Goal: Task Accomplishment & Management: Manage account settings

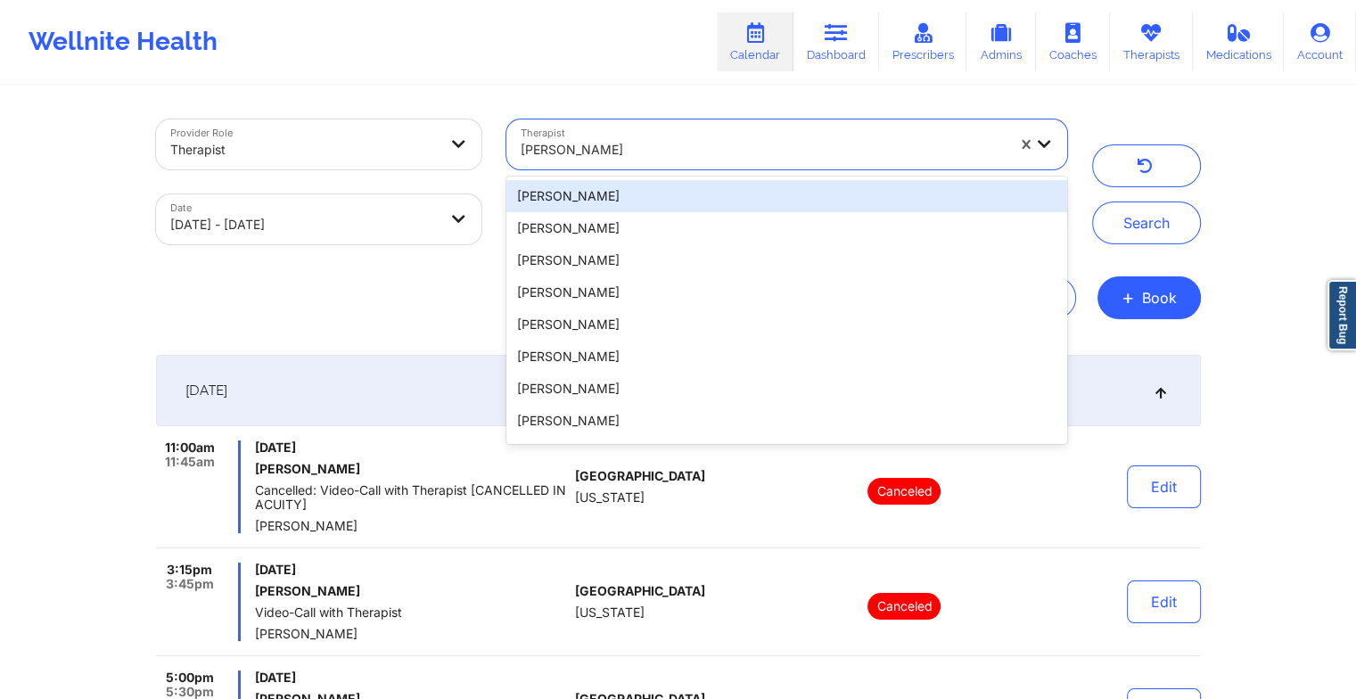
click at [667, 143] on div at bounding box center [763, 149] width 484 height 21
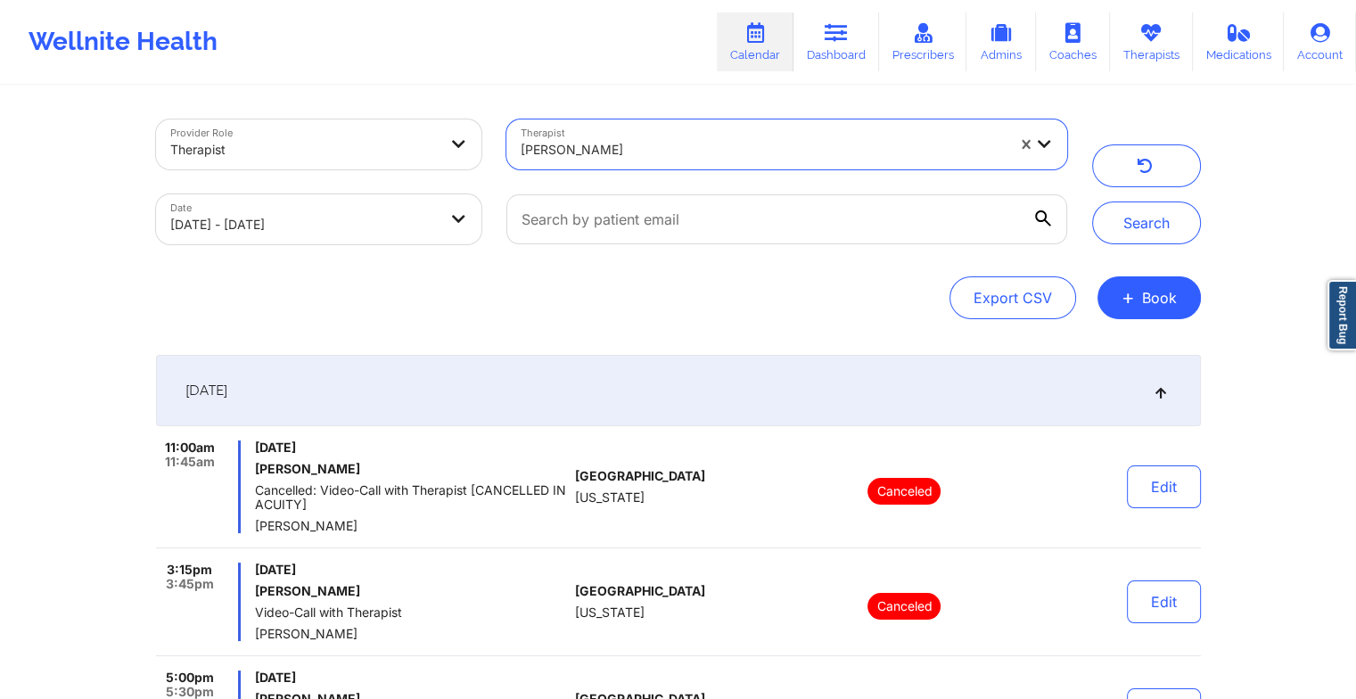
click at [606, 153] on div at bounding box center [763, 149] width 484 height 21
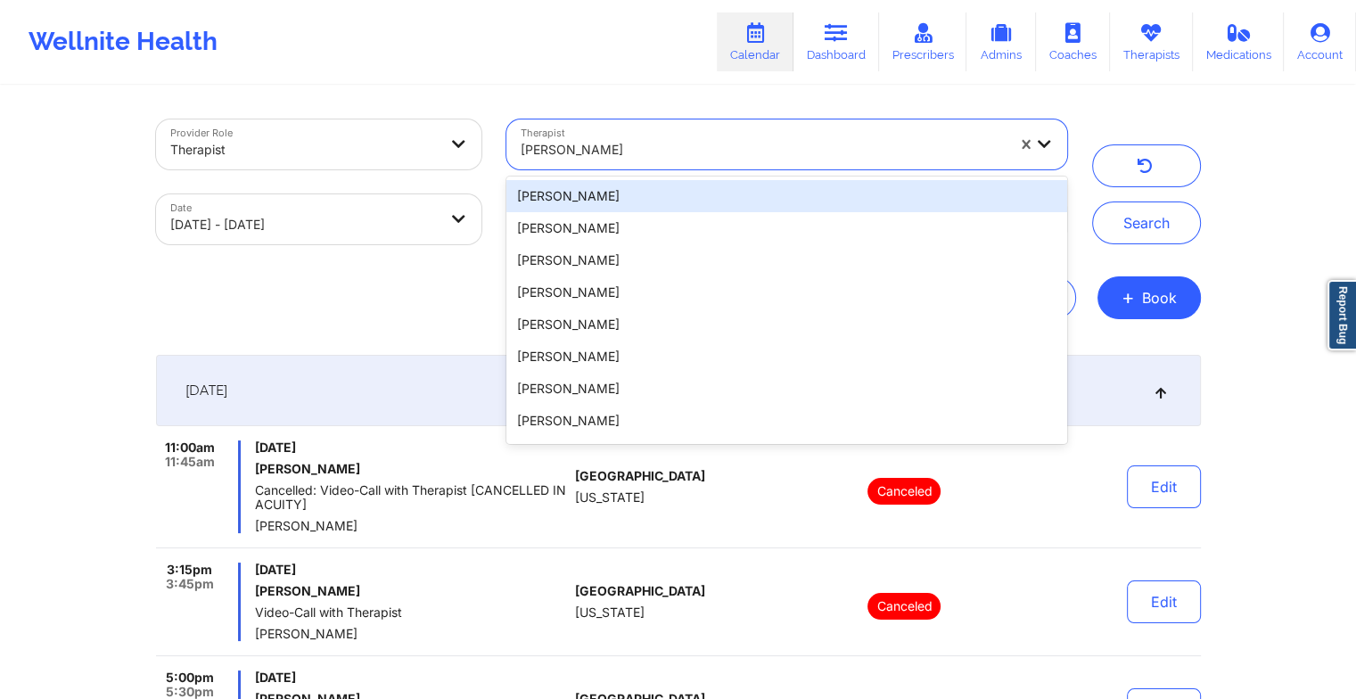
click at [607, 145] on div at bounding box center [763, 149] width 484 height 21
paste input "[PERSON_NAME]"
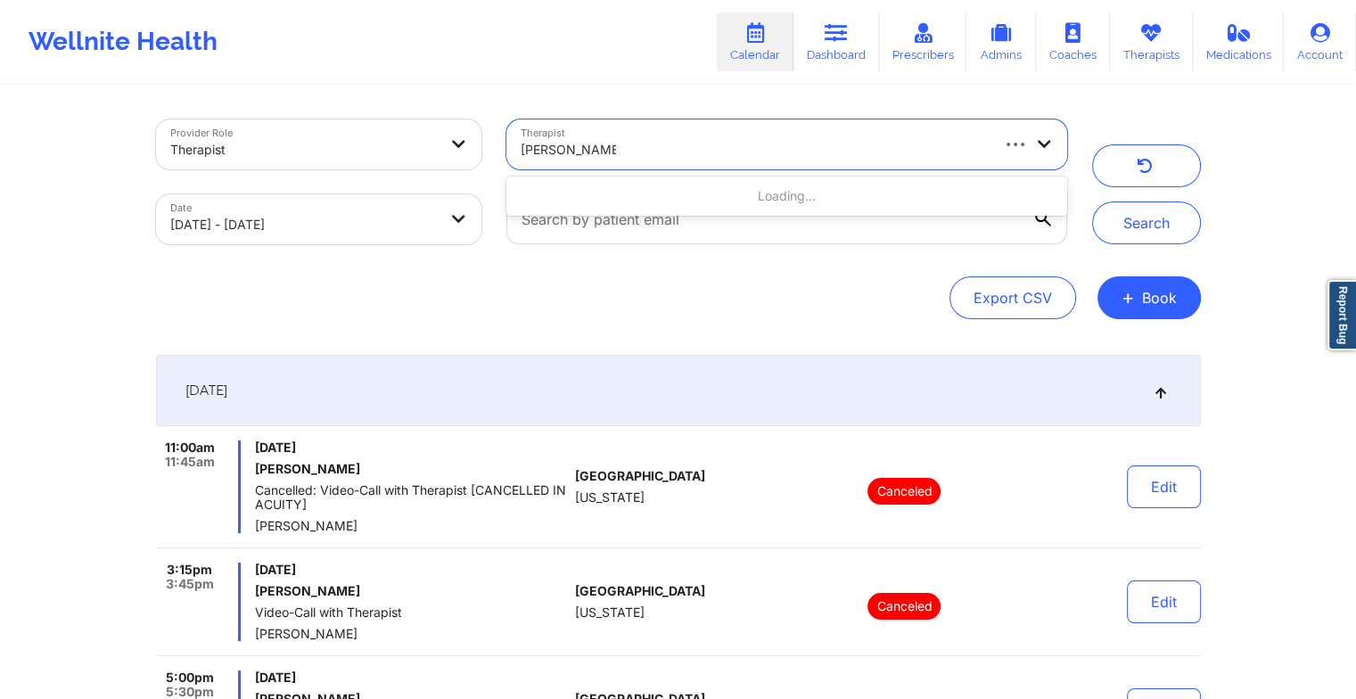
type input "[PERSON_NAME]"
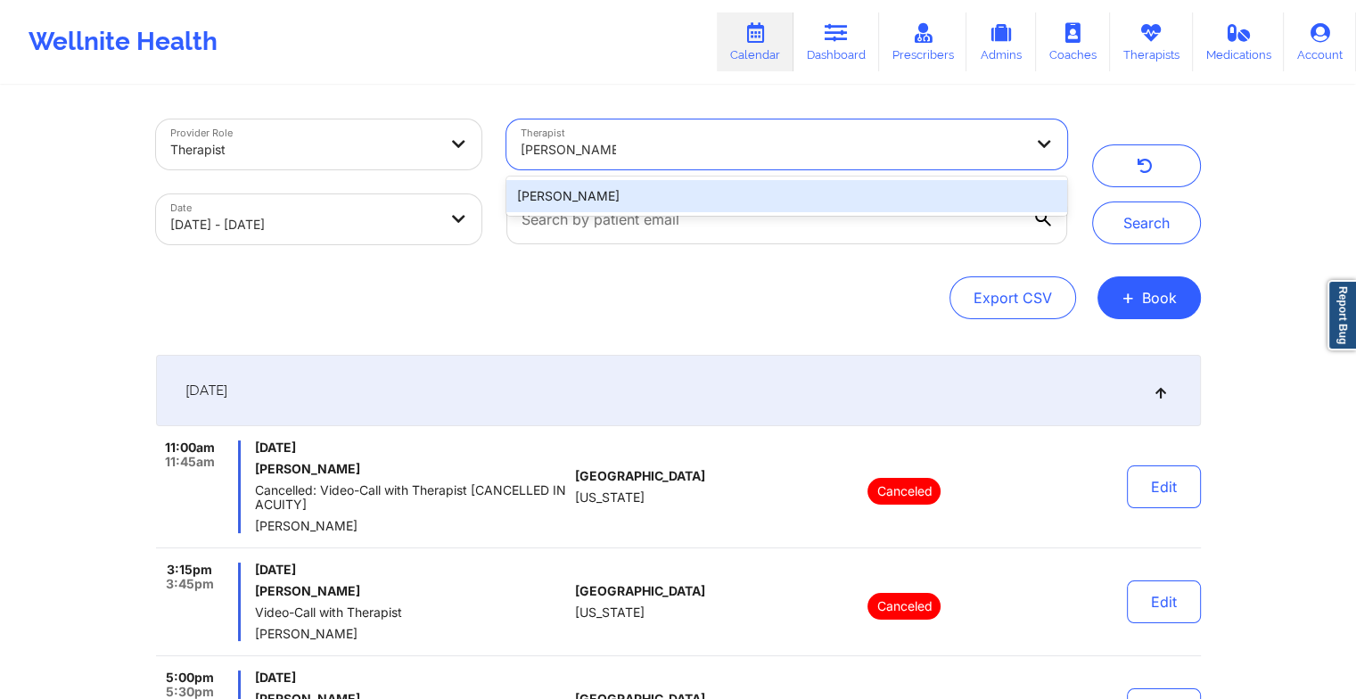
click at [717, 207] on div "[PERSON_NAME]" at bounding box center [787, 196] width 560 height 32
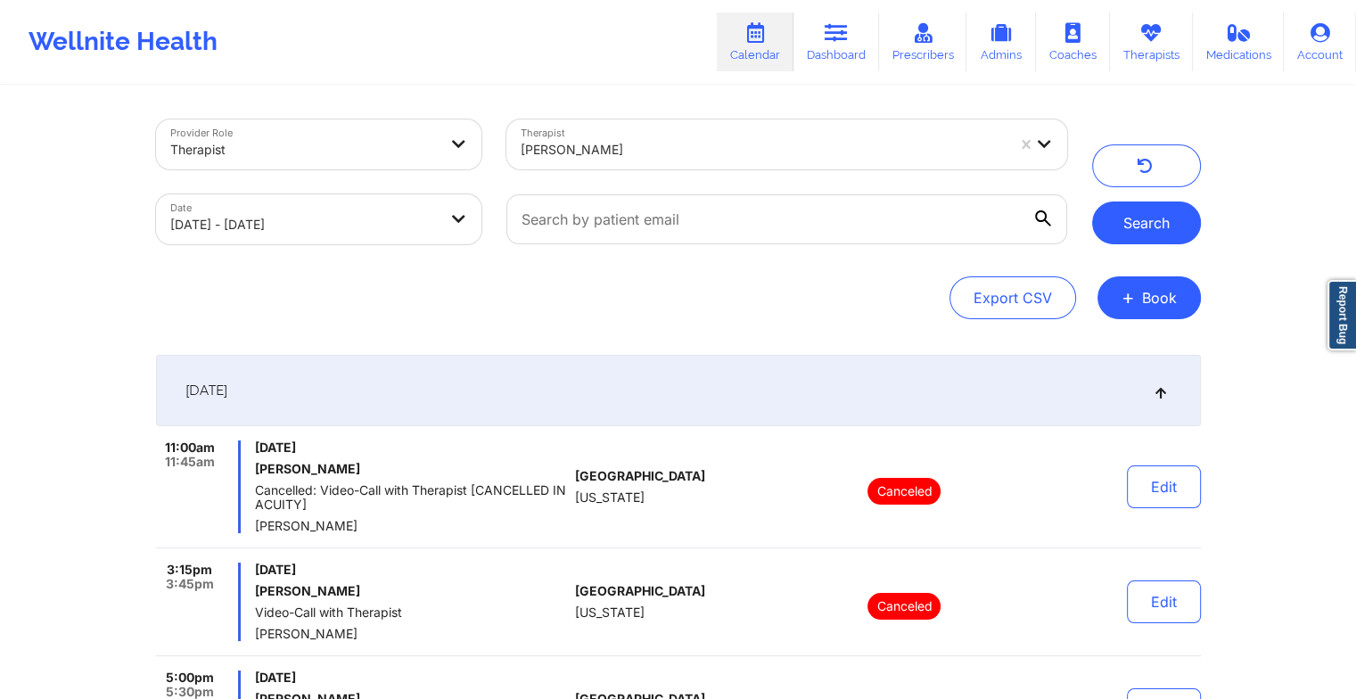
click at [1161, 232] on button "Search" at bounding box center [1146, 223] width 109 height 43
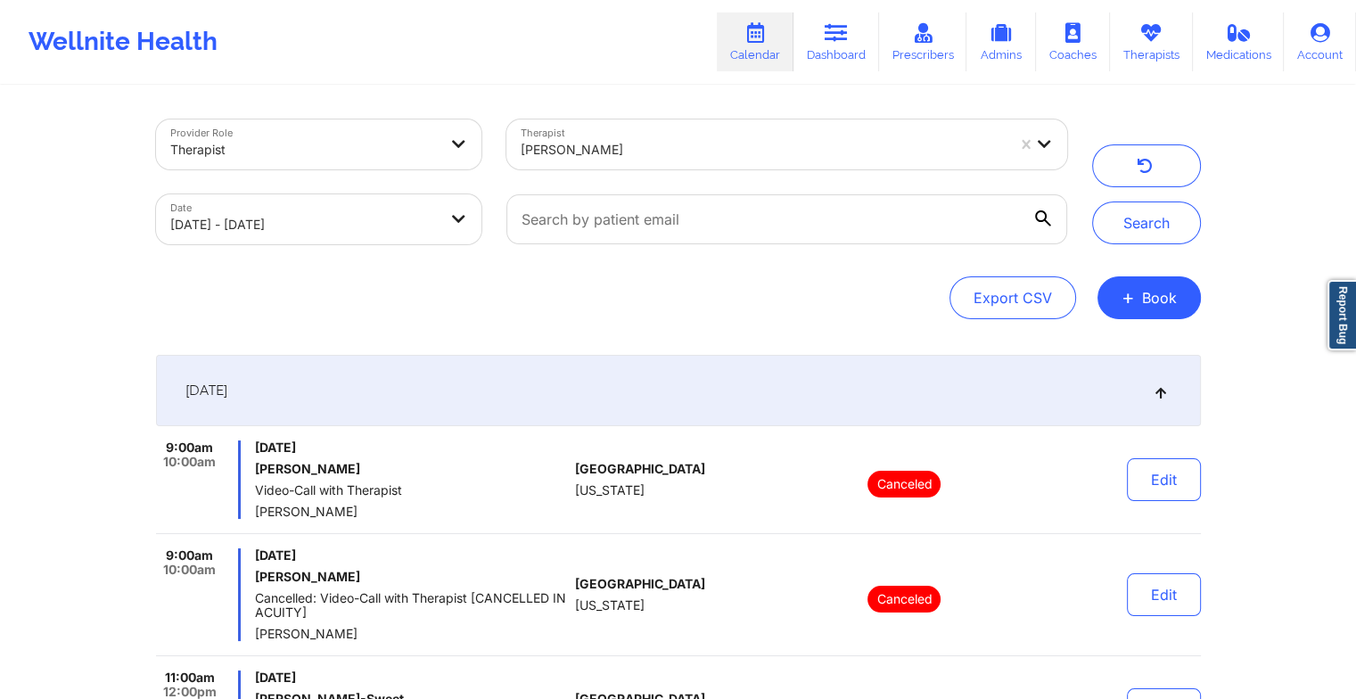
click at [624, 378] on div "[DATE]" at bounding box center [678, 390] width 1045 height 71
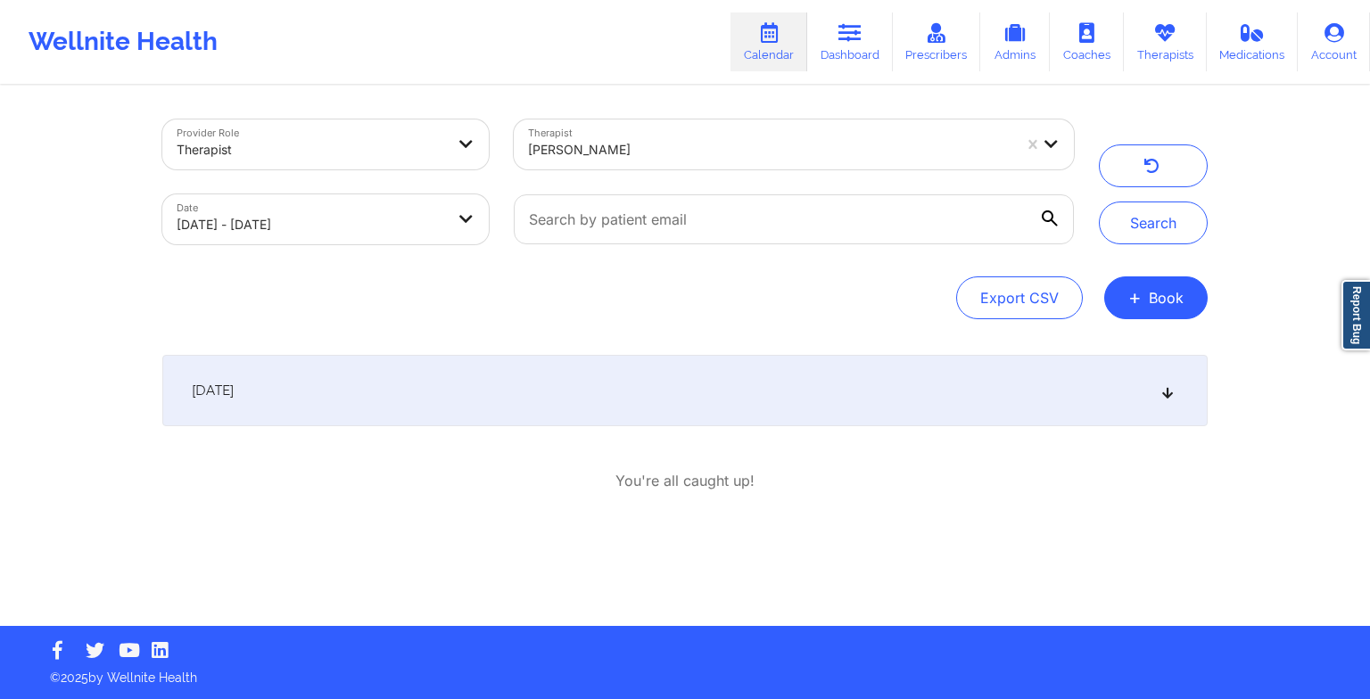
select select "2025-8"
select select "2025-9"
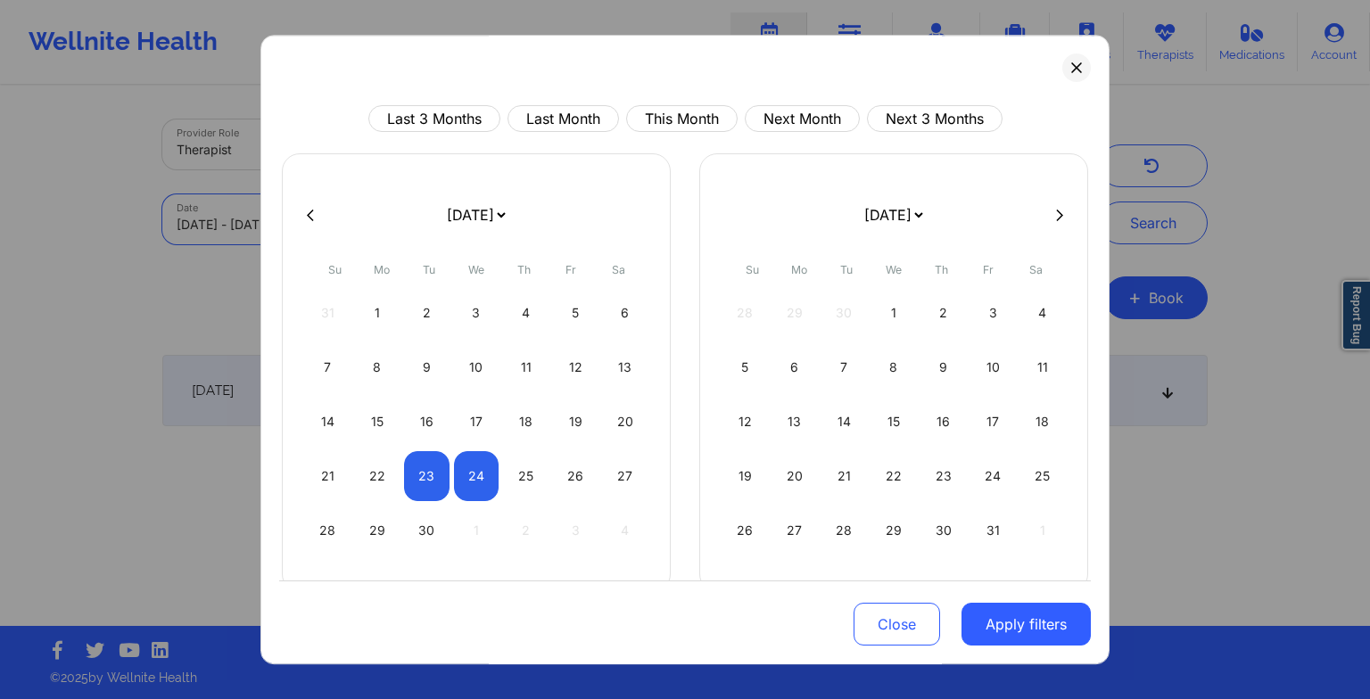
click at [378, 239] on body "Wellnite Health Calendar Dashboard Prescribers Admins Coaches Therapists Medica…" at bounding box center [685, 349] width 1370 height 699
click at [480, 489] on div "24" at bounding box center [476, 476] width 45 height 50
select select "2025-8"
select select "2025-9"
select select "2025-8"
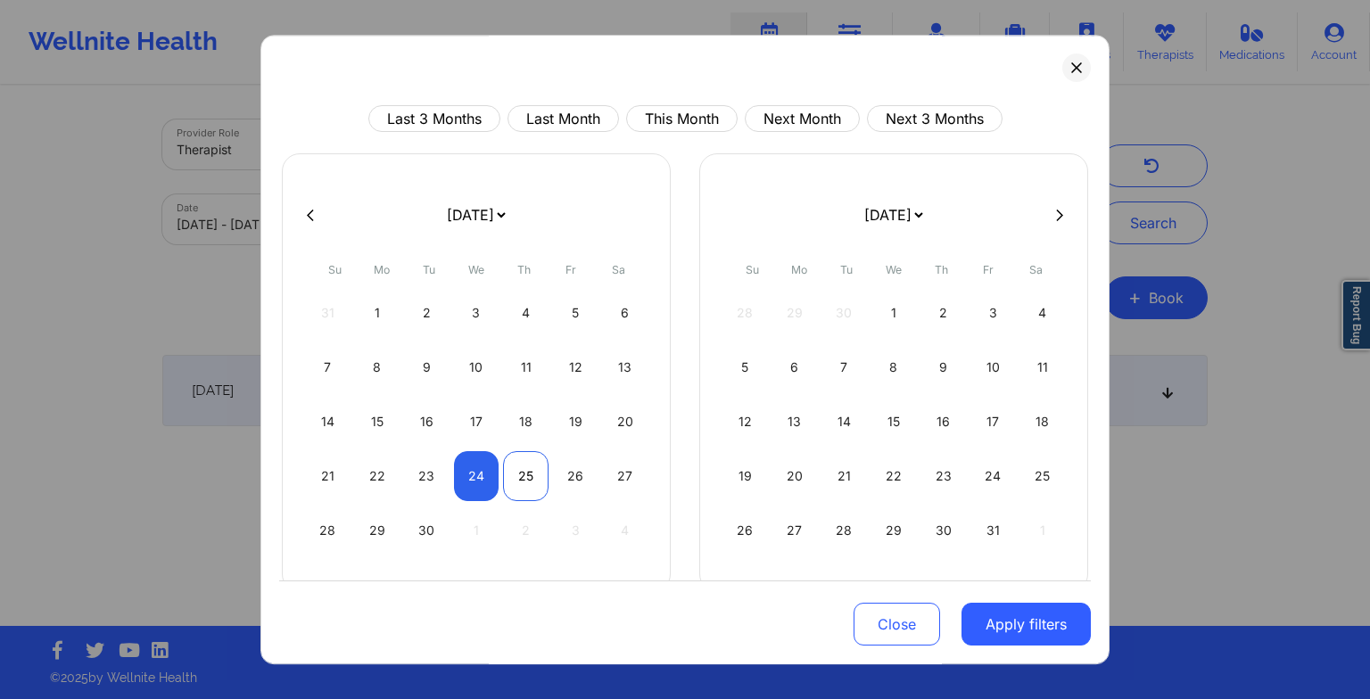
select select "2025-9"
click at [525, 475] on div "25" at bounding box center [525, 476] width 45 height 50
select select "2025-8"
select select "2025-9"
click at [987, 607] on button "Apply filters" at bounding box center [1025, 624] width 129 height 43
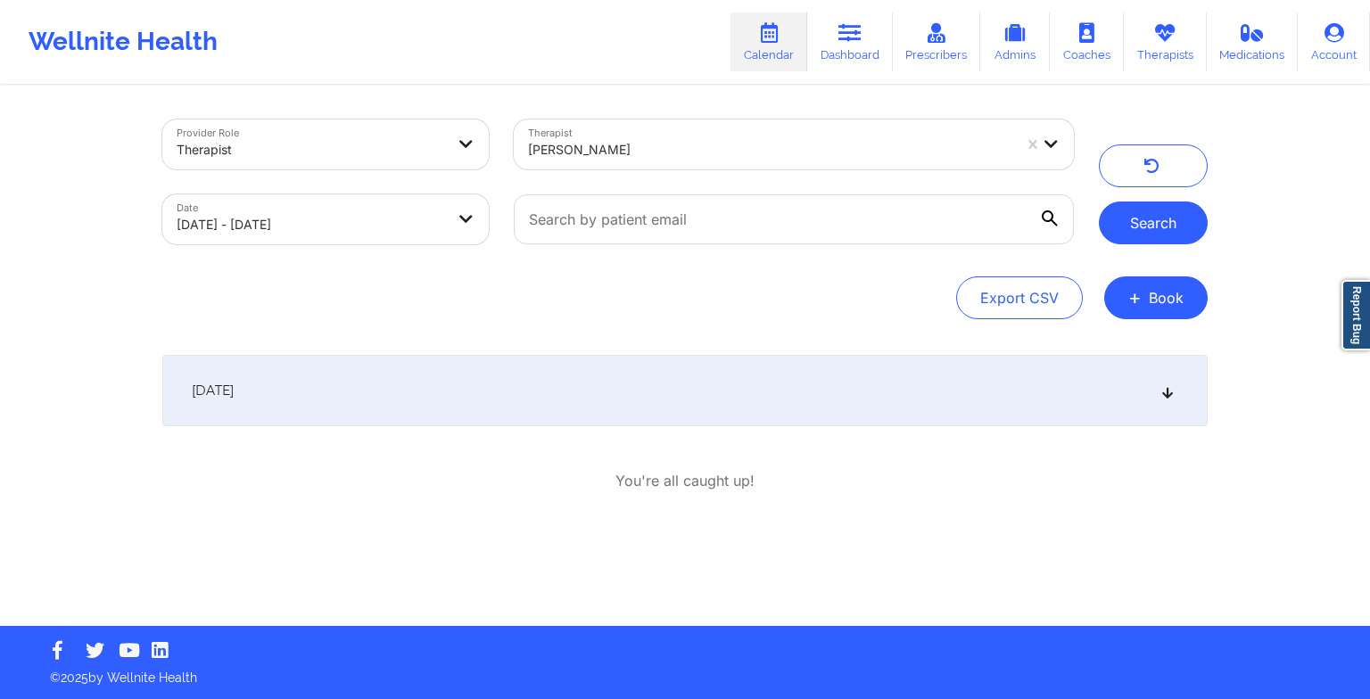
click at [1172, 236] on button "Search" at bounding box center [1153, 223] width 109 height 43
click at [763, 385] on div "[DATE]" at bounding box center [684, 390] width 1045 height 71
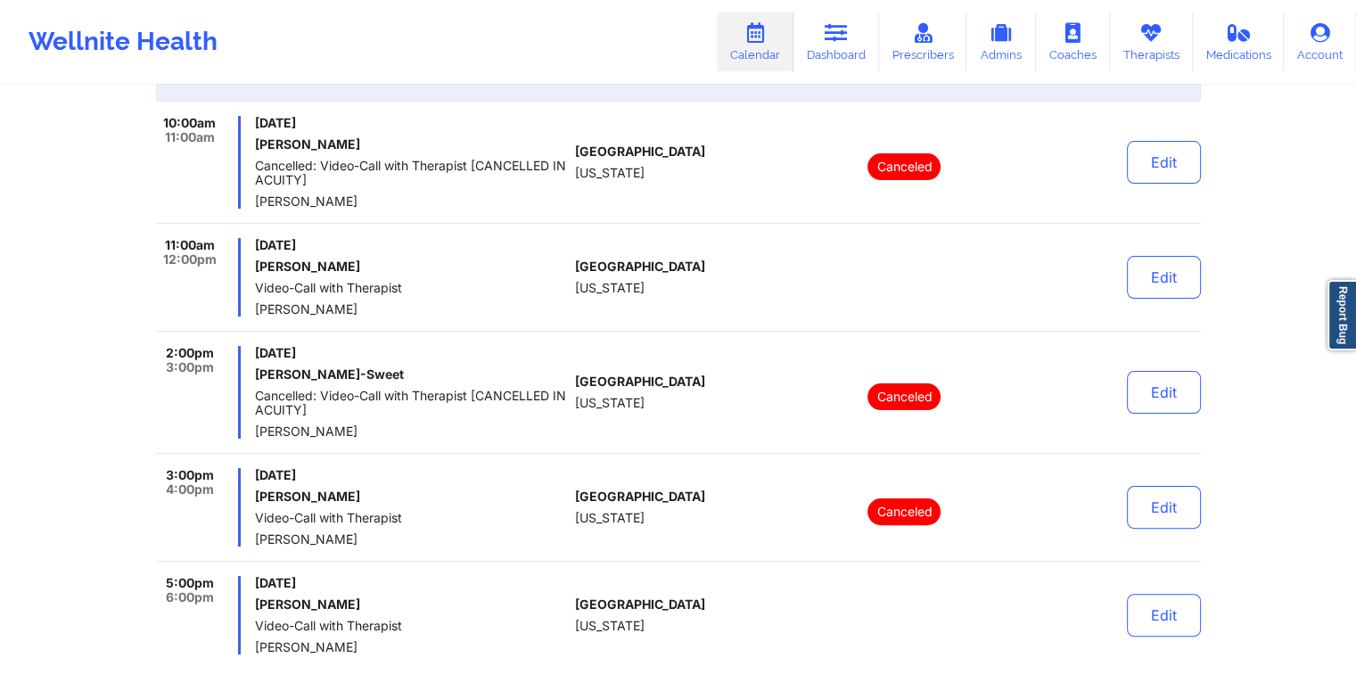
scroll to position [350, 0]
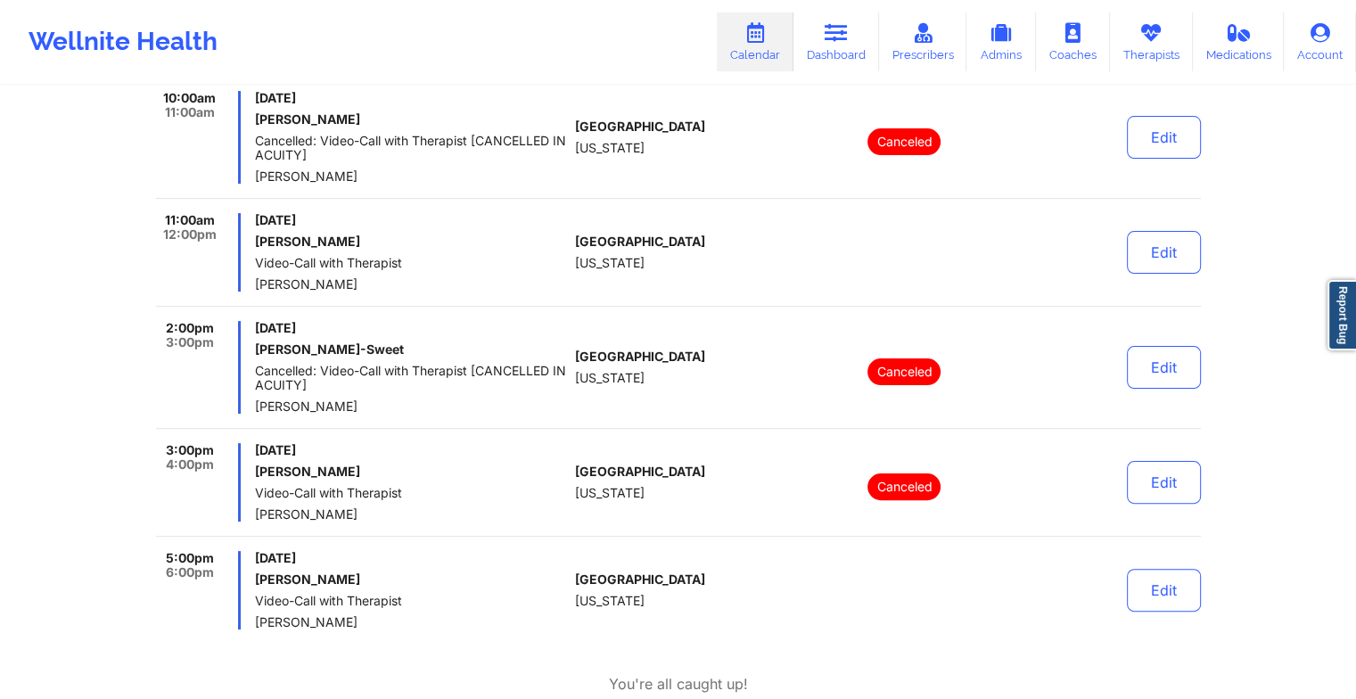
drag, startPoint x: 343, startPoint y: 580, endPoint x: 251, endPoint y: 585, distance: 92.0
click at [251, 585] on div "5:00pm 6:00pm [DATE] [PERSON_NAME] Video-Call with Therapist [PERSON_NAME]" at bounding box center [362, 590] width 413 height 78
drag, startPoint x: 251, startPoint y: 585, endPoint x: 269, endPoint y: 577, distance: 19.6
copy h6 "[PERSON_NAME]"
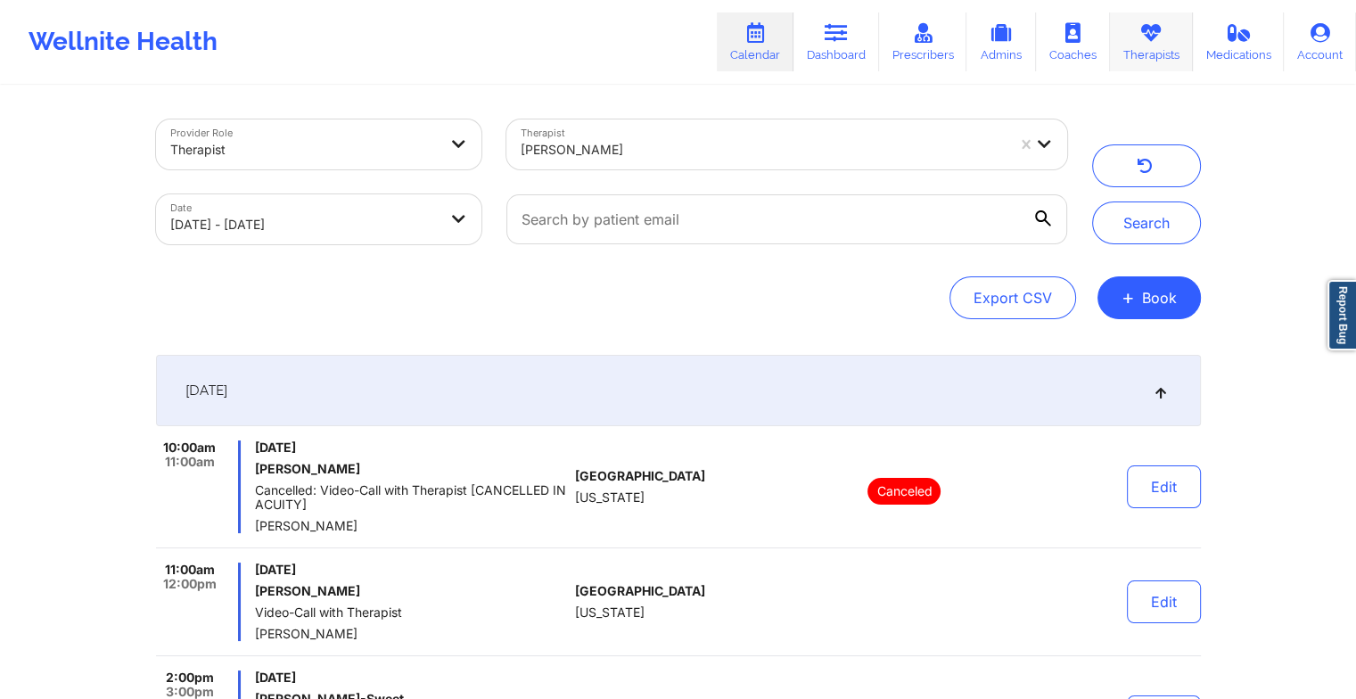
click at [1134, 40] on link "Therapists" at bounding box center [1151, 41] width 83 height 59
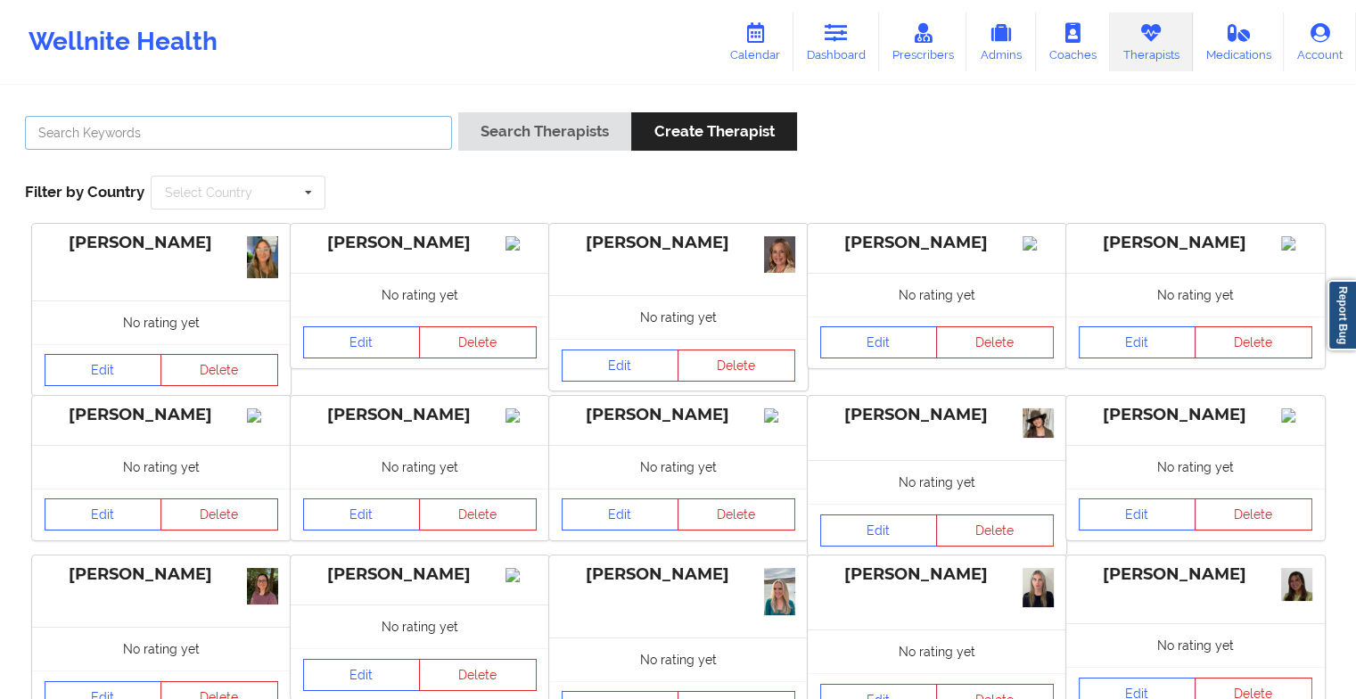
click at [112, 131] on input "text" at bounding box center [238, 133] width 427 height 34
paste input "[PERSON_NAME]"
type input "[PERSON_NAME]"
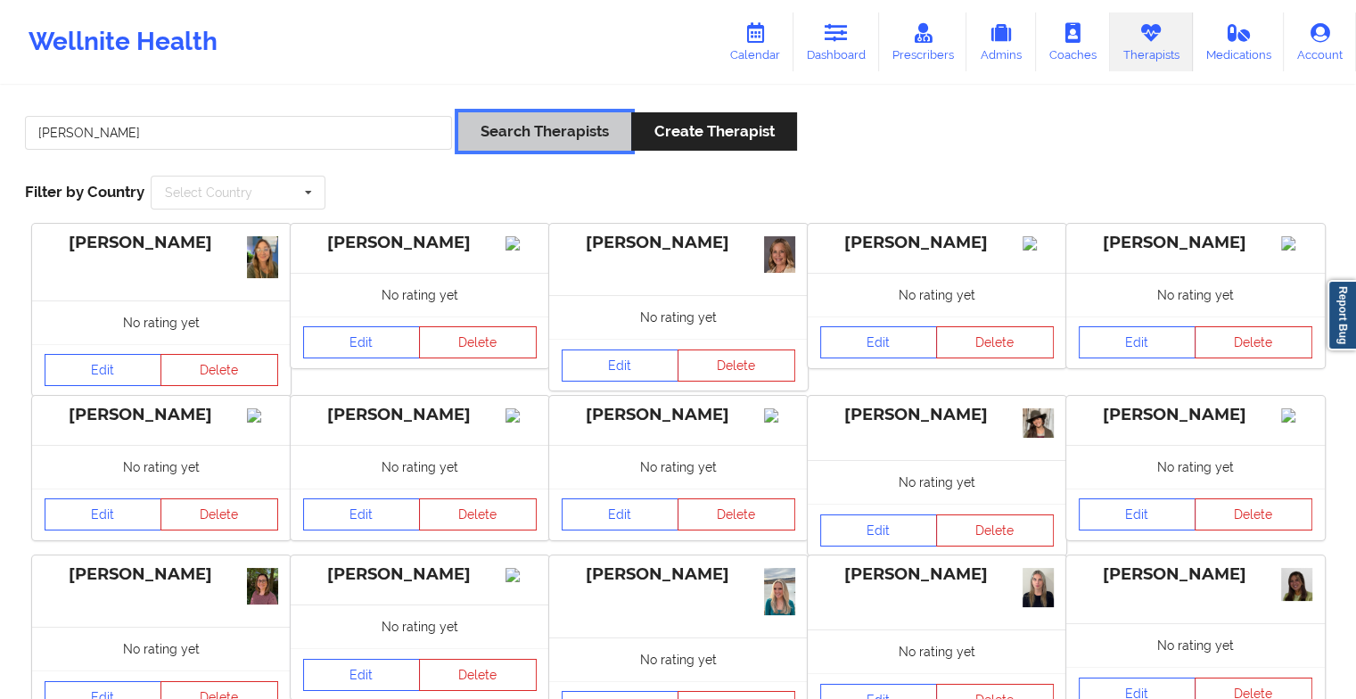
click at [582, 131] on button "Search Therapists" at bounding box center [544, 131] width 173 height 38
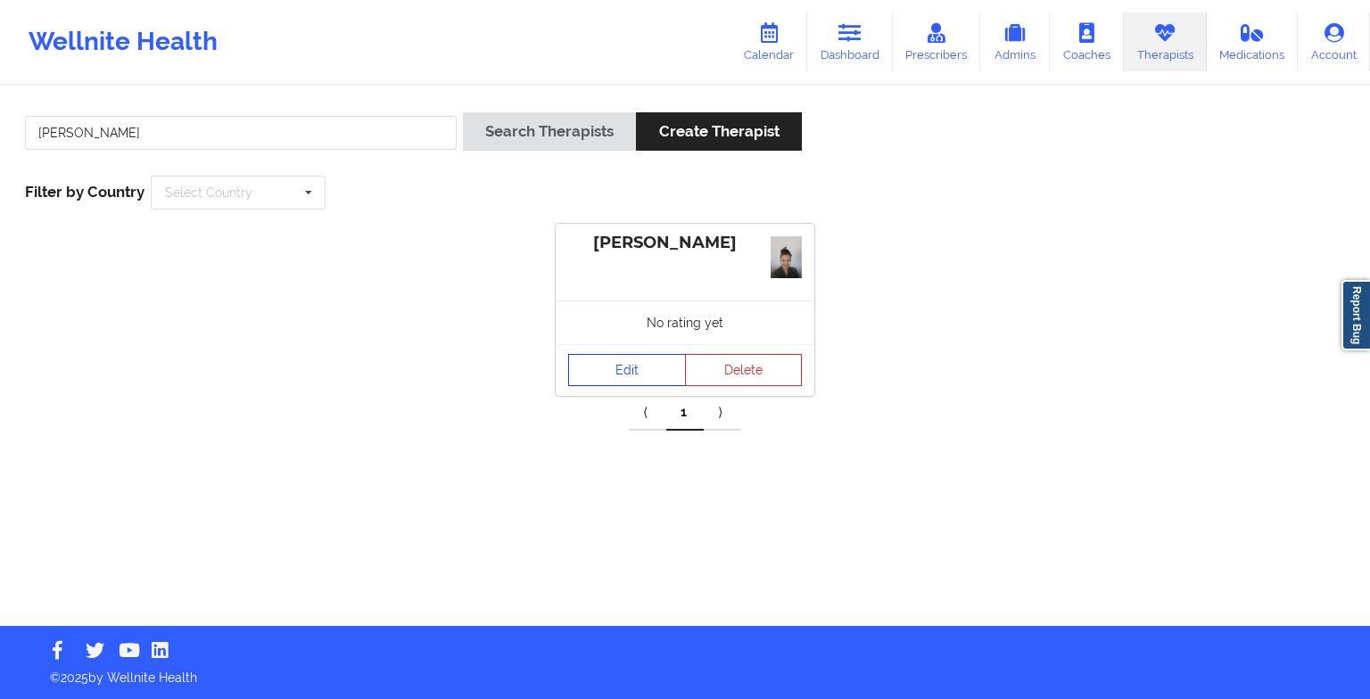
click at [646, 367] on link "Edit" at bounding box center [627, 370] width 118 height 32
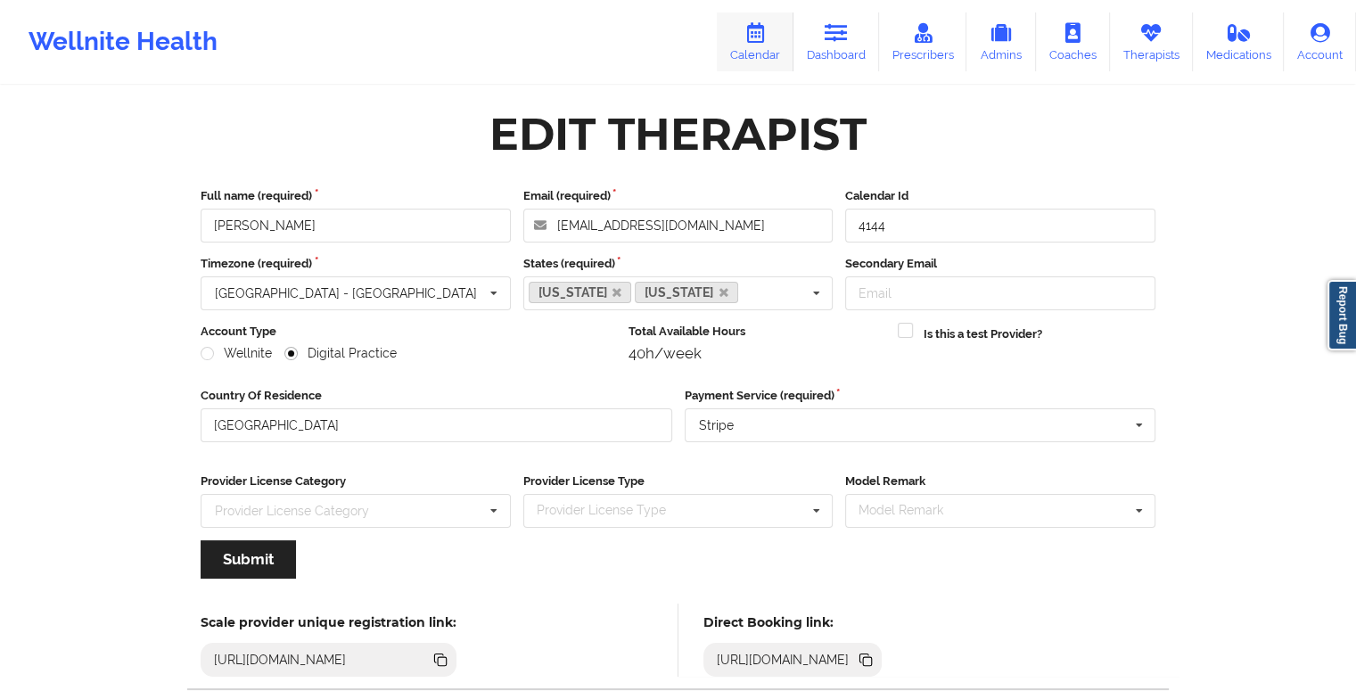
click at [767, 35] on icon at bounding box center [755, 33] width 23 height 20
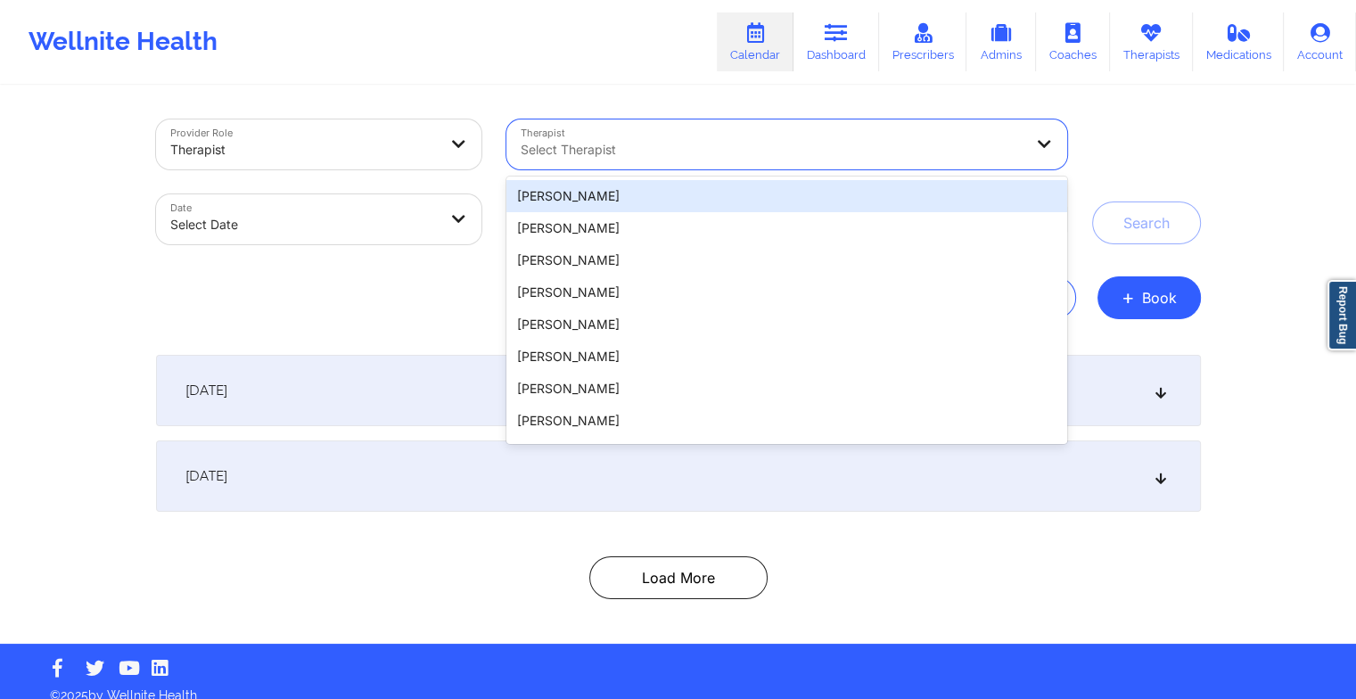
click at [797, 136] on div "Select Therapist" at bounding box center [766, 145] width 518 height 50
paste input "[PERSON_NAME]"
type input "[PERSON_NAME]"
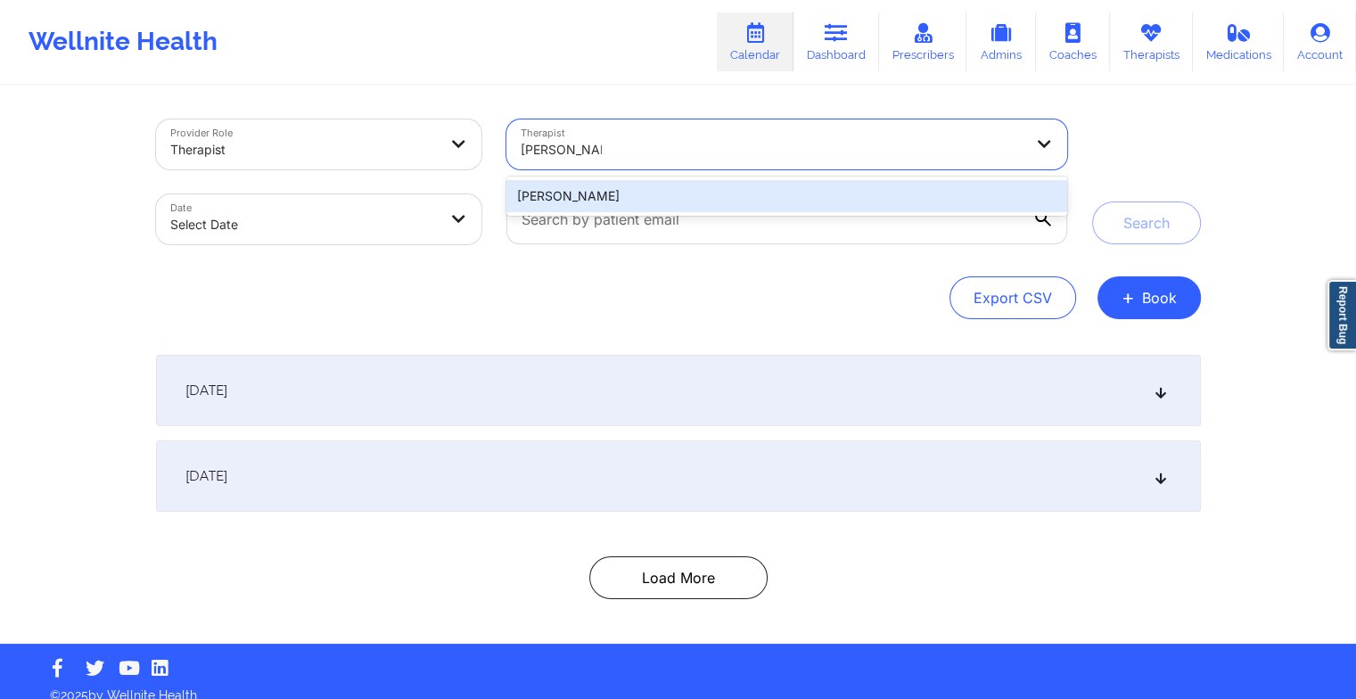
click at [571, 205] on div "[PERSON_NAME]" at bounding box center [787, 196] width 560 height 32
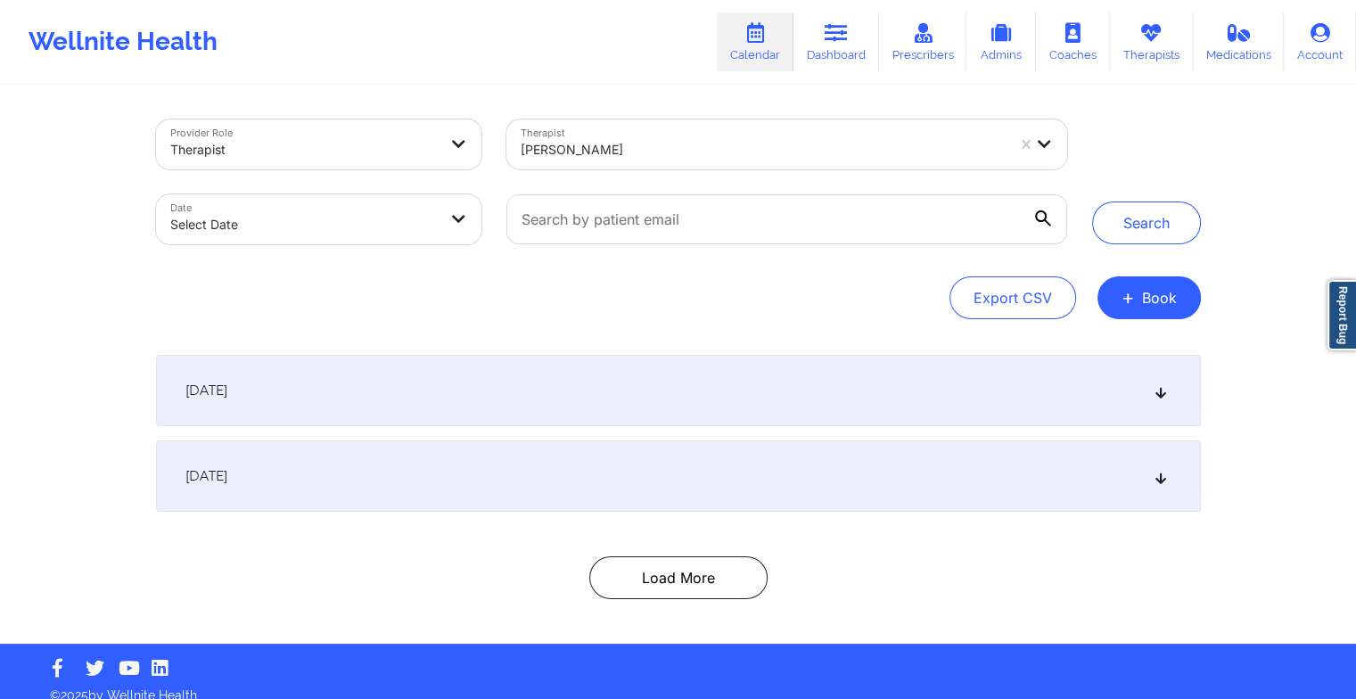
click at [397, 466] on div "[DATE]" at bounding box center [678, 476] width 1045 height 71
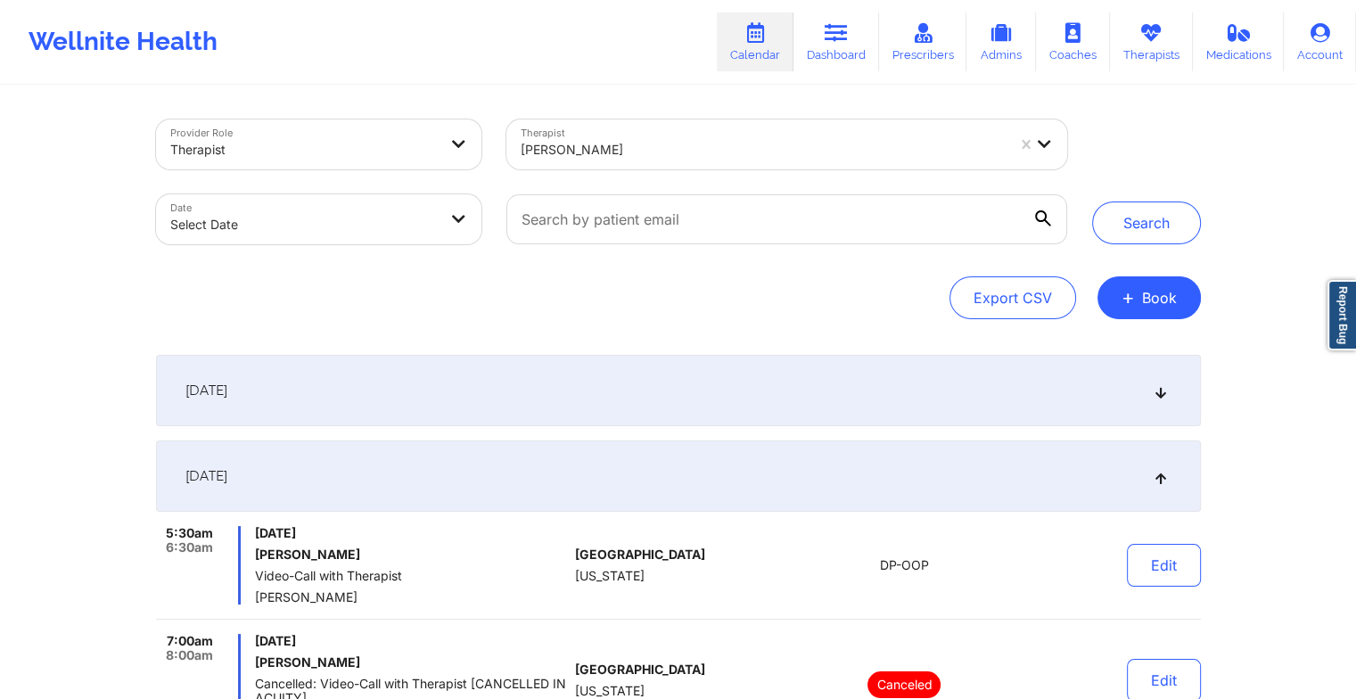
click at [579, 487] on div "[DATE]" at bounding box center [678, 476] width 1045 height 71
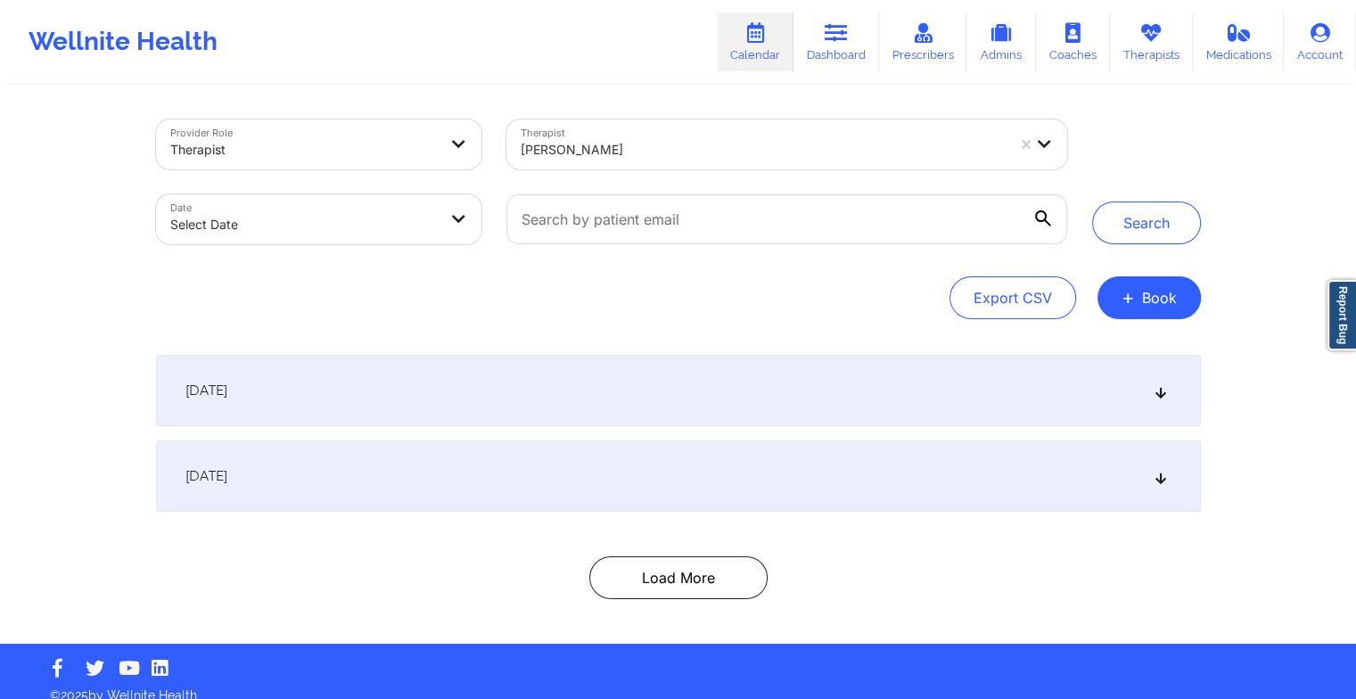
select select "2025-8"
select select "2025-9"
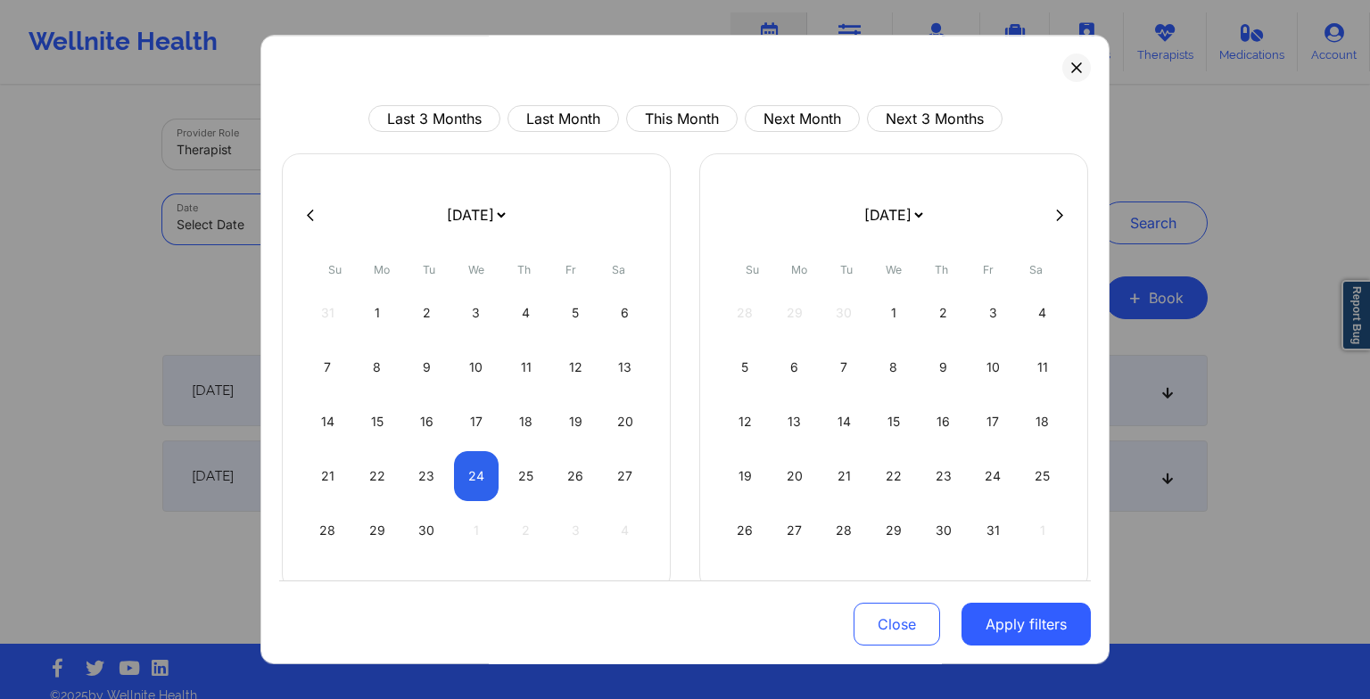
click at [449, 228] on body "Wellnite Health Calendar Dashboard Prescribers Admins Coaches Therapists Medica…" at bounding box center [685, 349] width 1370 height 699
click at [473, 459] on div "24" at bounding box center [476, 476] width 45 height 50
select select "2025-8"
select select "2025-9"
select select "2025-8"
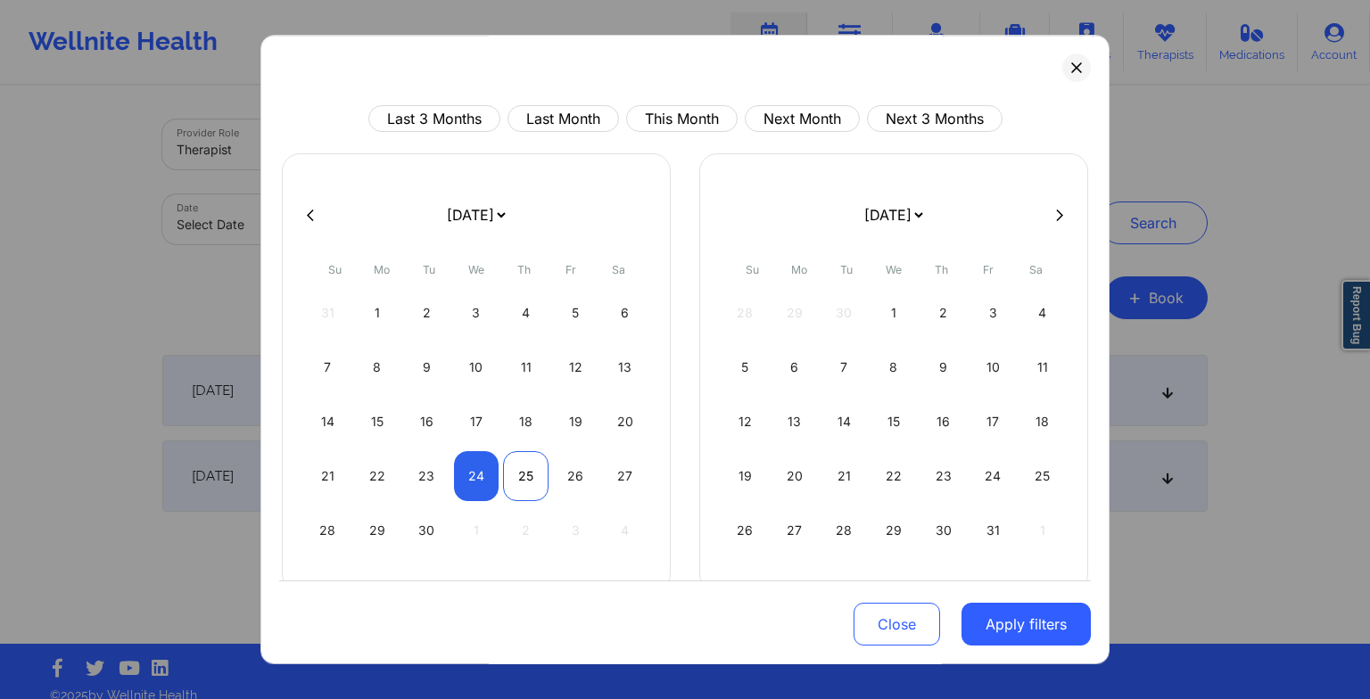
select select "2025-9"
click at [507, 467] on div "25" at bounding box center [525, 476] width 45 height 50
select select "2025-8"
select select "2025-9"
click at [1006, 608] on button "Apply filters" at bounding box center [1025, 624] width 129 height 43
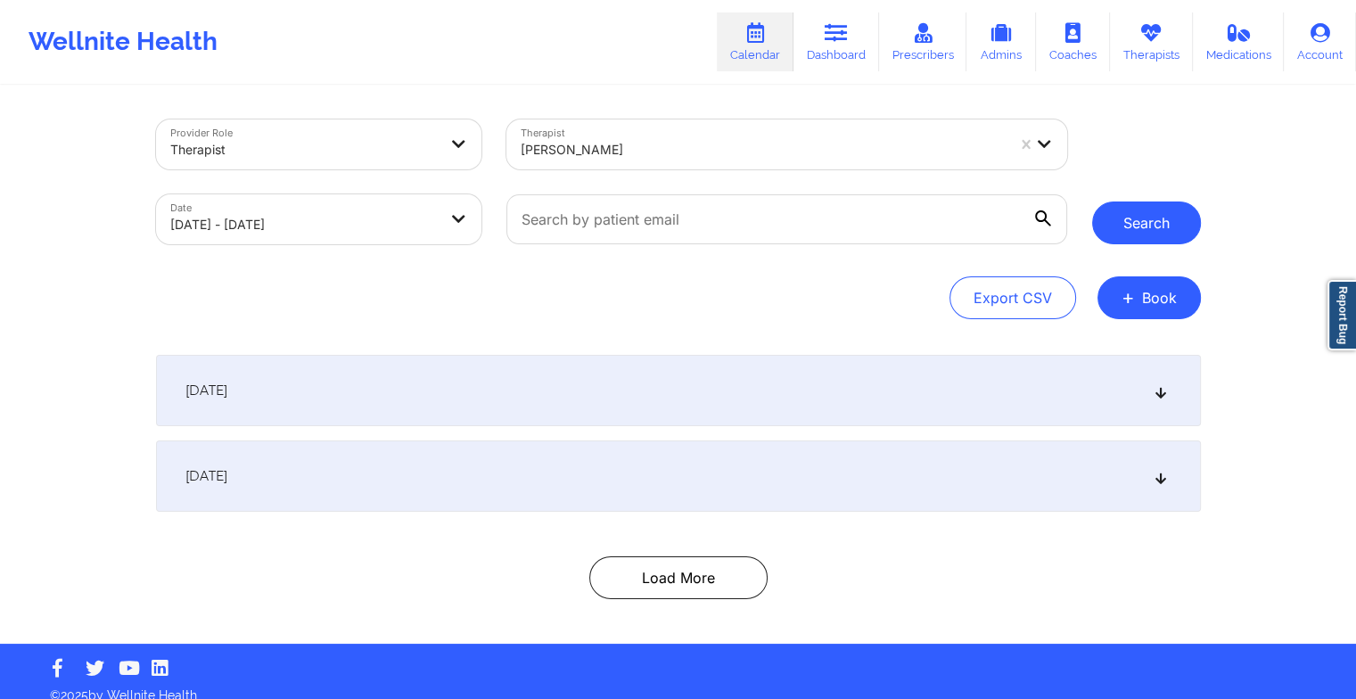
click at [1132, 220] on button "Search" at bounding box center [1146, 223] width 109 height 43
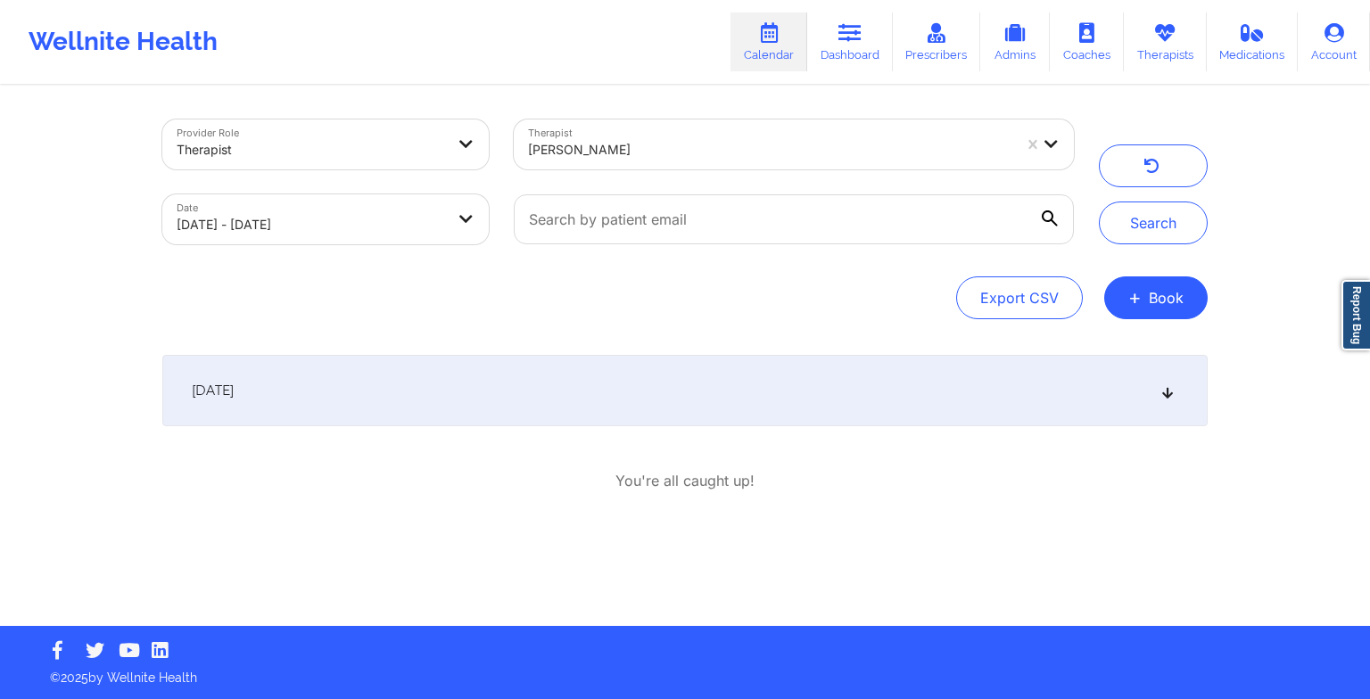
click at [517, 410] on div "[DATE]" at bounding box center [684, 390] width 1045 height 71
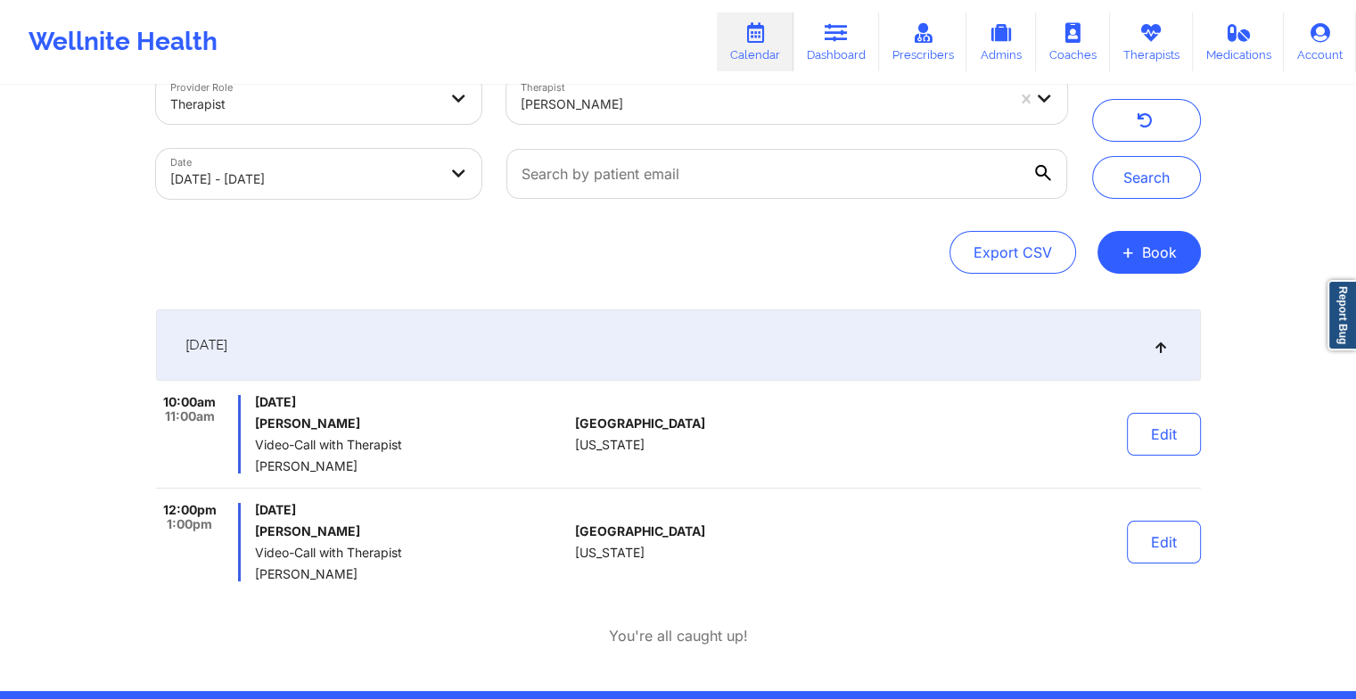
scroll to position [110, 0]
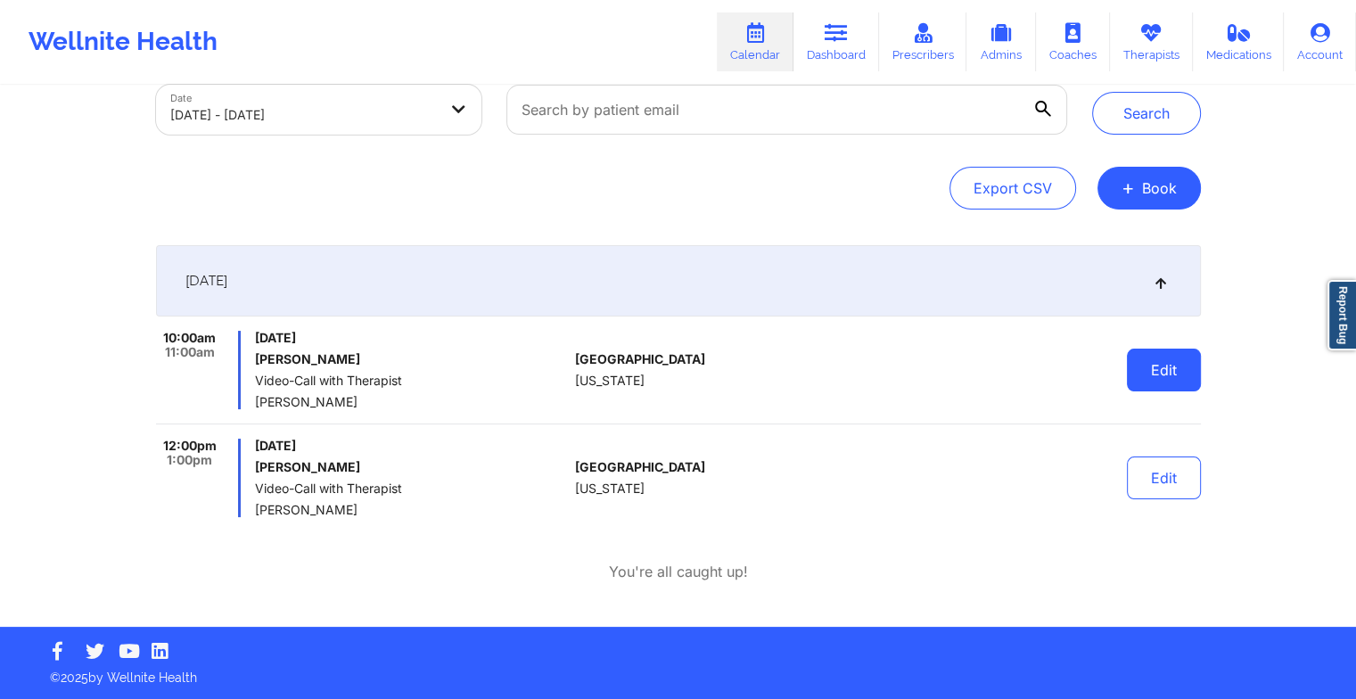
click at [1158, 372] on button "Edit" at bounding box center [1164, 370] width 74 height 43
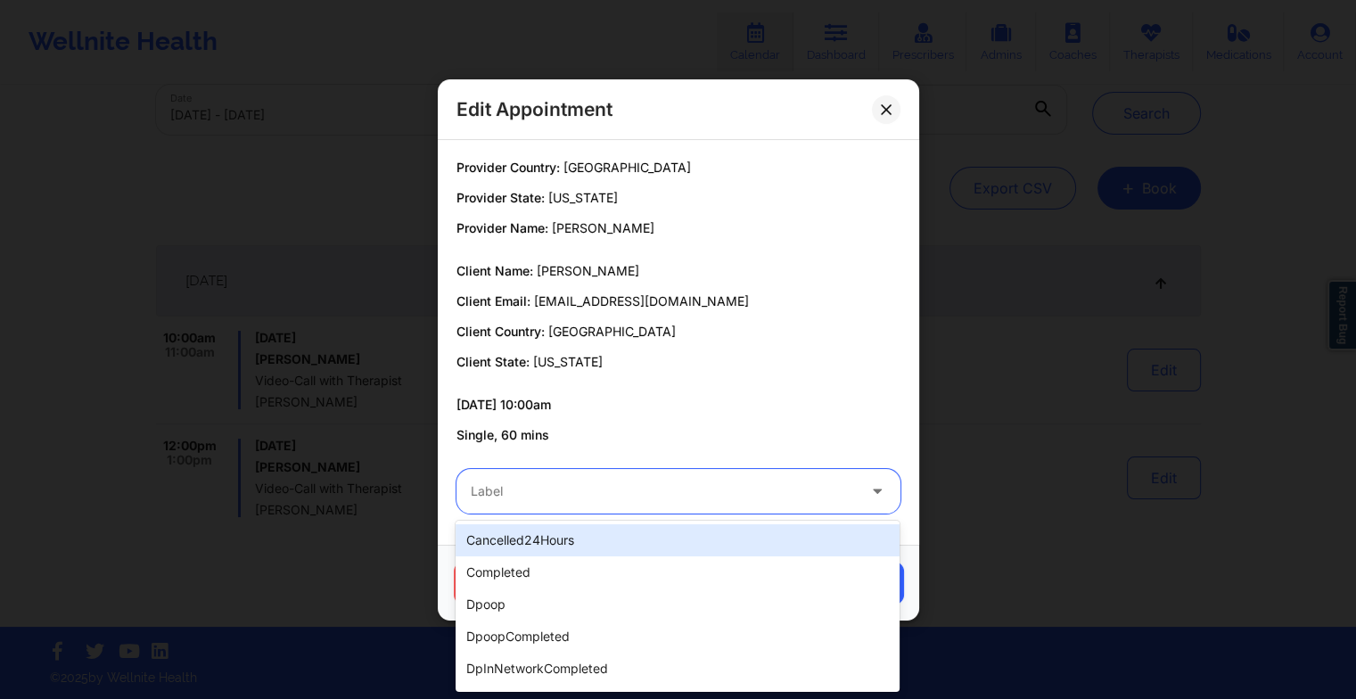
click at [606, 495] on div at bounding box center [663, 491] width 385 height 21
click at [567, 535] on div "cancelled24Hours" at bounding box center [678, 540] width 444 height 32
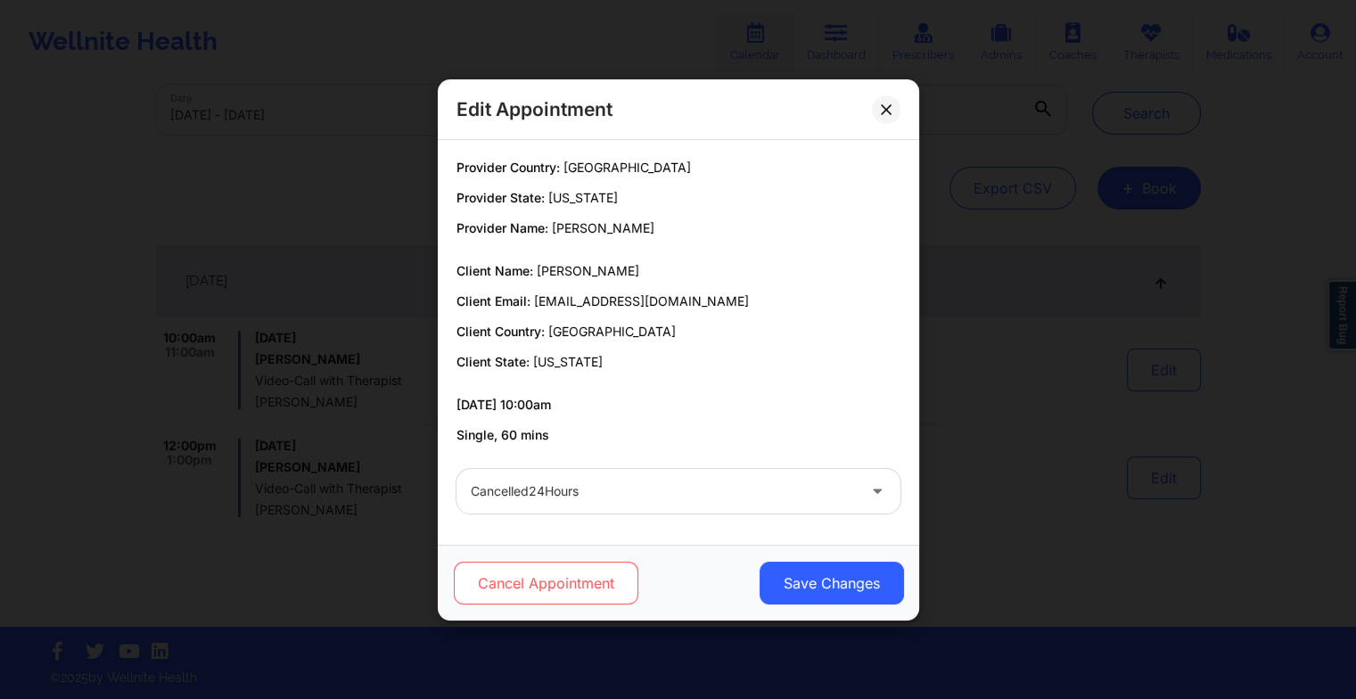
click at [540, 594] on button "Cancel Appointment" at bounding box center [545, 583] width 185 height 43
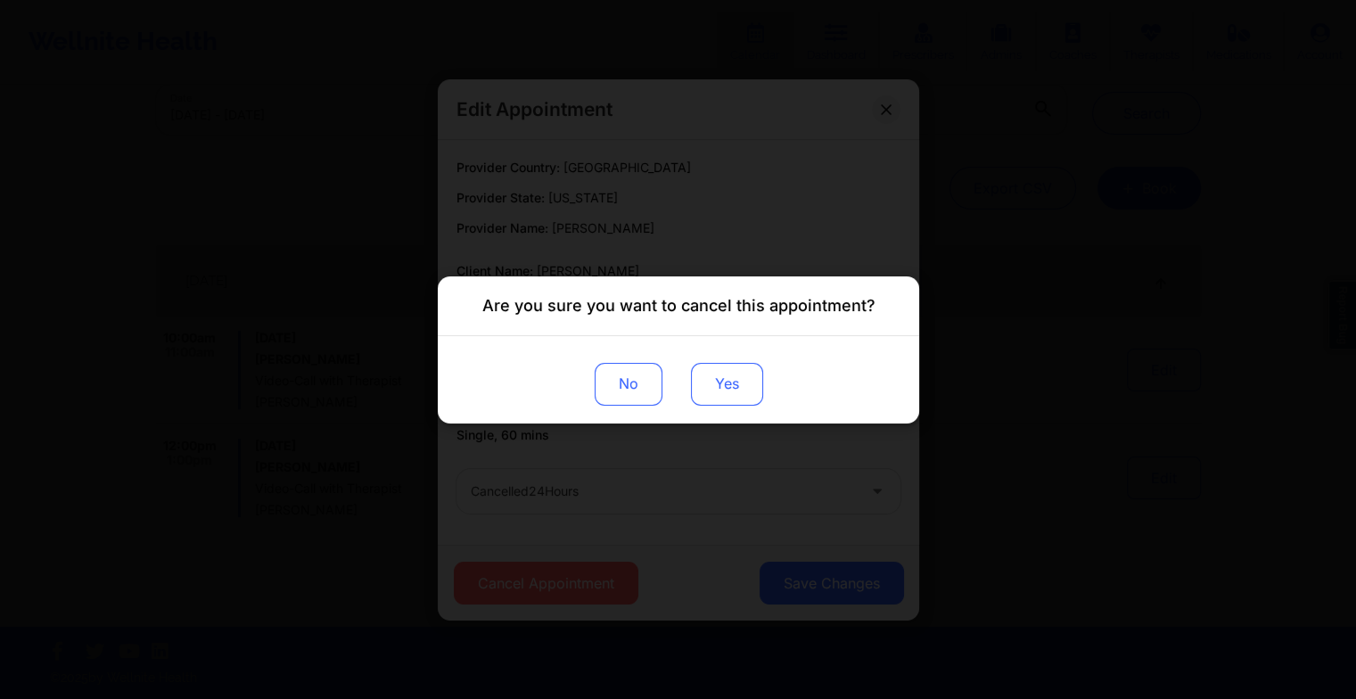
click at [719, 390] on button "Yes" at bounding box center [726, 383] width 72 height 43
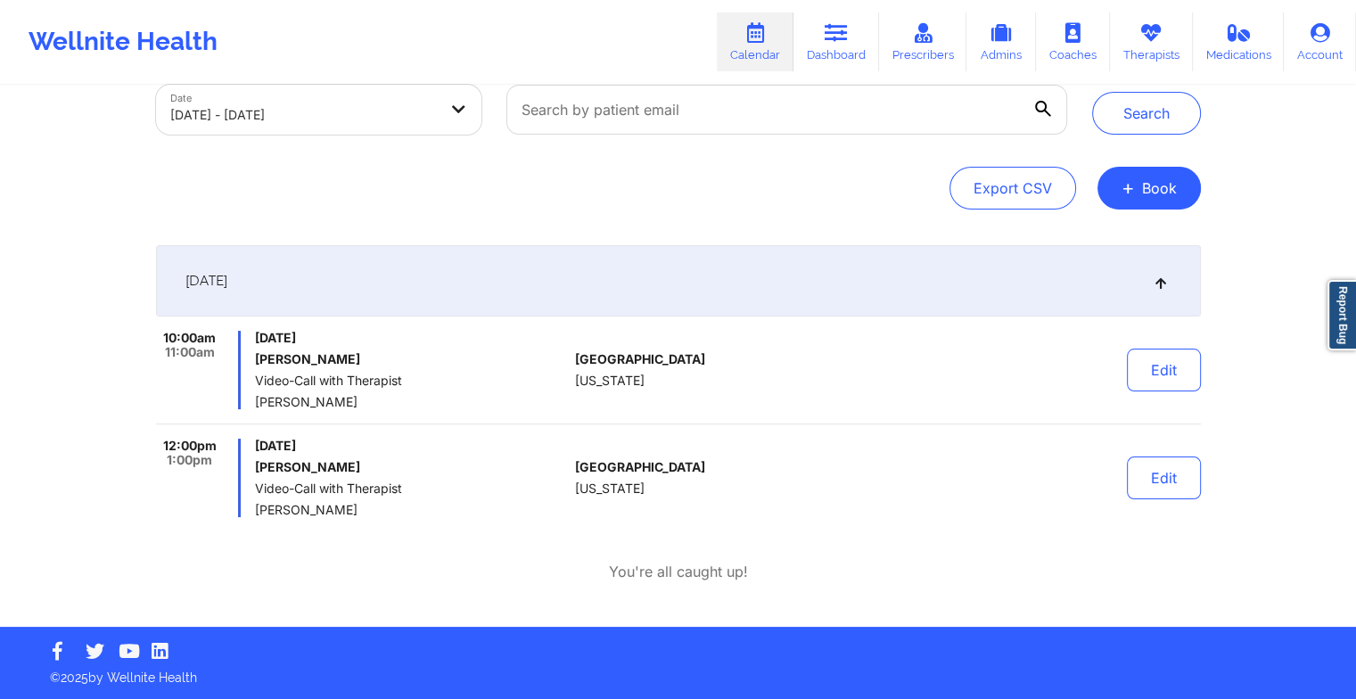
scroll to position [0, 0]
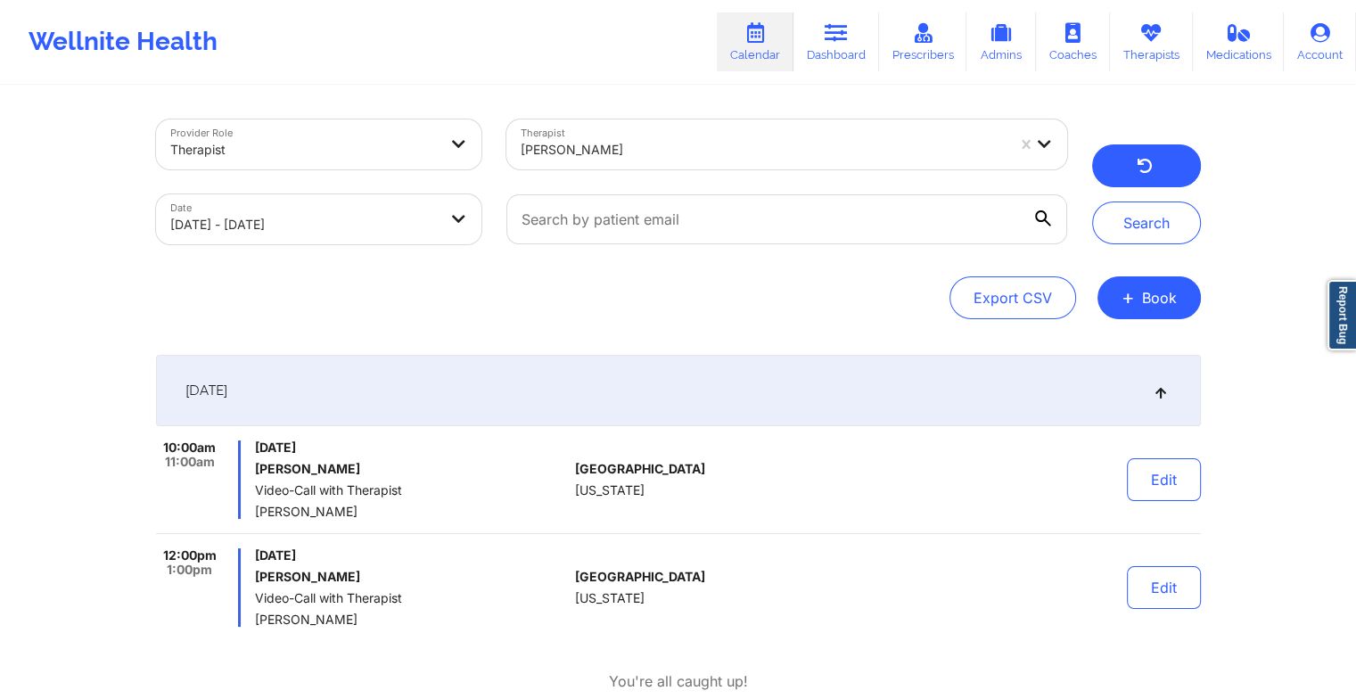
click at [1152, 172] on icon "button" at bounding box center [1144, 168] width 17 height 14
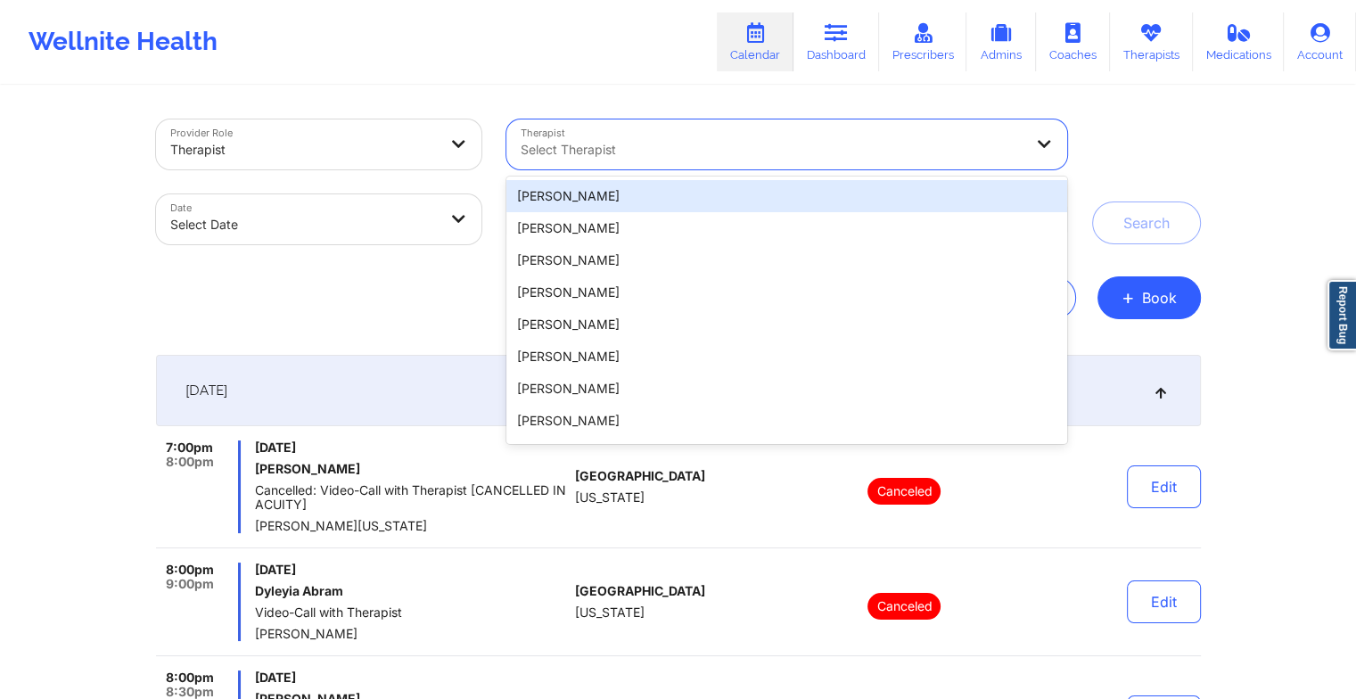
drag, startPoint x: 533, startPoint y: 147, endPoint x: 522, endPoint y: 147, distance: 11.6
click at [522, 147] on div at bounding box center [772, 149] width 502 height 21
paste input "[PERSON_NAME]"
type input "[PERSON_NAME]"
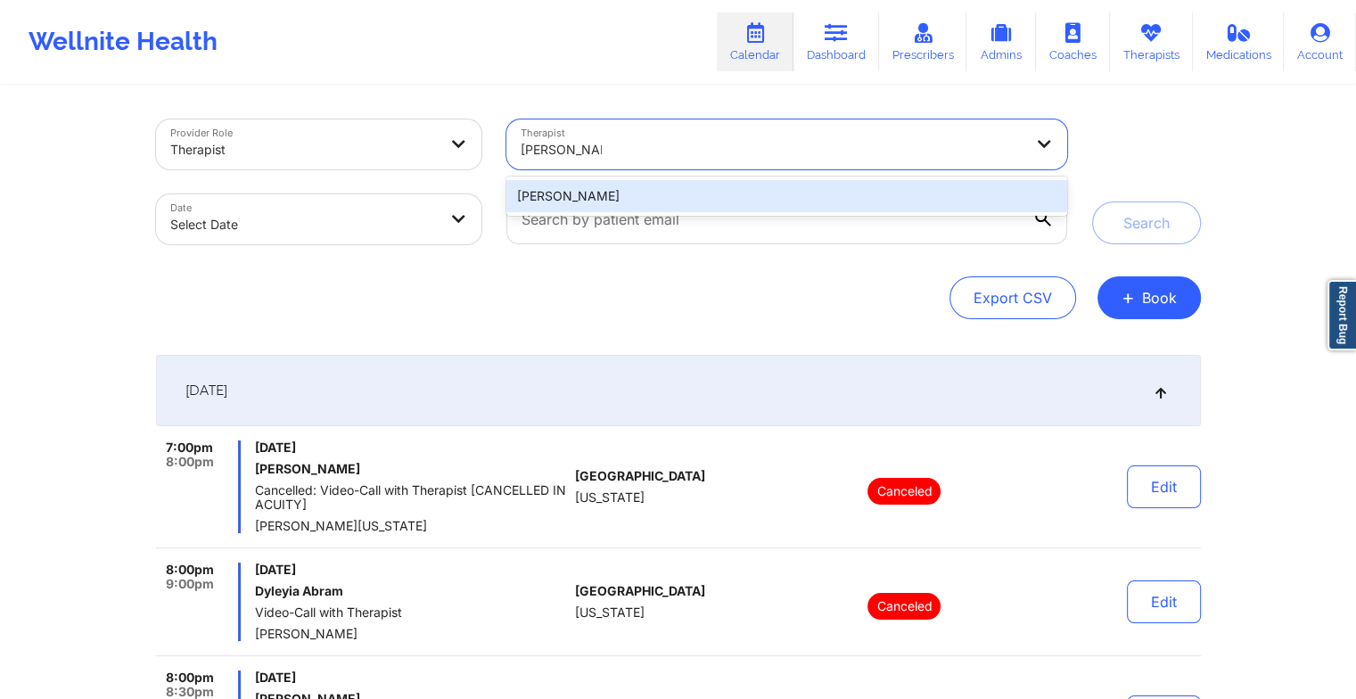
click at [582, 195] on div "[PERSON_NAME]" at bounding box center [787, 196] width 560 height 32
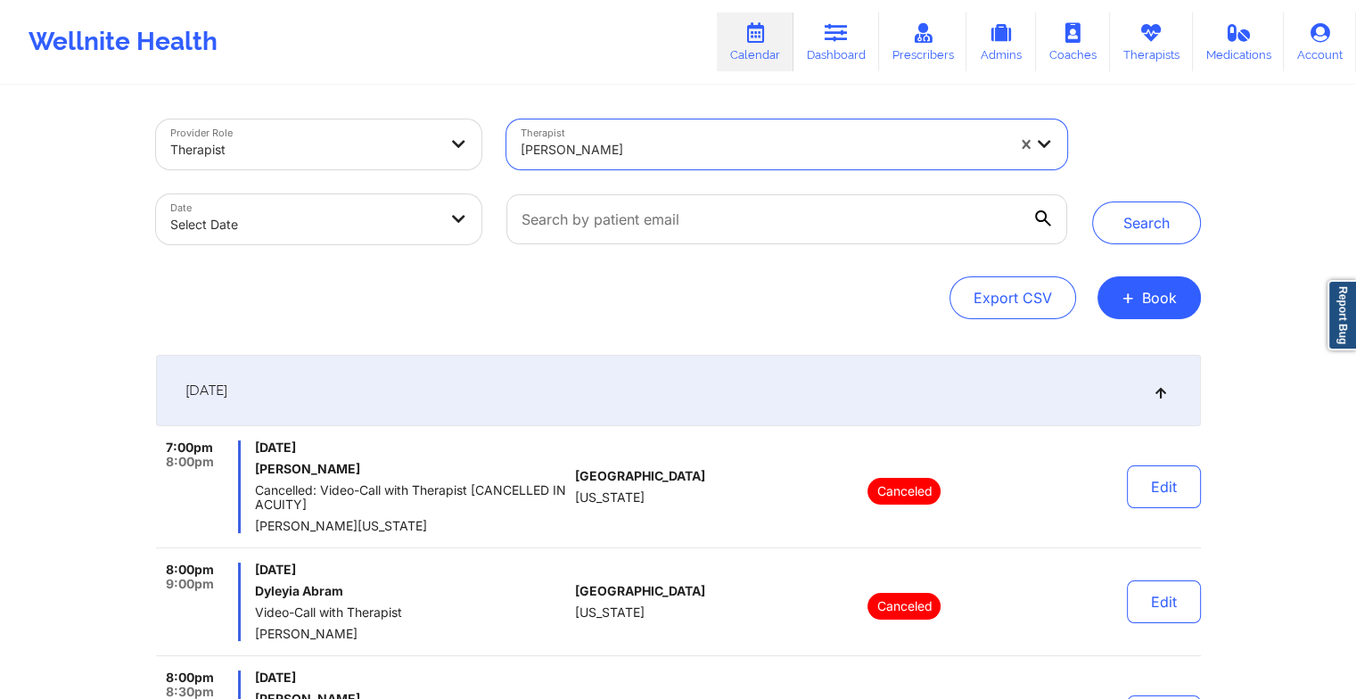
select select "2025-8"
select select "2025-9"
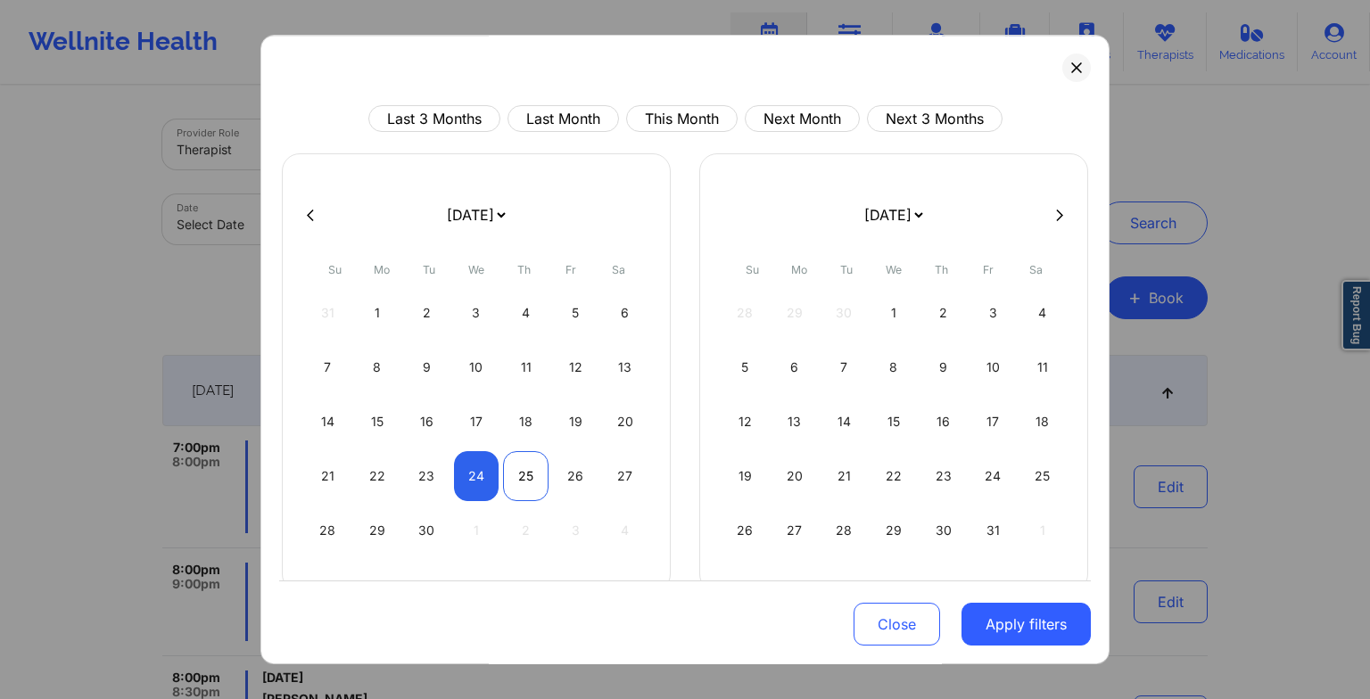
click at [519, 476] on div "25" at bounding box center [525, 476] width 45 height 50
select select "2025-8"
select select "2025-9"
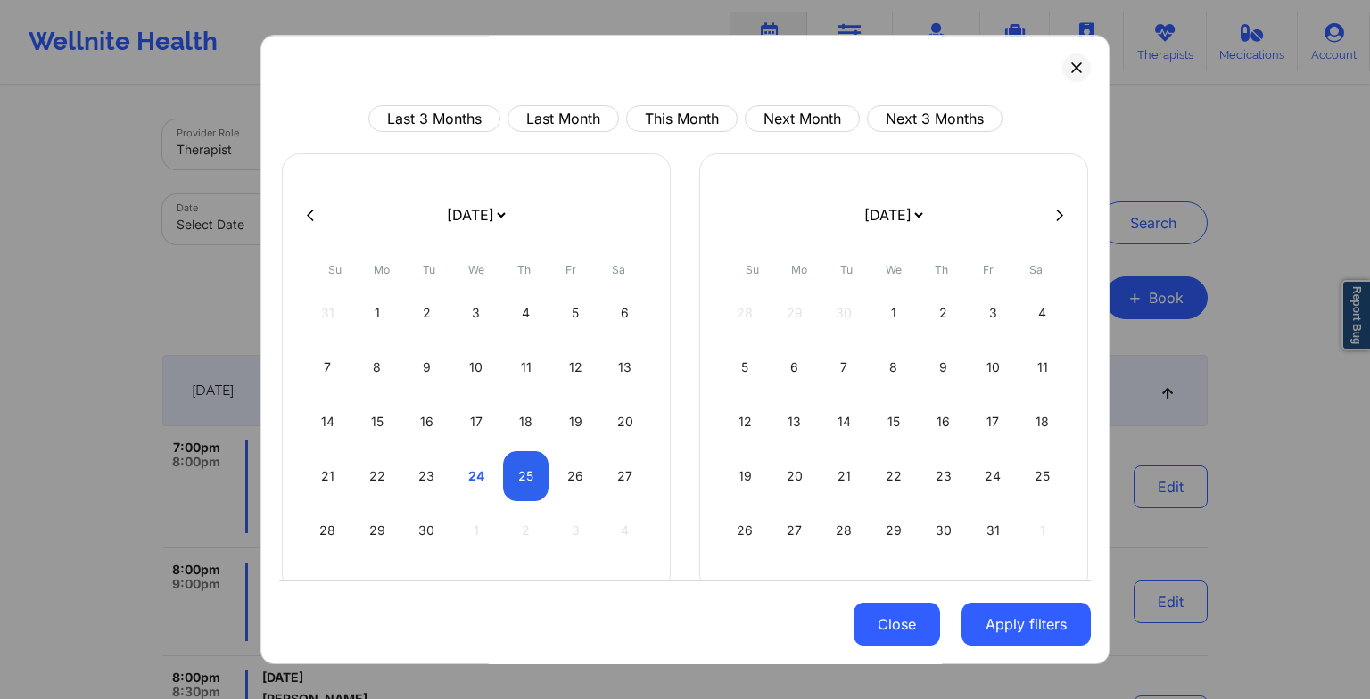
select select "2025-8"
select select "2025-9"
select select "2025-8"
select select "2025-9"
click at [457, 480] on div "24" at bounding box center [476, 476] width 45 height 50
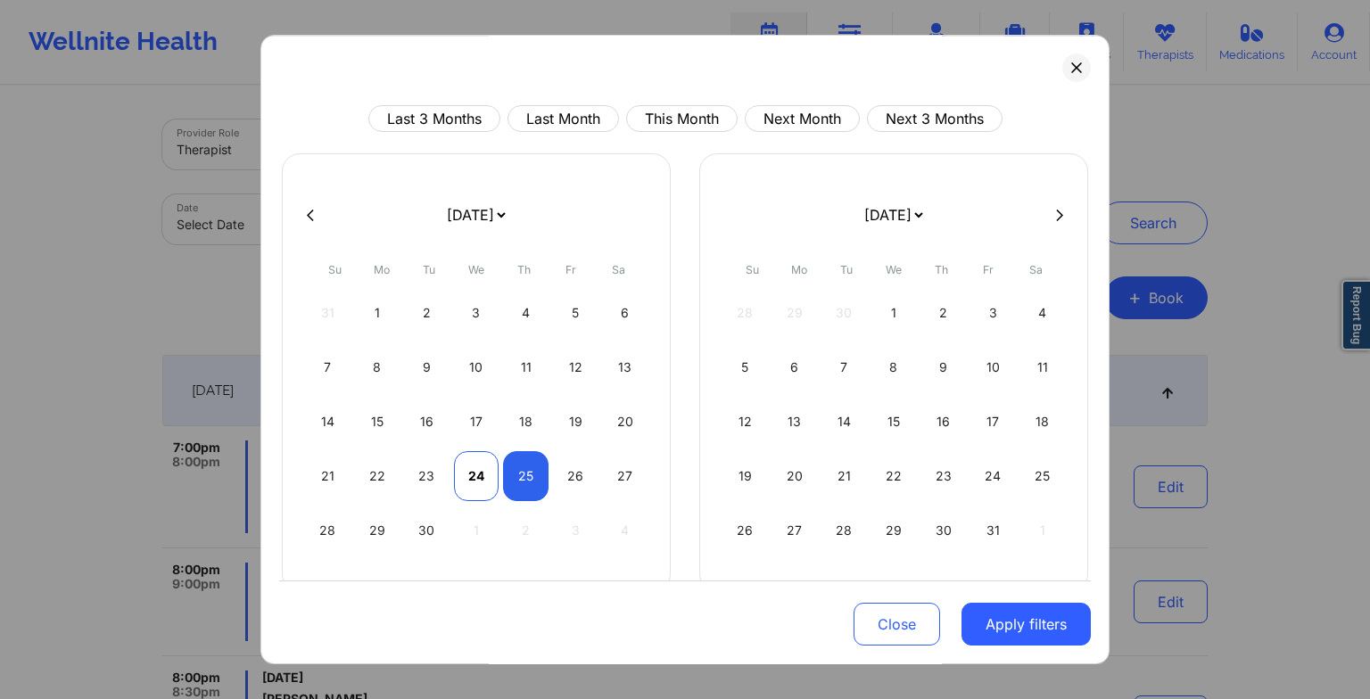
select select "2025-8"
select select "2025-9"
select select "2025-8"
select select "2025-9"
click at [519, 468] on div "25" at bounding box center [525, 476] width 45 height 50
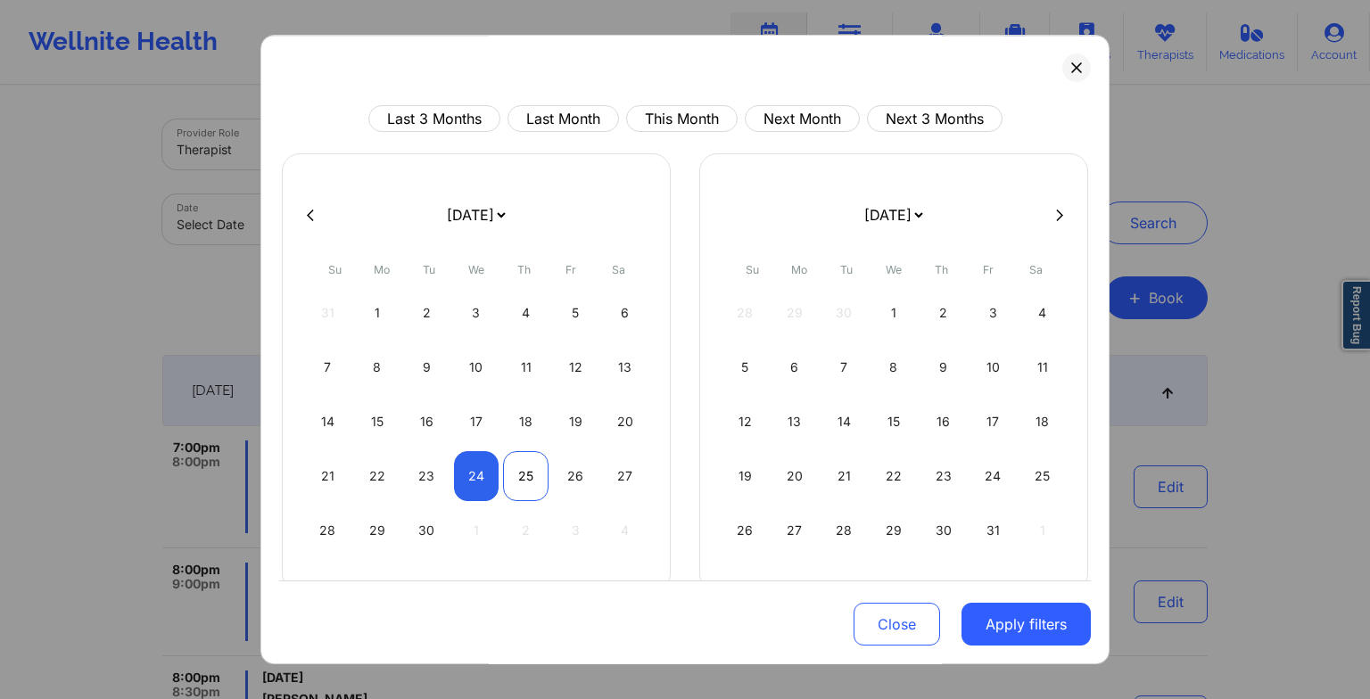
select select "2025-8"
select select "2025-9"
click at [993, 622] on button "Apply filters" at bounding box center [1025, 624] width 129 height 43
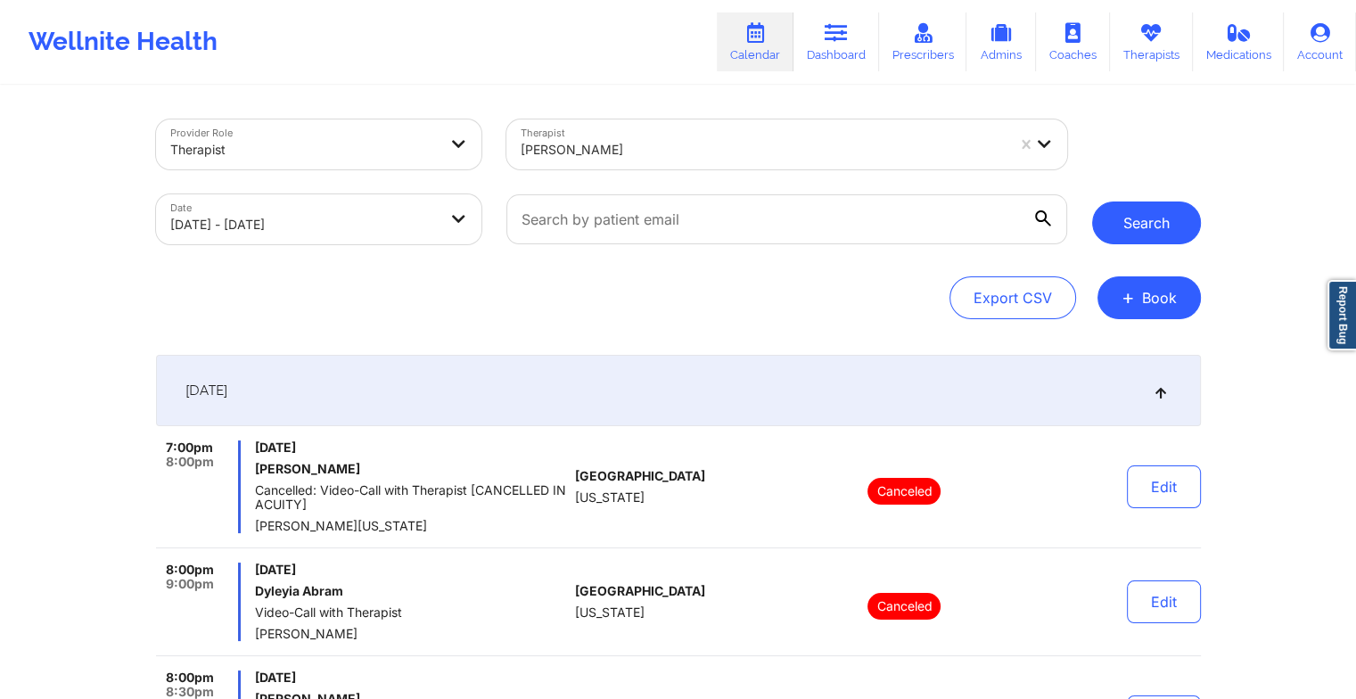
click at [1145, 232] on button "Search" at bounding box center [1146, 223] width 109 height 43
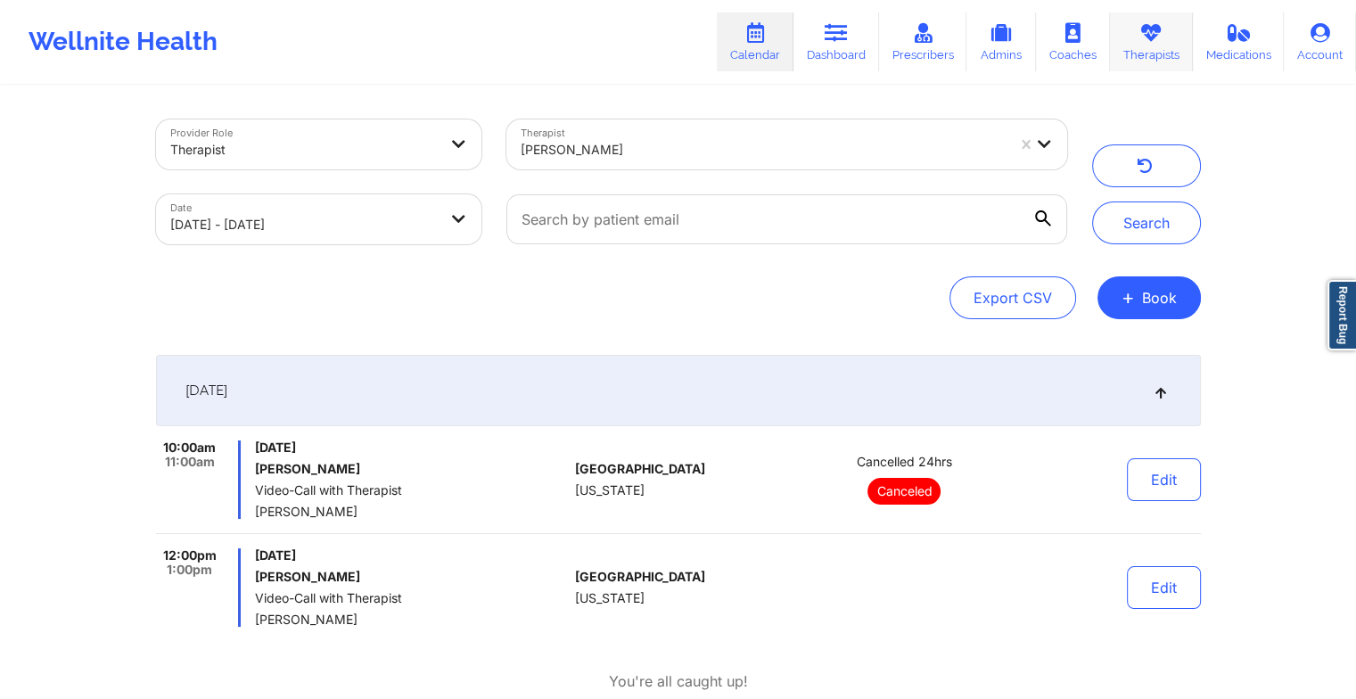
click at [1151, 35] on icon at bounding box center [1151, 33] width 23 height 20
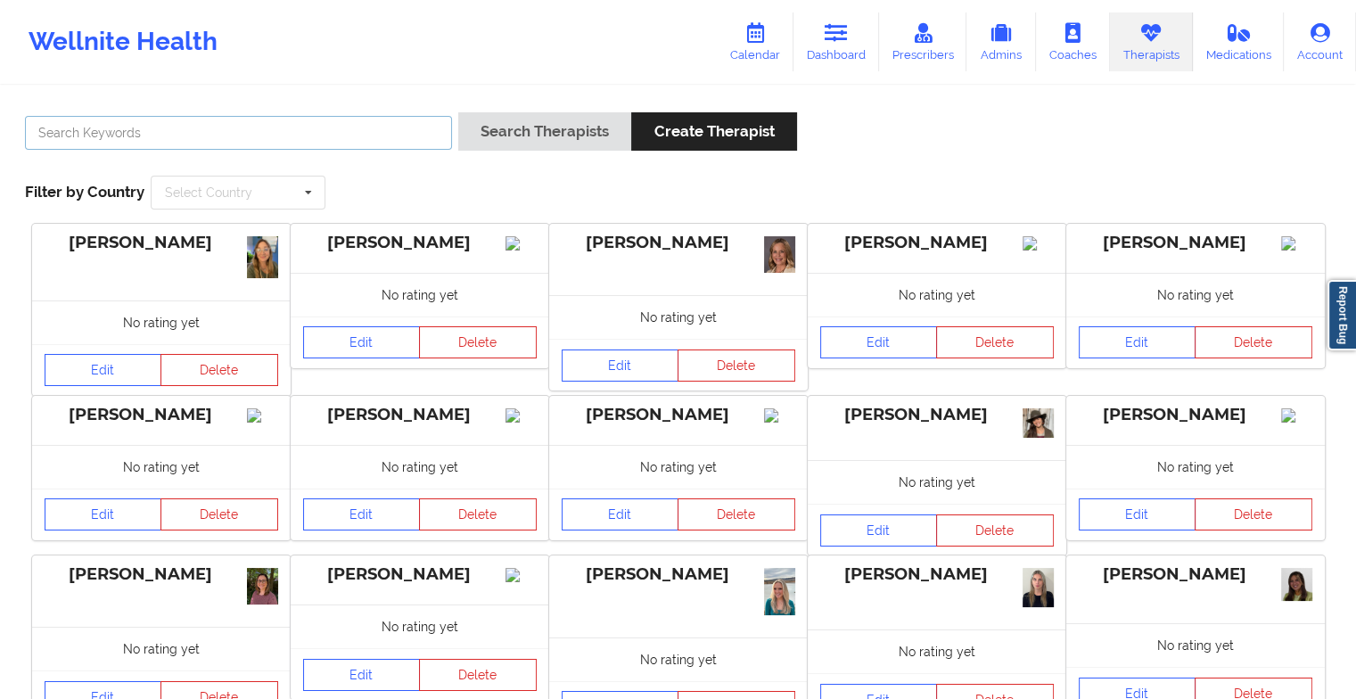
click at [51, 133] on input "text" at bounding box center [238, 133] width 427 height 34
paste input "[PERSON_NAME]"
type input "[PERSON_NAME]"
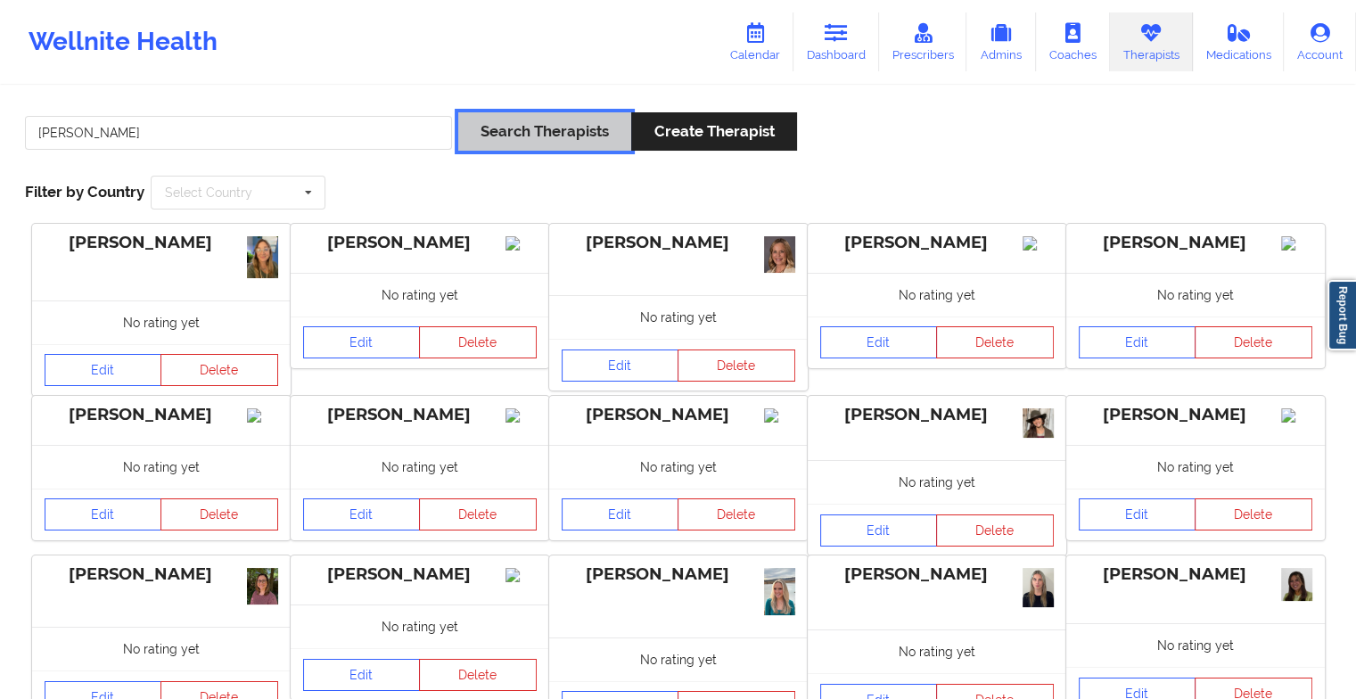
click at [563, 149] on button "Search Therapists" at bounding box center [544, 131] width 173 height 38
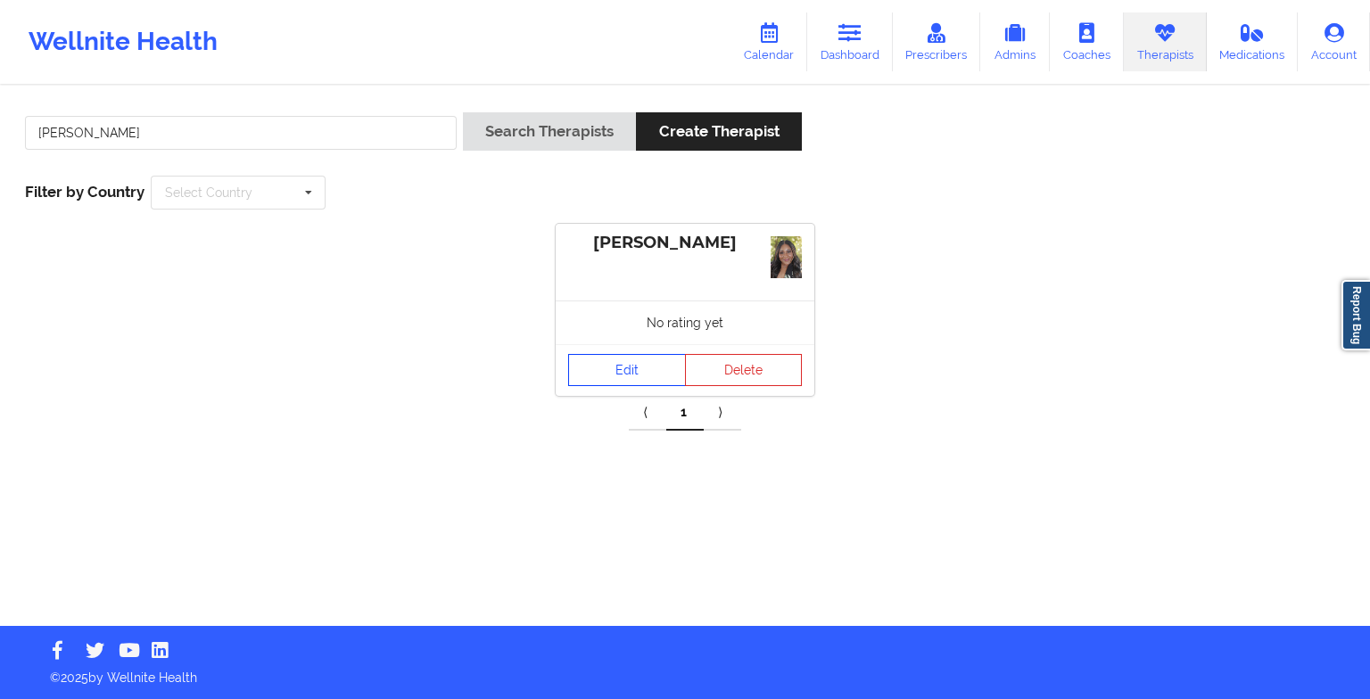
click at [627, 371] on link "Edit" at bounding box center [627, 370] width 118 height 32
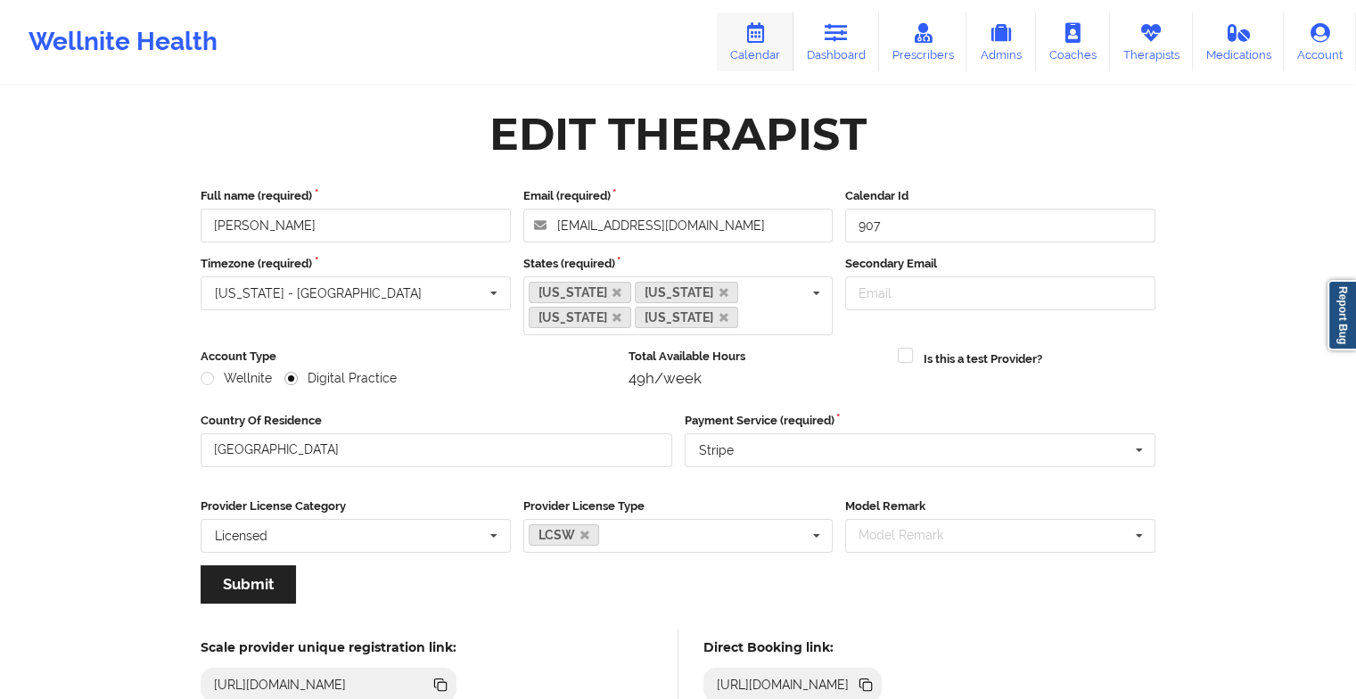
click at [758, 54] on link "Calendar" at bounding box center [755, 41] width 77 height 59
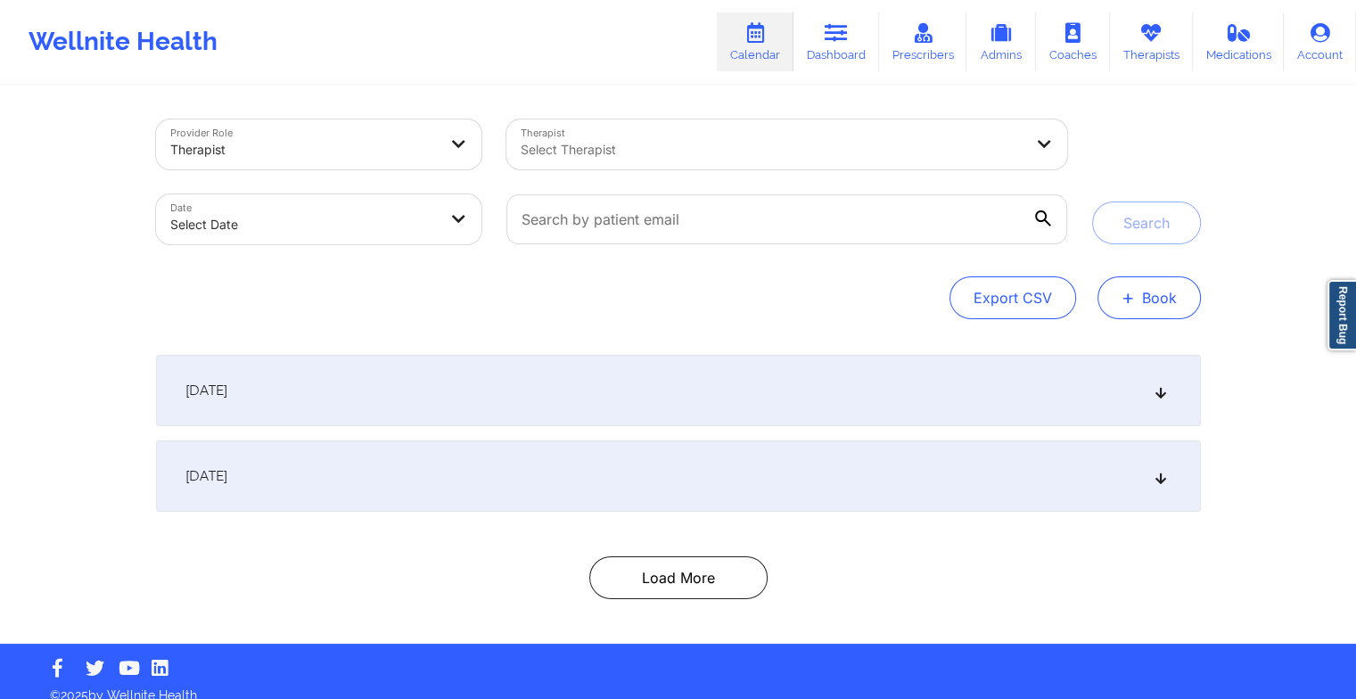
click at [1121, 292] on button "+ Book" at bounding box center [1149, 297] width 103 height 43
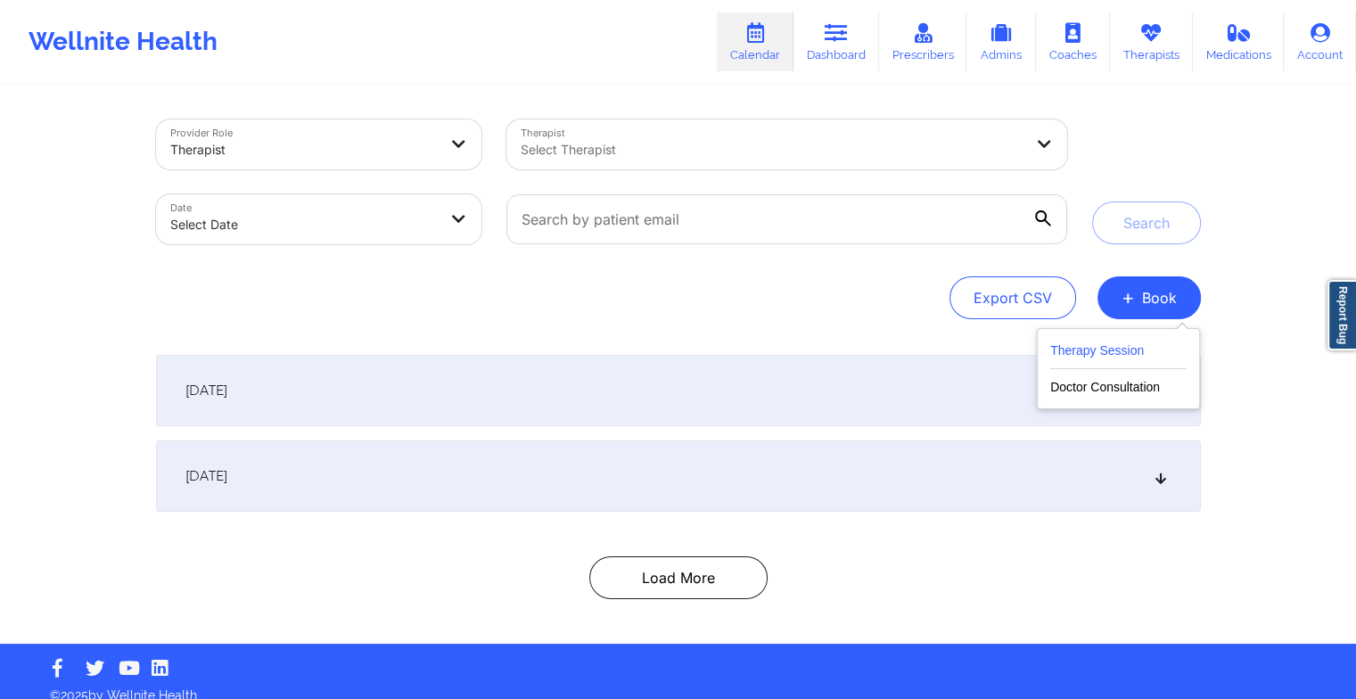
click at [1117, 343] on button "Therapy Session" at bounding box center [1119, 354] width 136 height 29
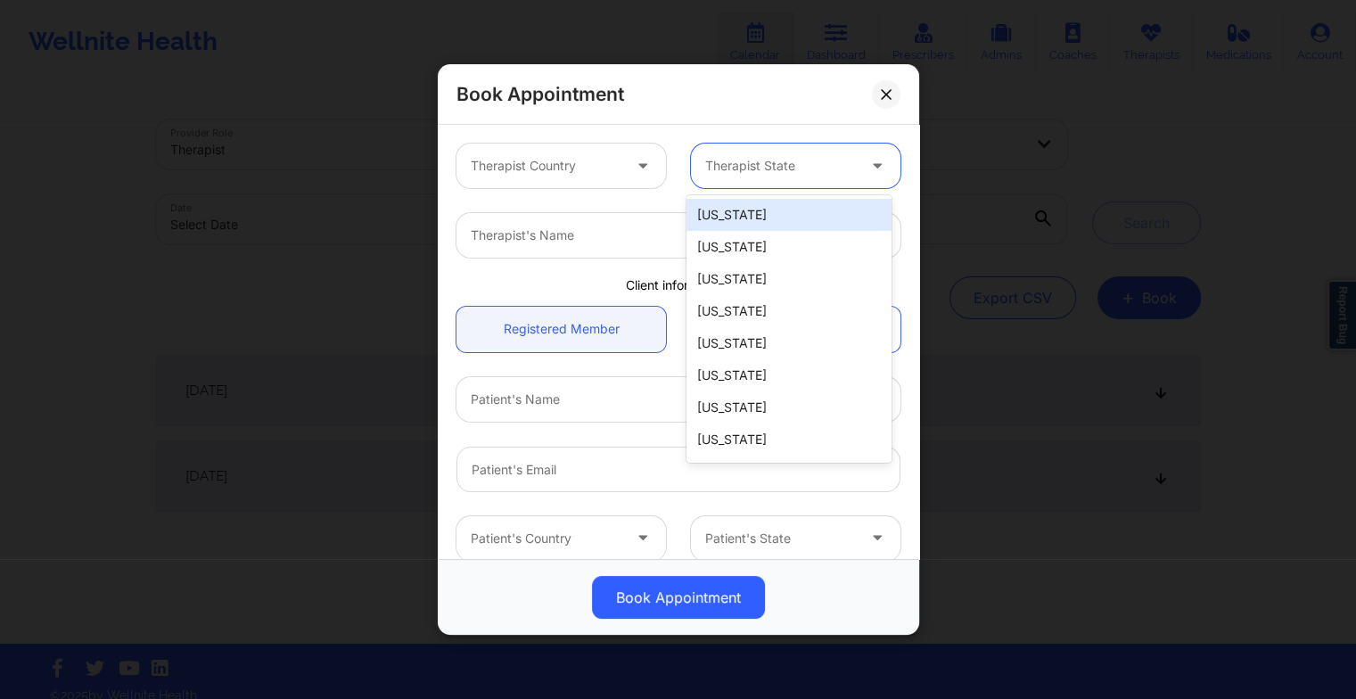
click at [730, 159] on div at bounding box center [780, 165] width 151 height 21
type input "new"
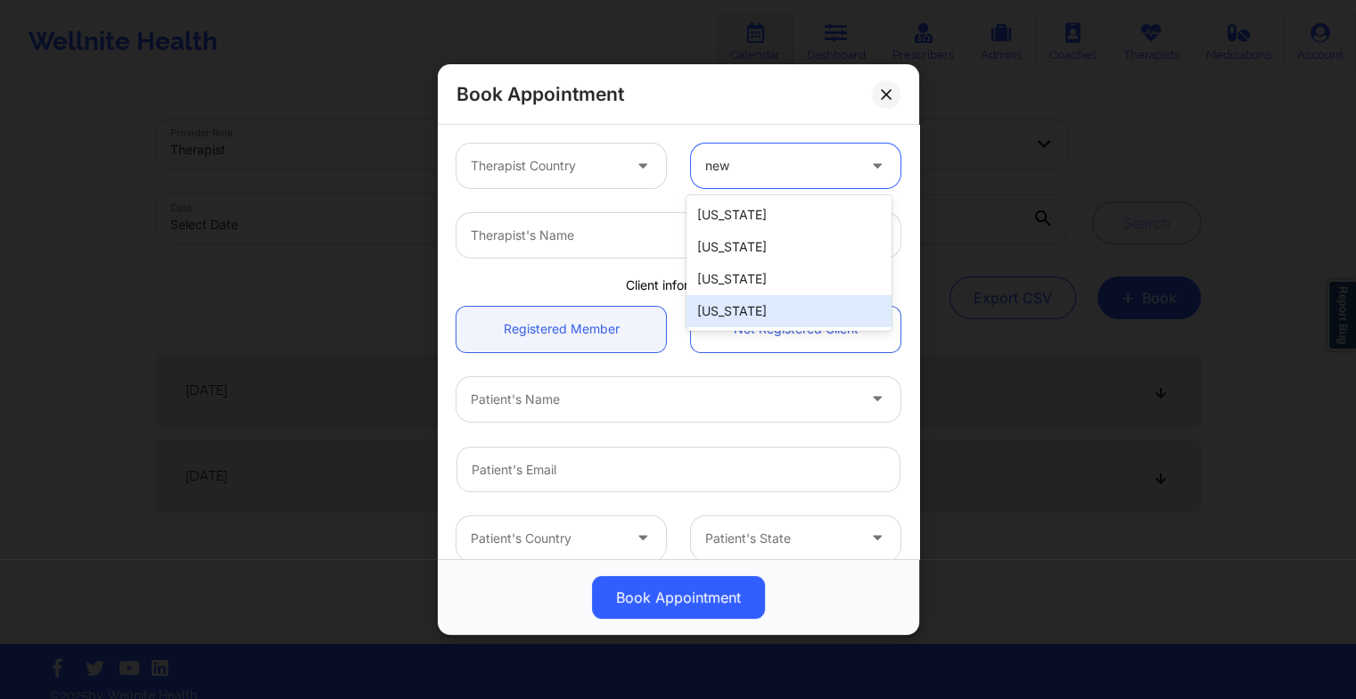
click at [727, 301] on div "[US_STATE]" at bounding box center [789, 311] width 205 height 32
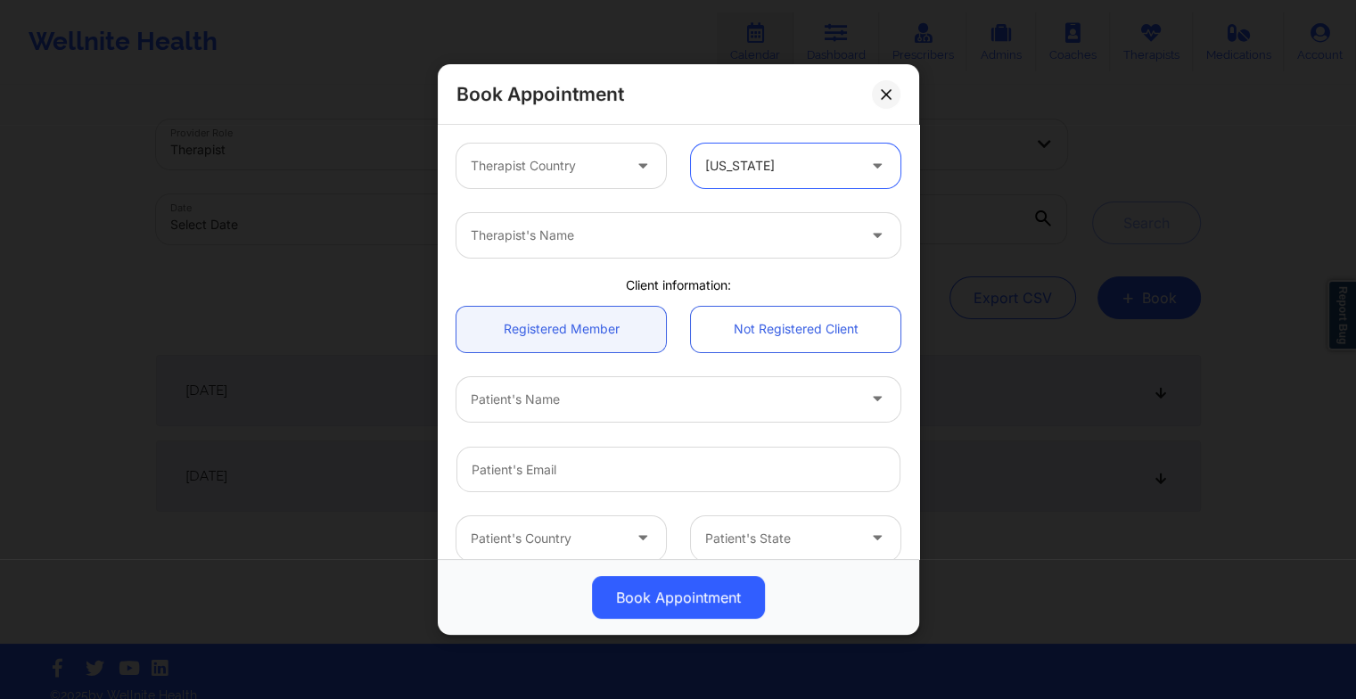
click at [564, 178] on div "Therapist Country" at bounding box center [540, 166] width 167 height 45
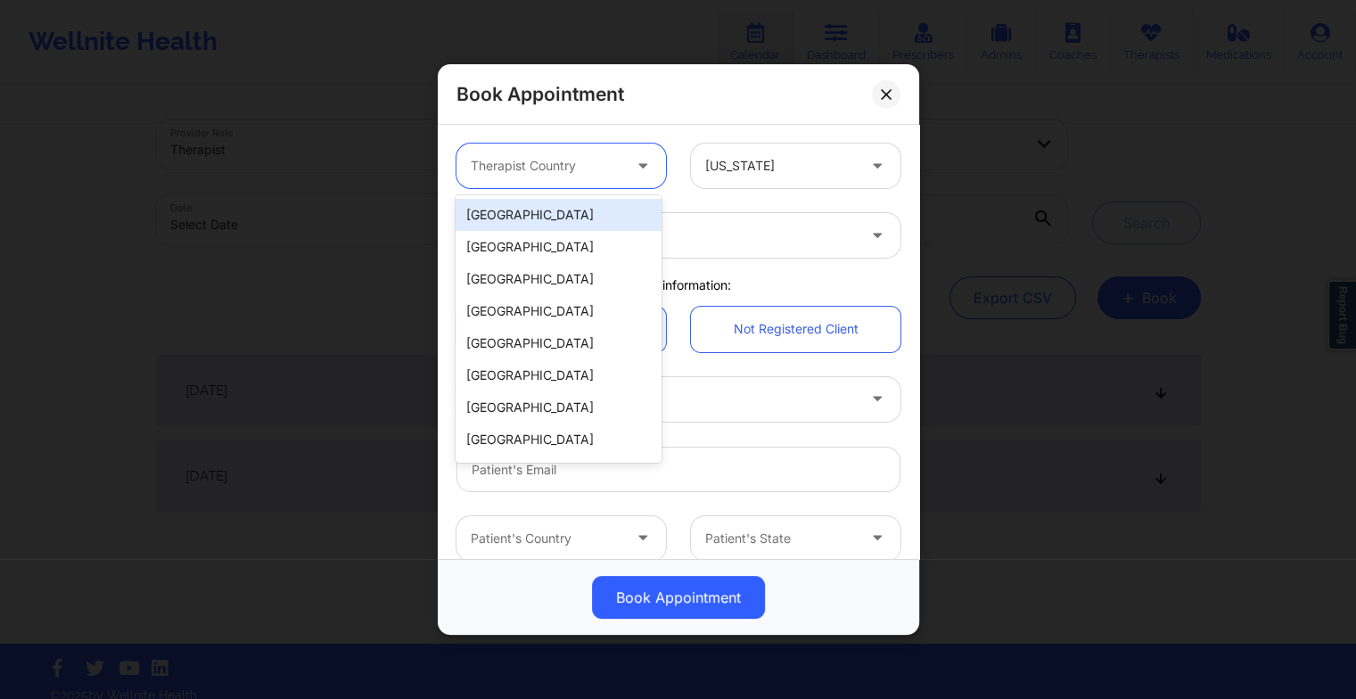
click at [527, 215] on div "[GEOGRAPHIC_DATA]" at bounding box center [558, 215] width 205 height 32
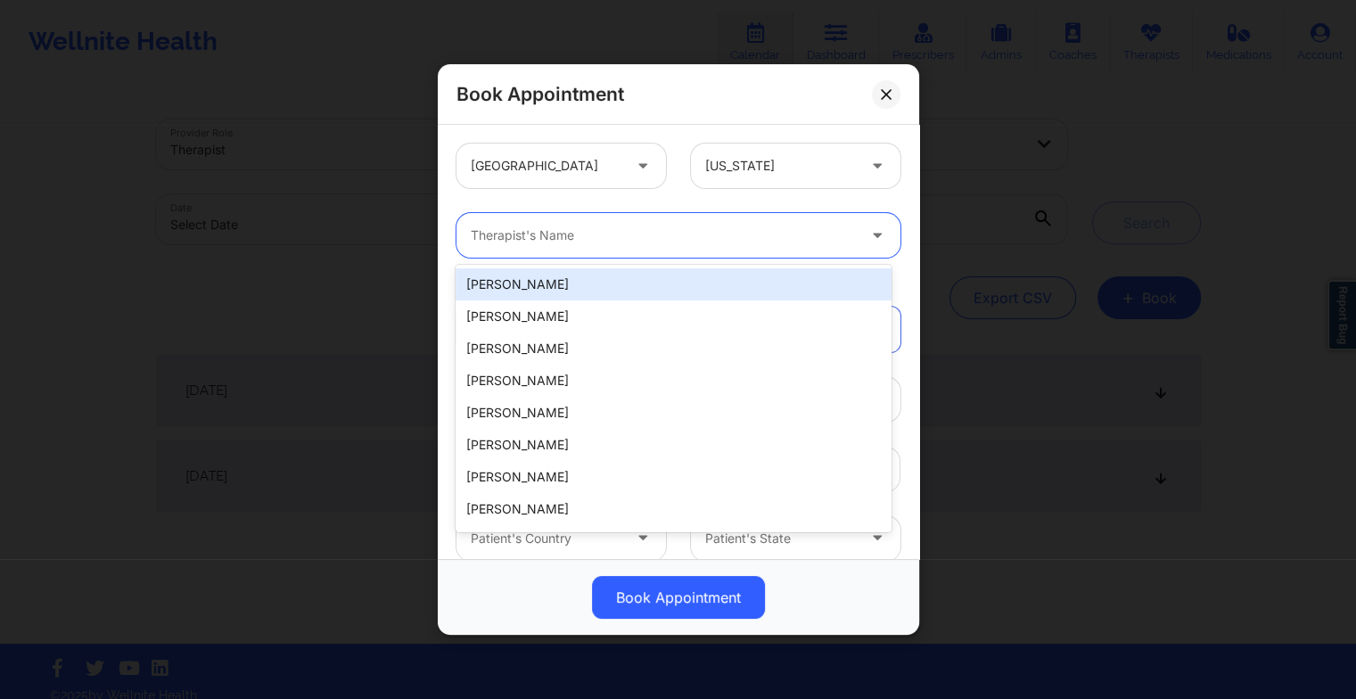
click at [482, 228] on div at bounding box center [663, 235] width 385 height 21
paste input "[PERSON_NAME]"
type input "[PERSON_NAME]"
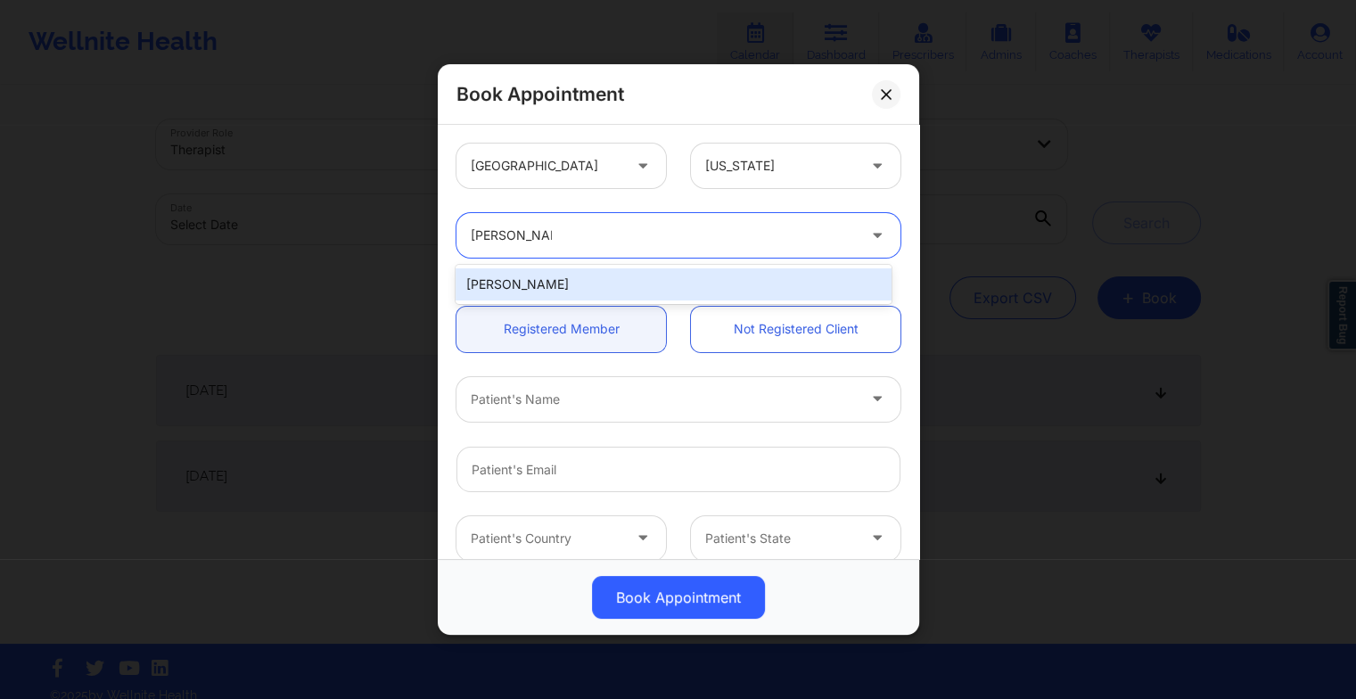
click at [584, 282] on div "[PERSON_NAME]" at bounding box center [673, 284] width 435 height 32
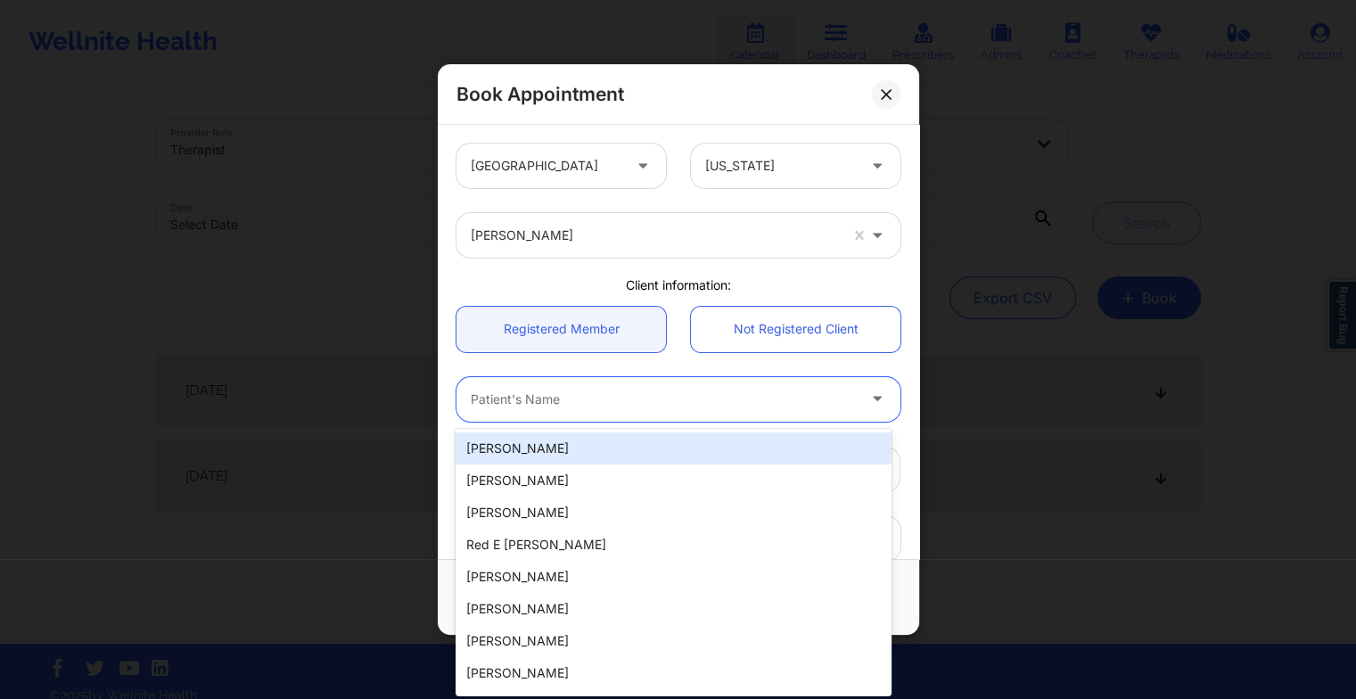
click at [532, 410] on div "Patient's Name" at bounding box center [657, 399] width 401 height 45
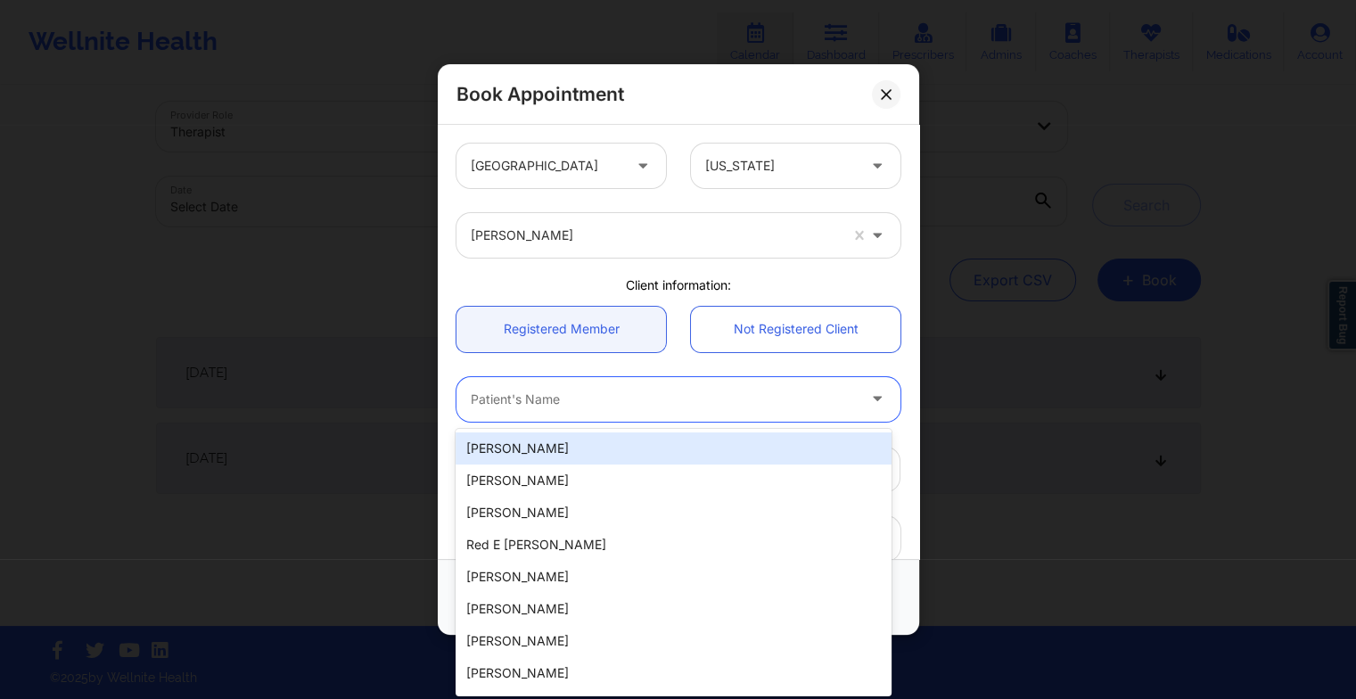
paste input "[PERSON_NAME]"
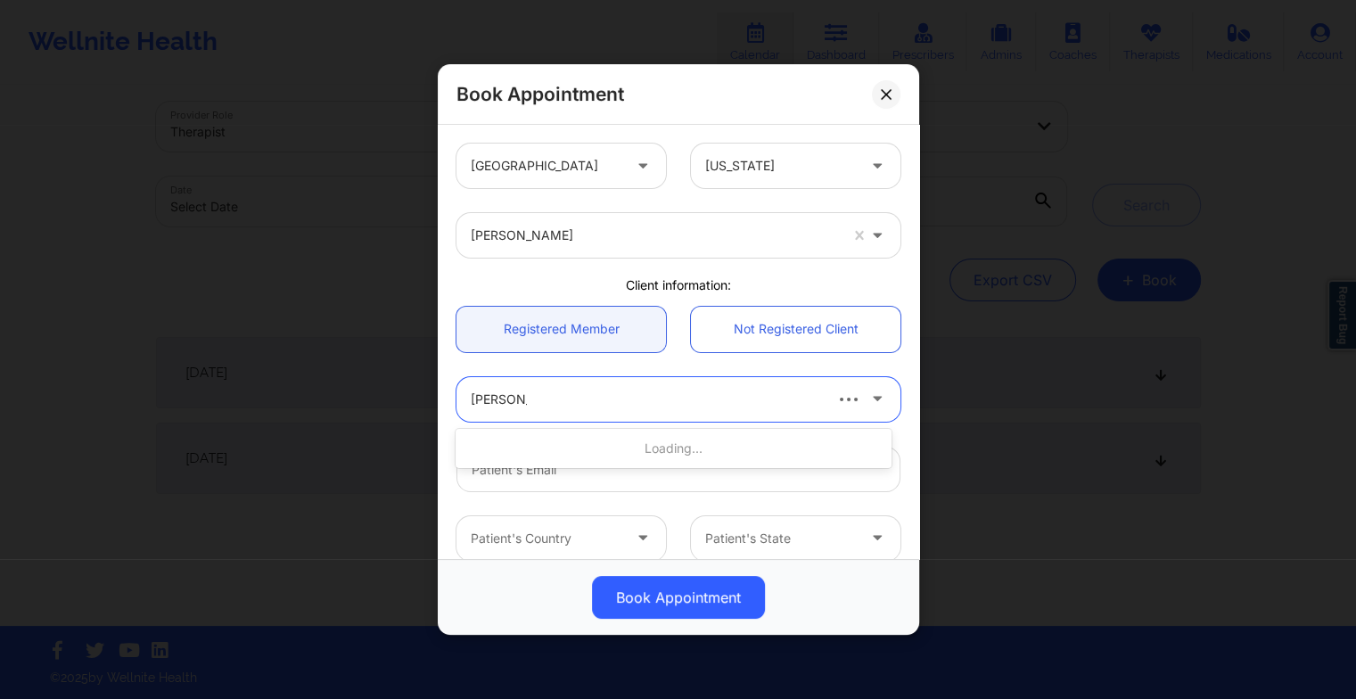
type input "[PERSON_NAME]"
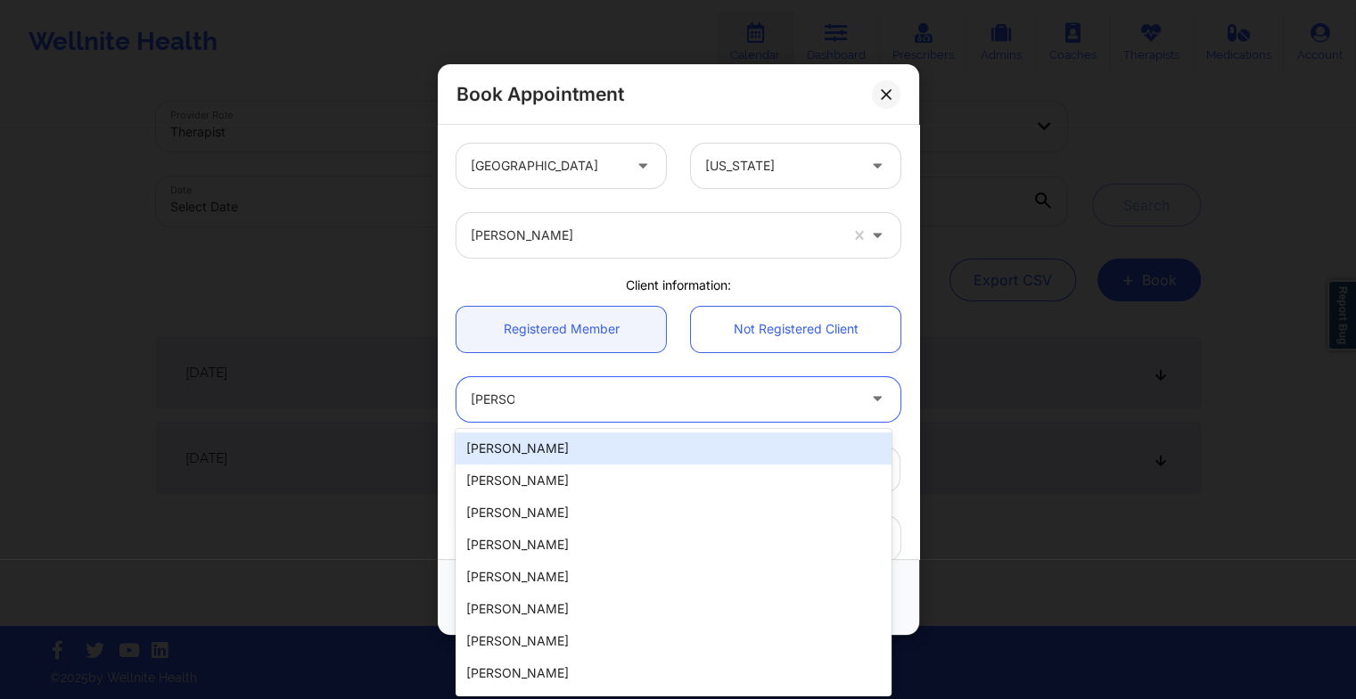
click at [535, 439] on div "[PERSON_NAME]" at bounding box center [673, 449] width 435 height 32
type input "[EMAIL_ADDRESS][DOMAIN_NAME]"
type input "[PHONE_NUMBER]"
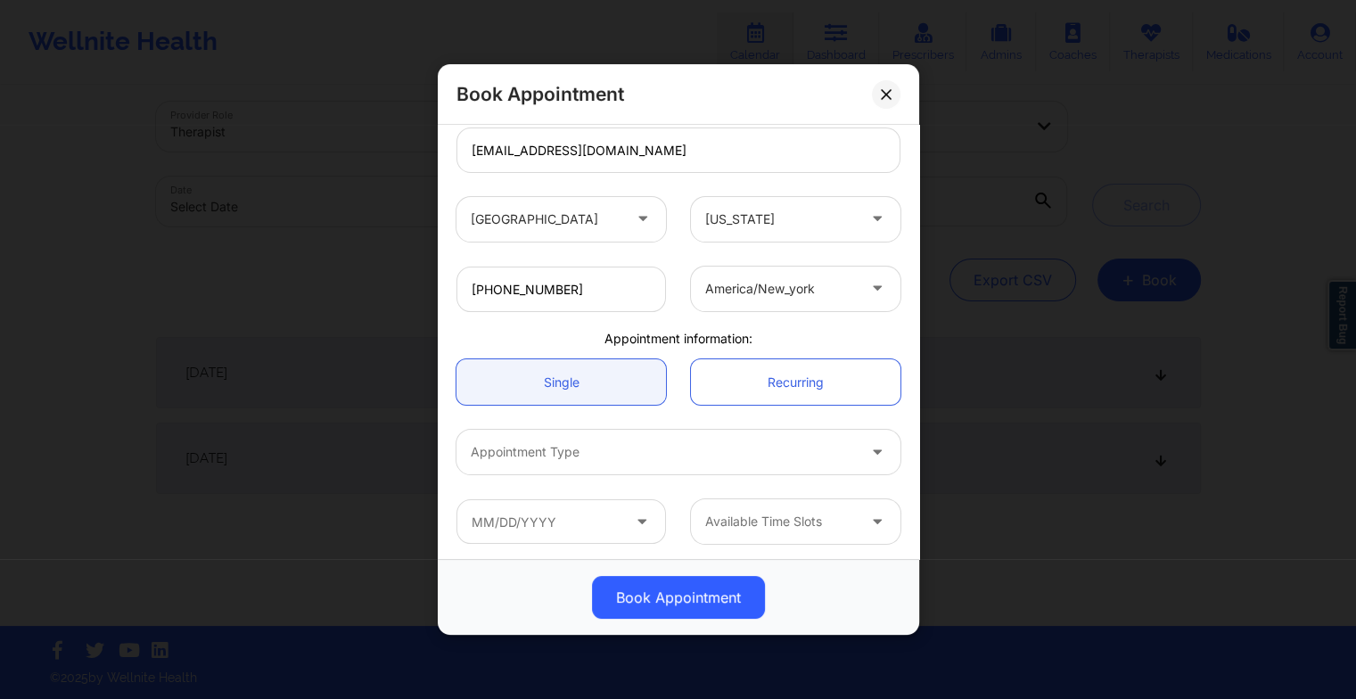
scroll to position [322, 0]
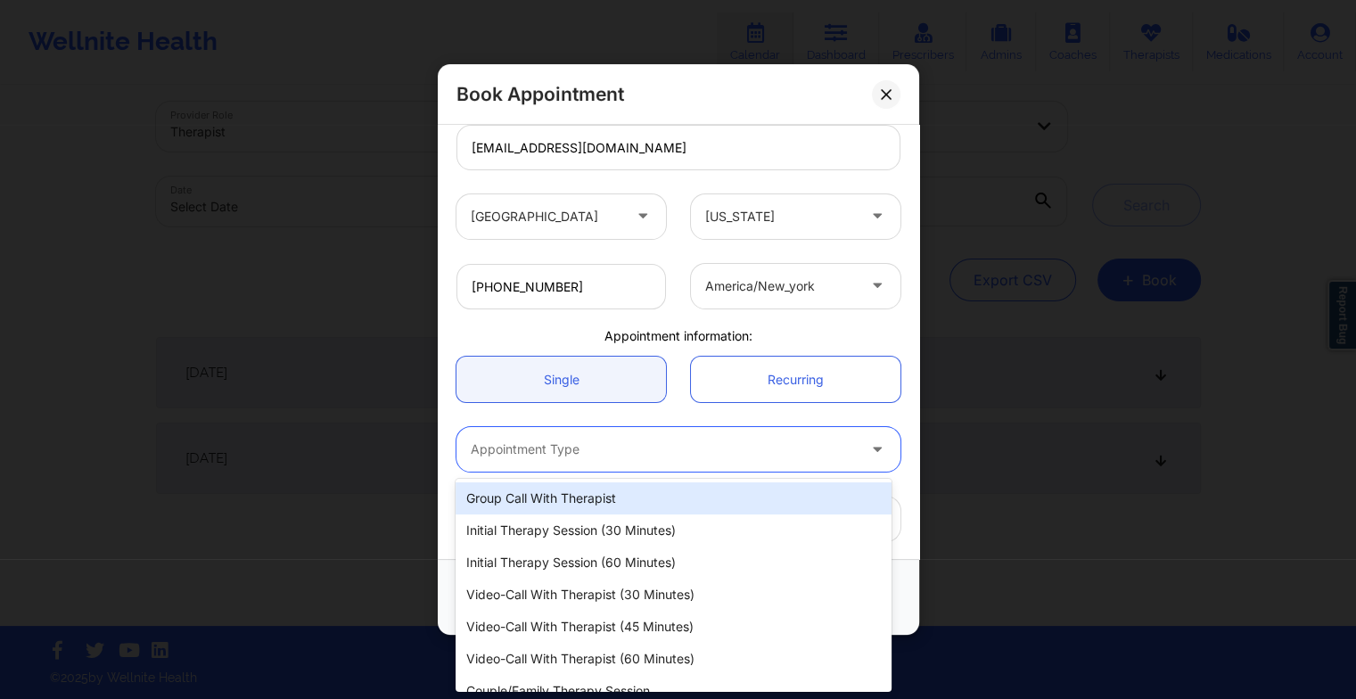
click at [536, 457] on div at bounding box center [663, 449] width 385 height 21
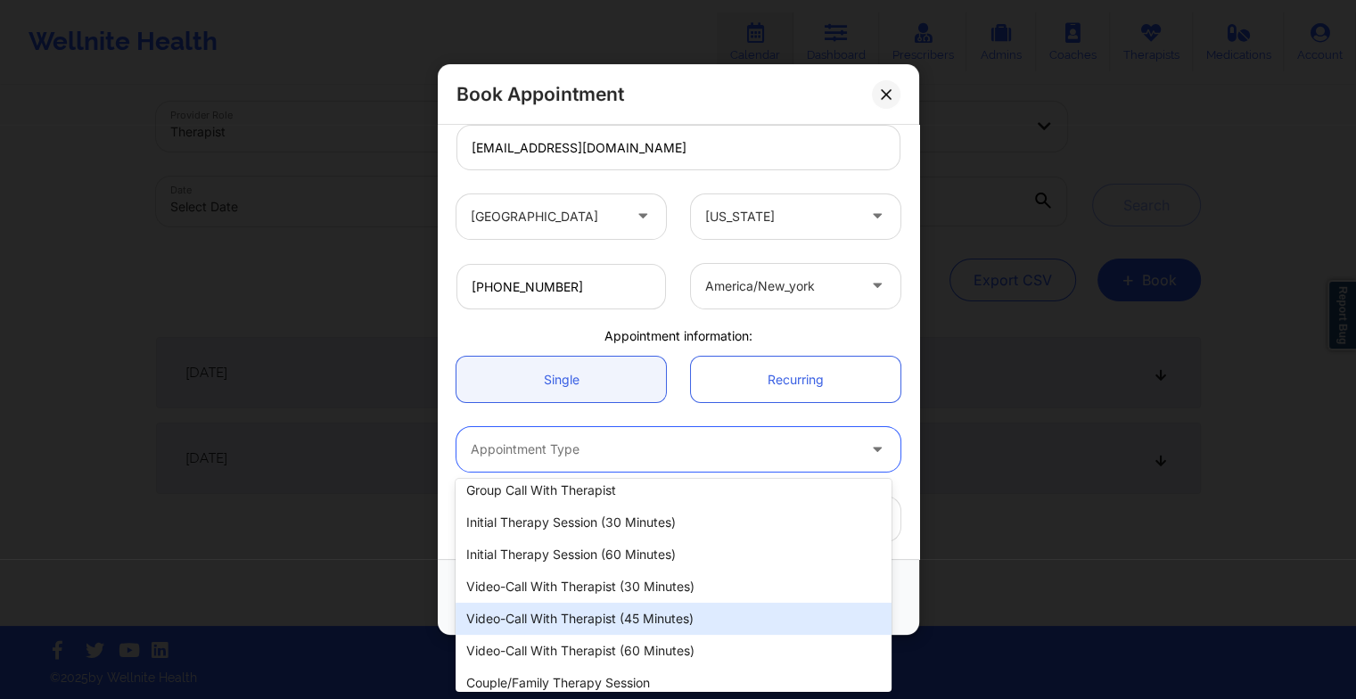
scroll to position [18, 0]
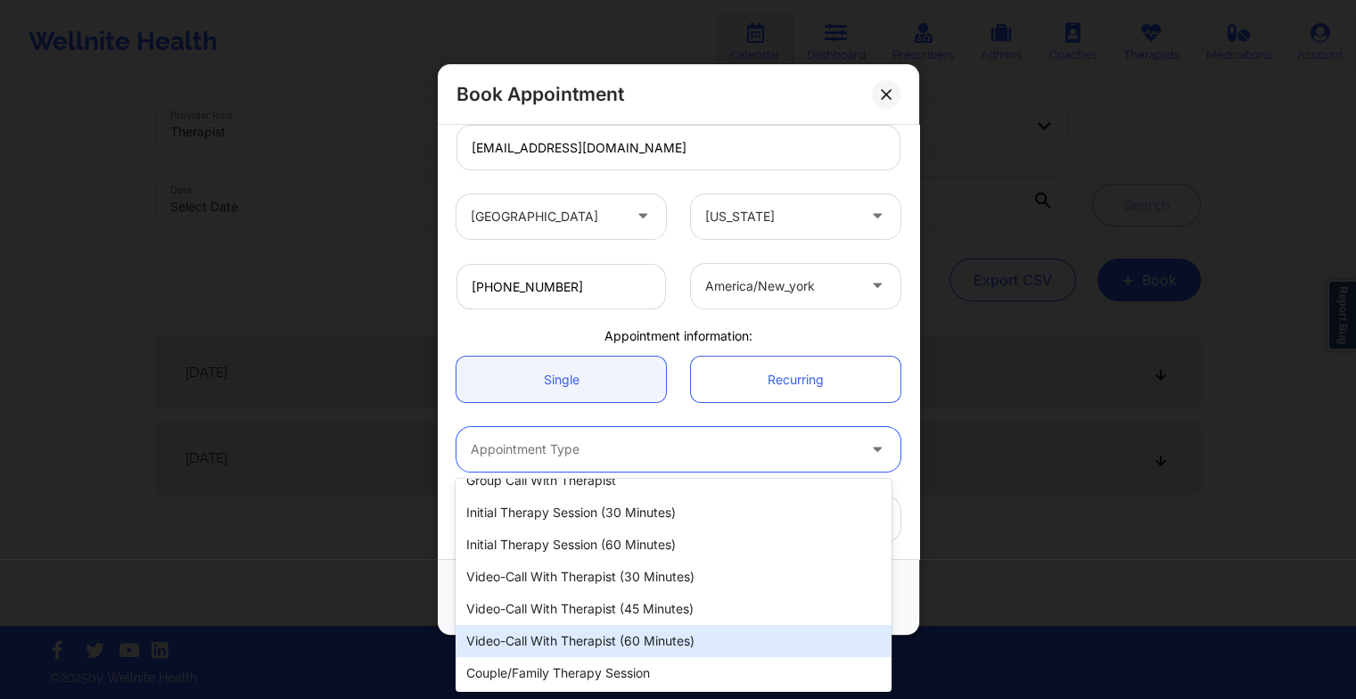
click at [557, 646] on div "Video-Call with Therapist (60 minutes)" at bounding box center [673, 641] width 435 height 32
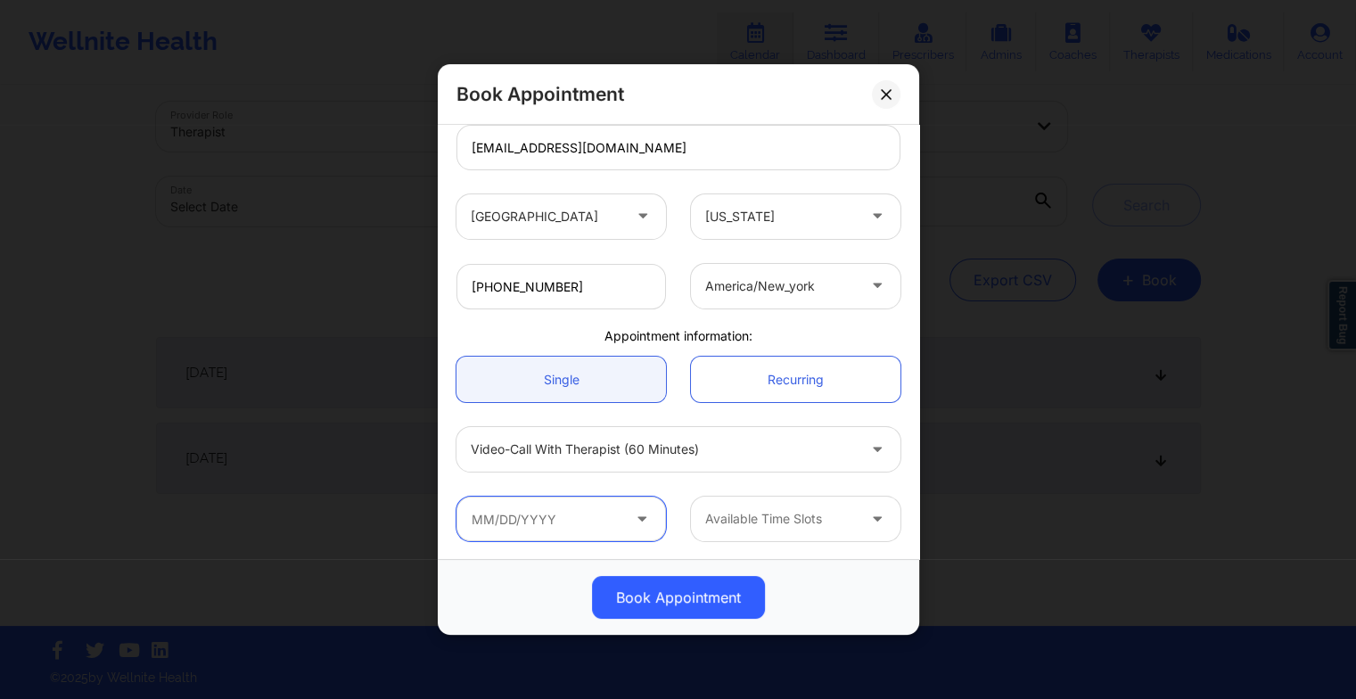
click at [507, 524] on input "text" at bounding box center [562, 519] width 210 height 45
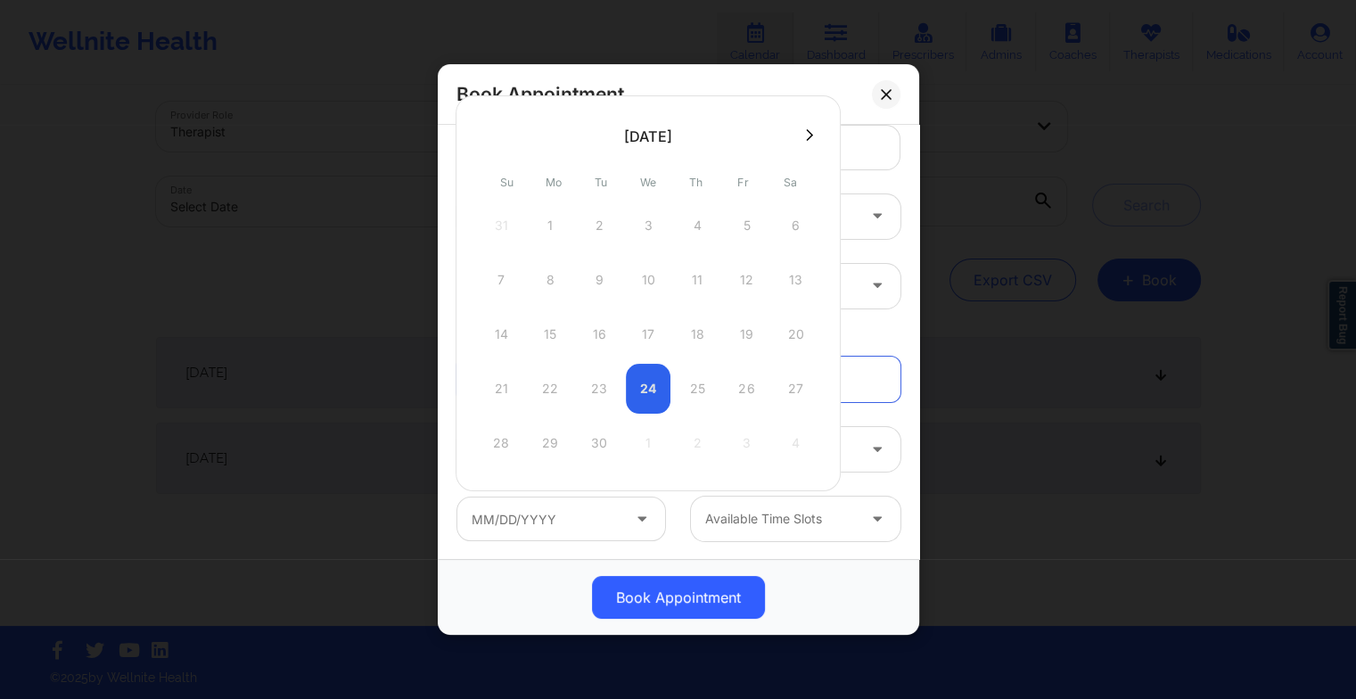
click at [656, 378] on div "21 22 23 24 25 26 27" at bounding box center [648, 389] width 339 height 50
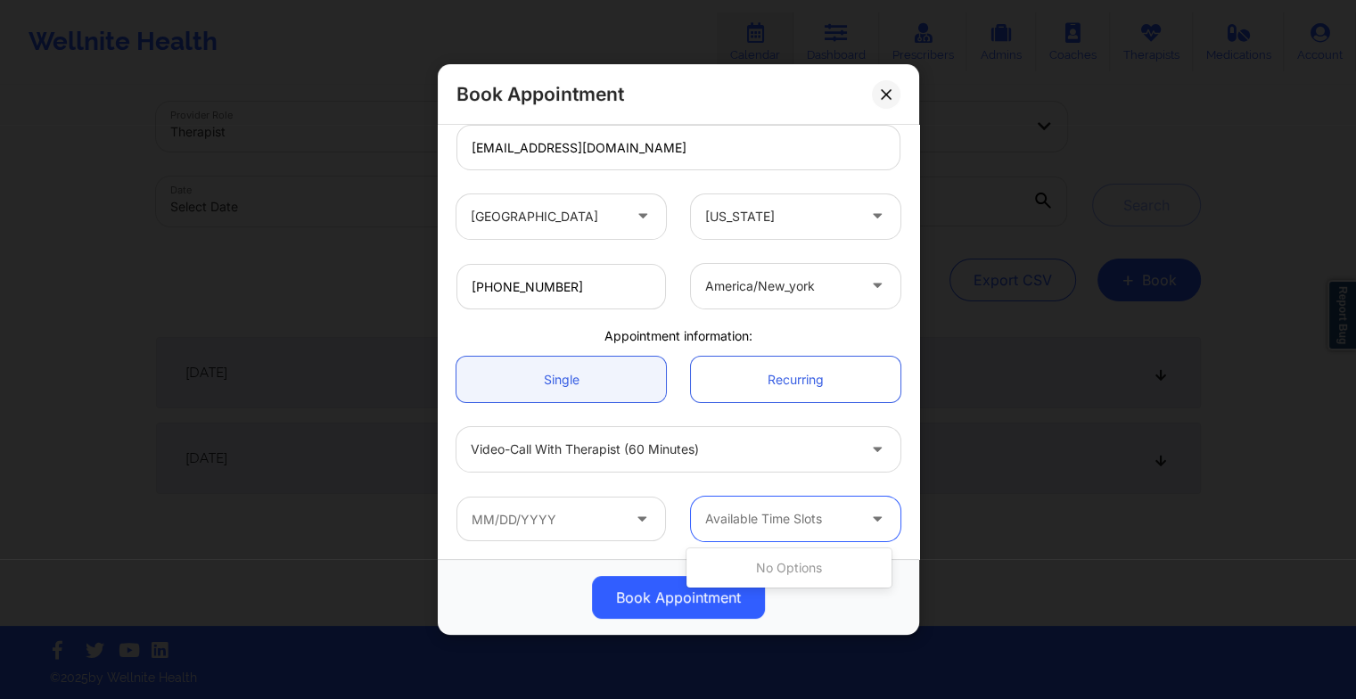
click at [813, 524] on div at bounding box center [780, 518] width 151 height 21
click at [621, 524] on input "text" at bounding box center [562, 519] width 210 height 45
click at [762, 528] on div at bounding box center [780, 518] width 151 height 21
click at [891, 95] on icon at bounding box center [886, 93] width 11 height 11
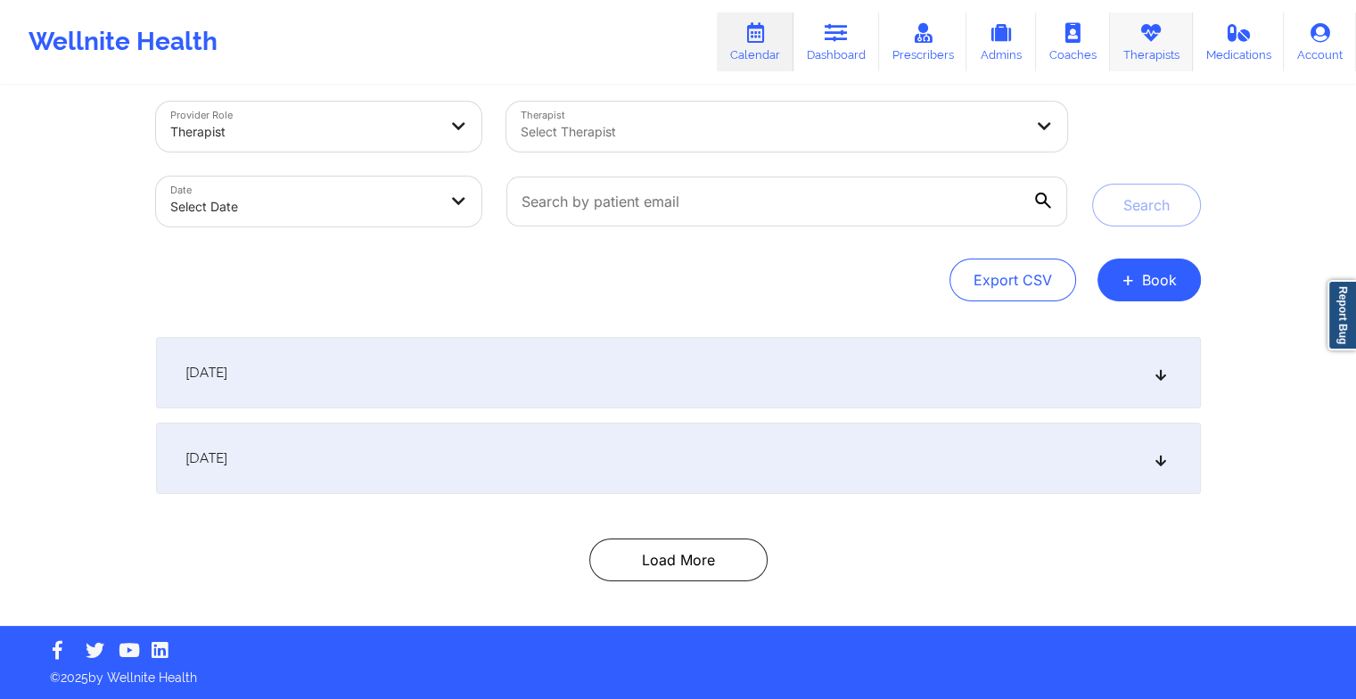
click at [1149, 50] on link "Therapists" at bounding box center [1151, 41] width 83 height 59
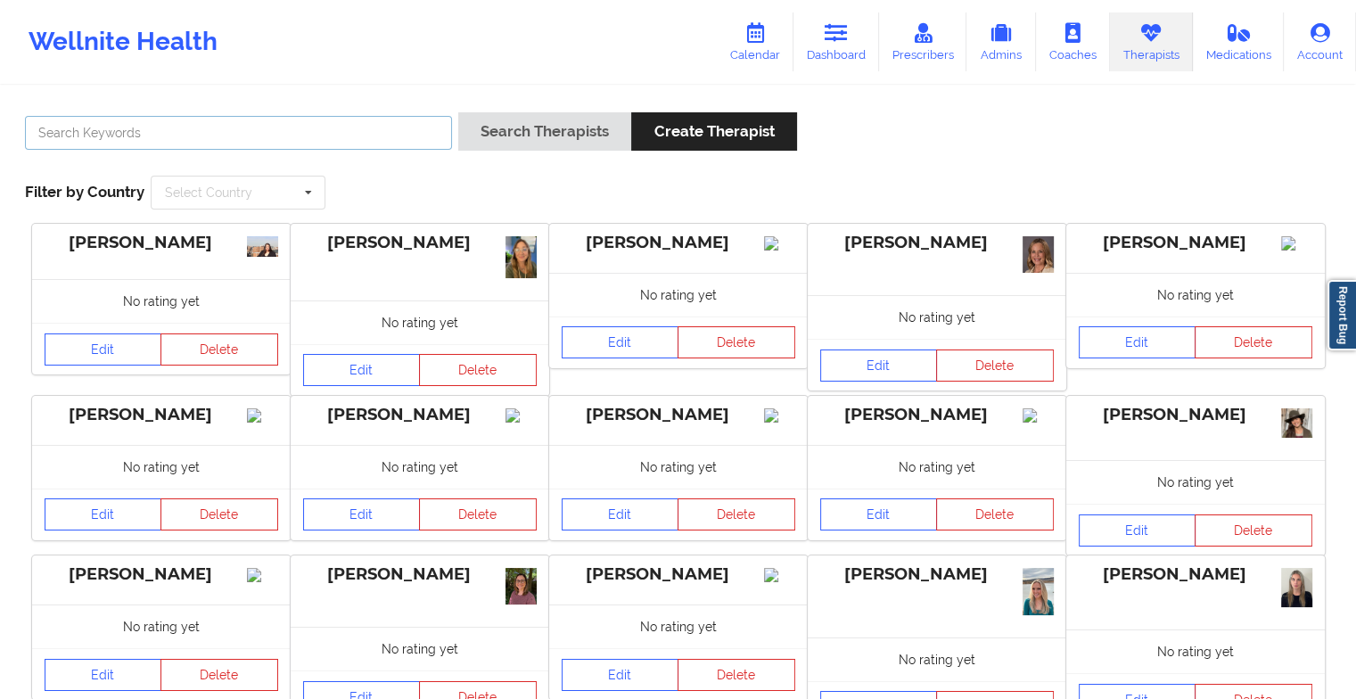
click at [103, 137] on input "text" at bounding box center [238, 133] width 427 height 34
paste input "[PERSON_NAME]"
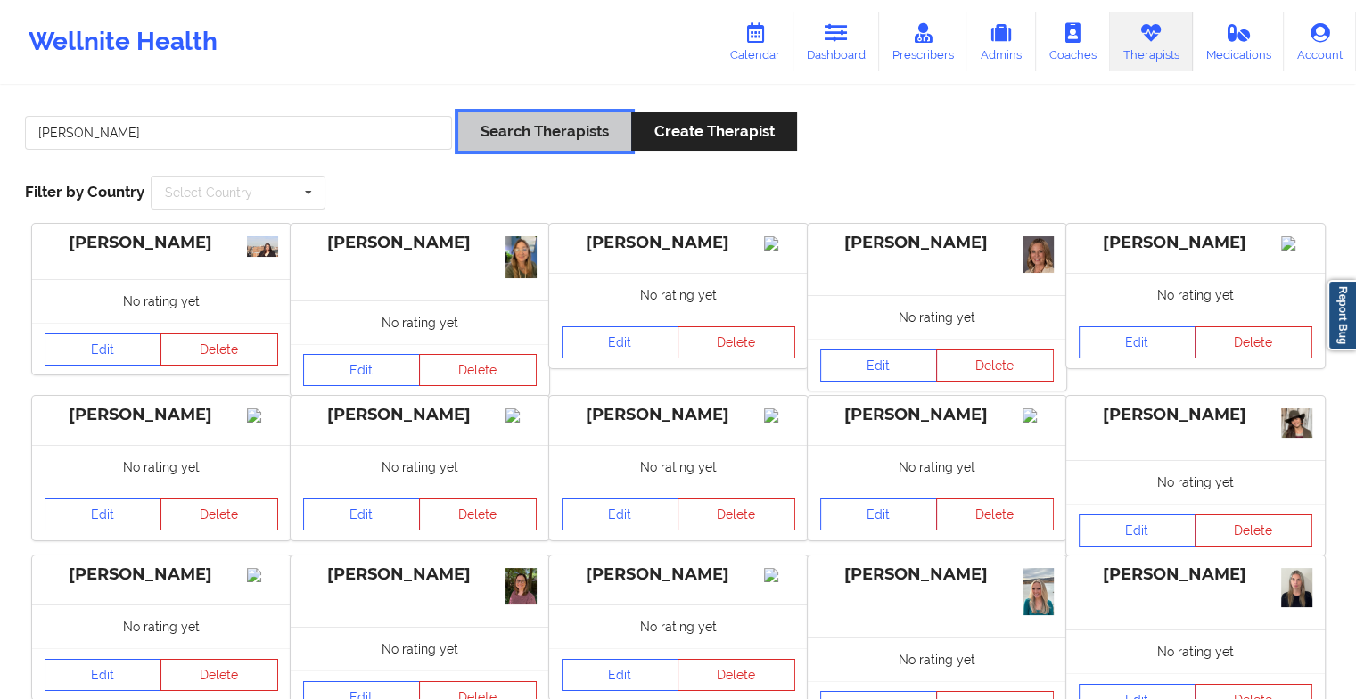
click at [559, 125] on button "Search Therapists" at bounding box center [544, 131] width 173 height 38
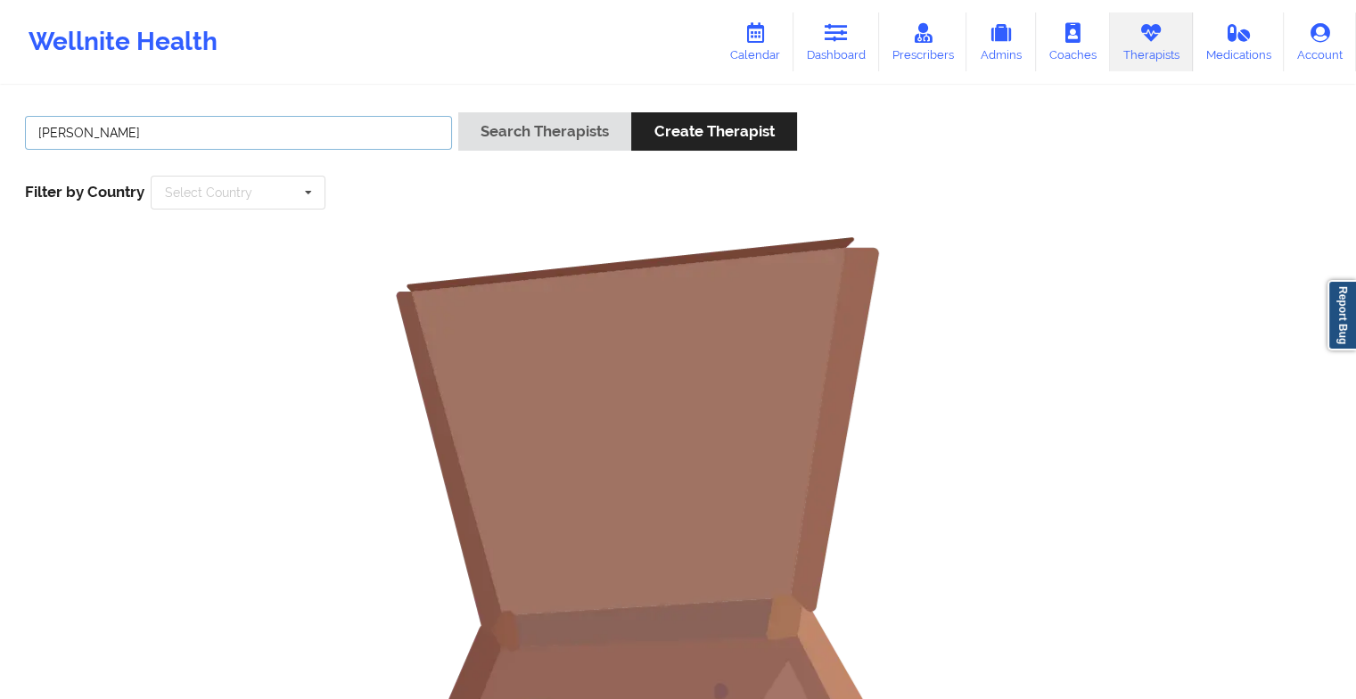
click at [291, 131] on input "[PERSON_NAME]" at bounding box center [238, 133] width 427 height 34
type input "[PERSON_NAME]"
click at [511, 143] on button "Search Therapists" at bounding box center [544, 131] width 173 height 38
drag, startPoint x: 159, startPoint y: 139, endPoint x: 40, endPoint y: 124, distance: 119.6
click at [40, 124] on input "[PERSON_NAME]" at bounding box center [238, 133] width 427 height 34
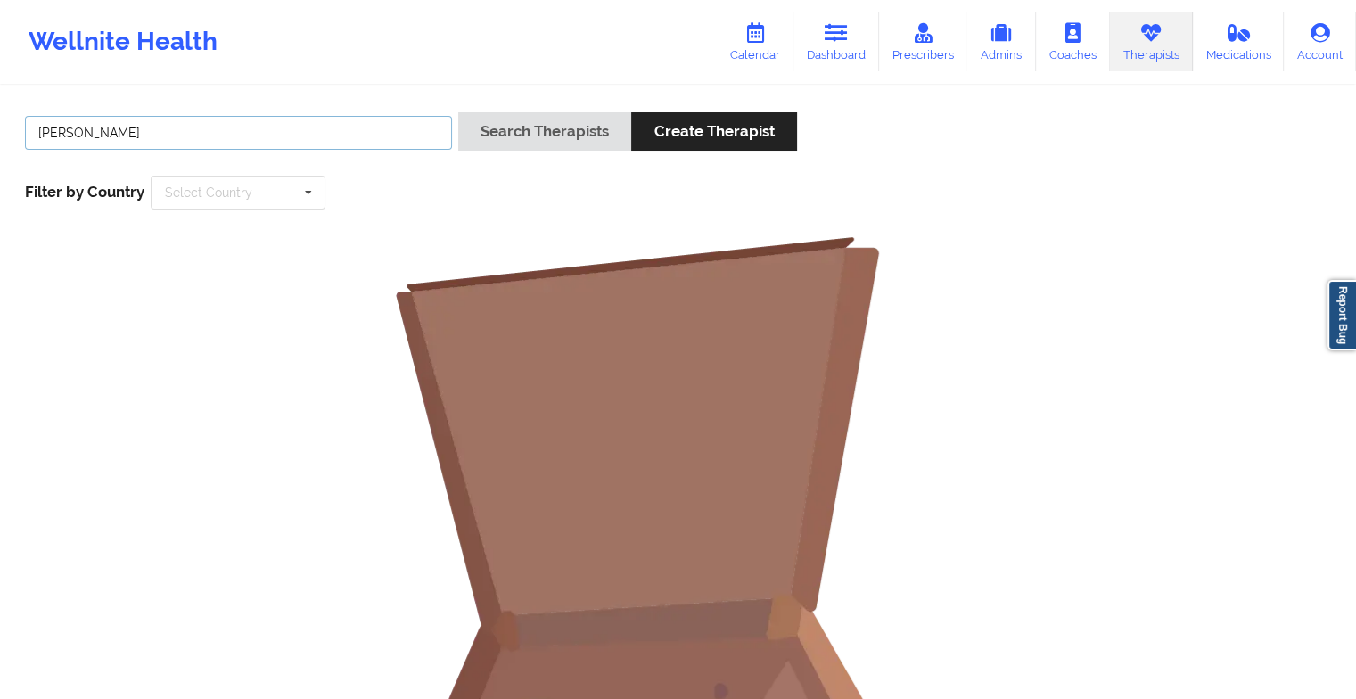
type input "[PERSON_NAME]"
click at [458, 112] on button "Search Therapists" at bounding box center [544, 131] width 173 height 38
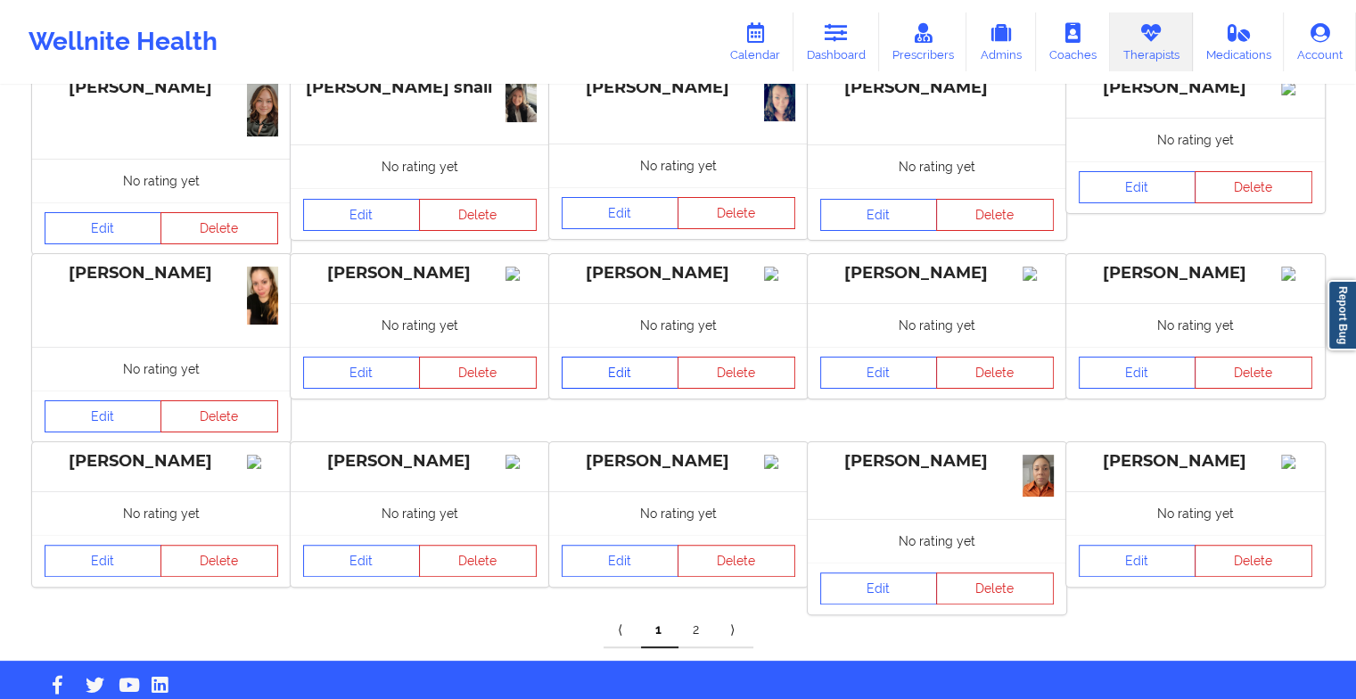
scroll to position [358, 0]
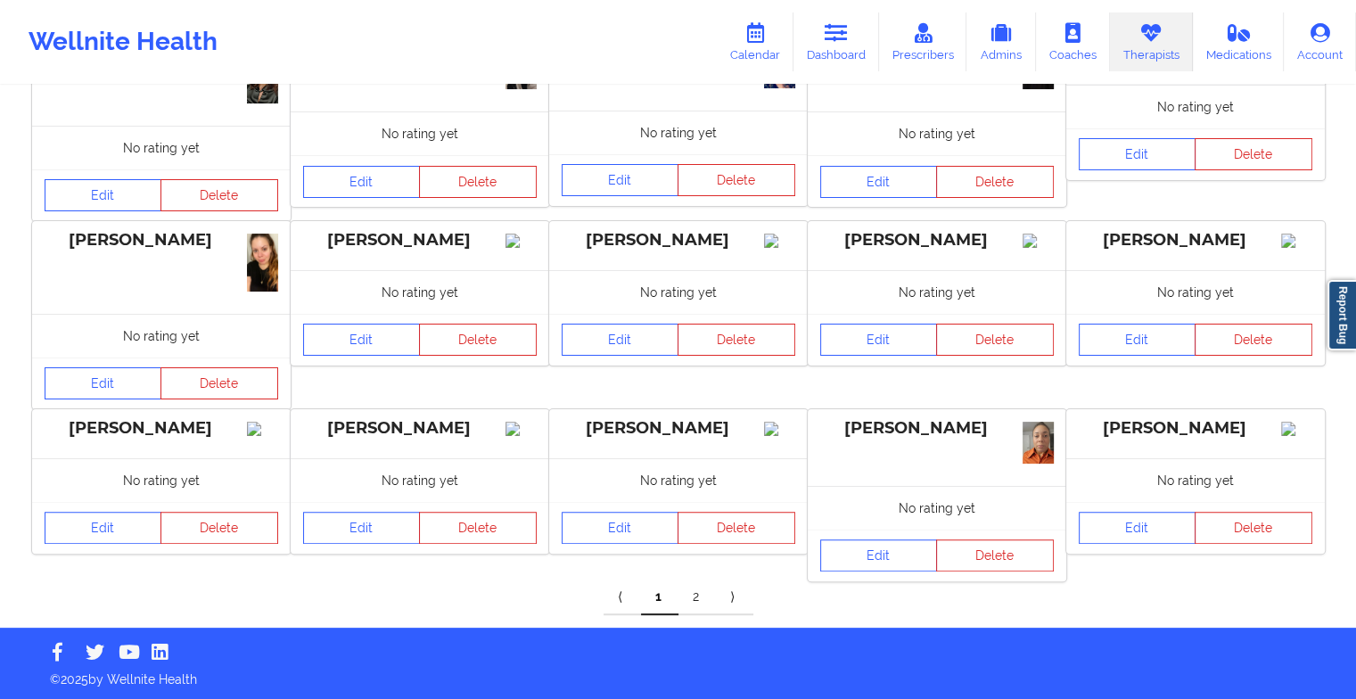
click at [699, 587] on link "2" at bounding box center [697, 598] width 37 height 36
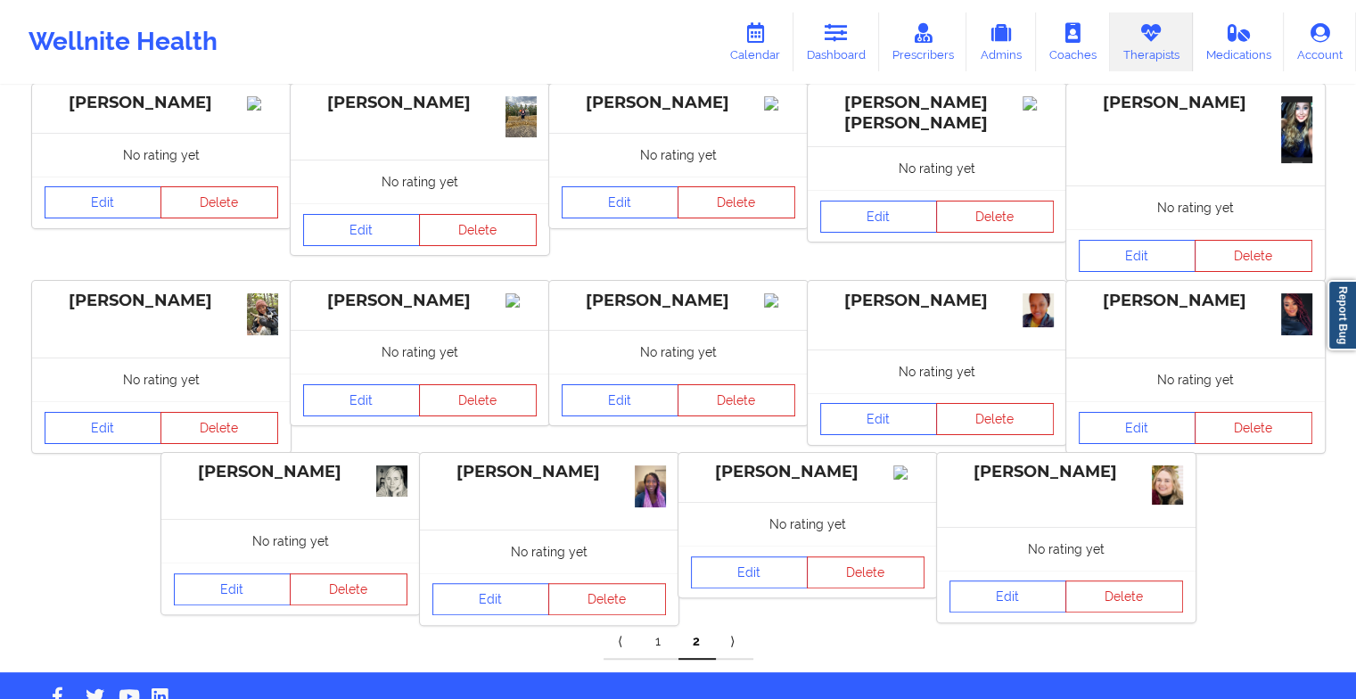
scroll to position [357, 0]
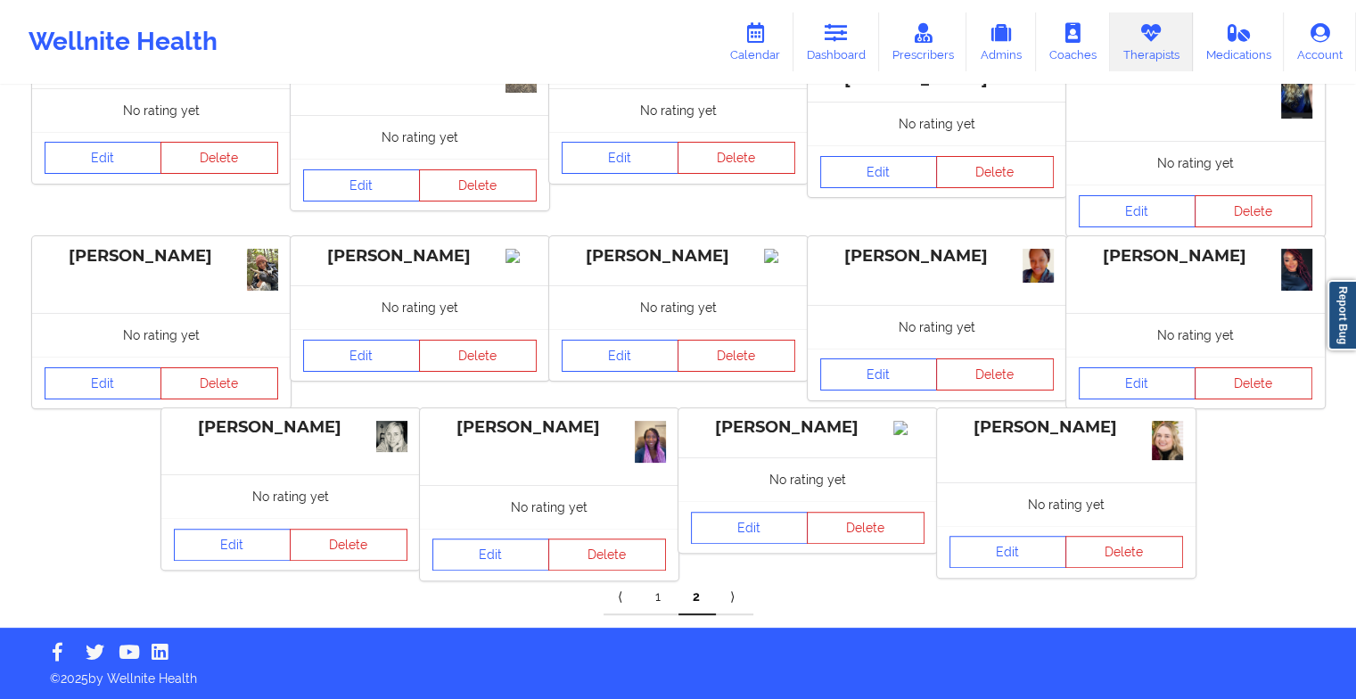
click at [653, 592] on link "1" at bounding box center [659, 598] width 37 height 36
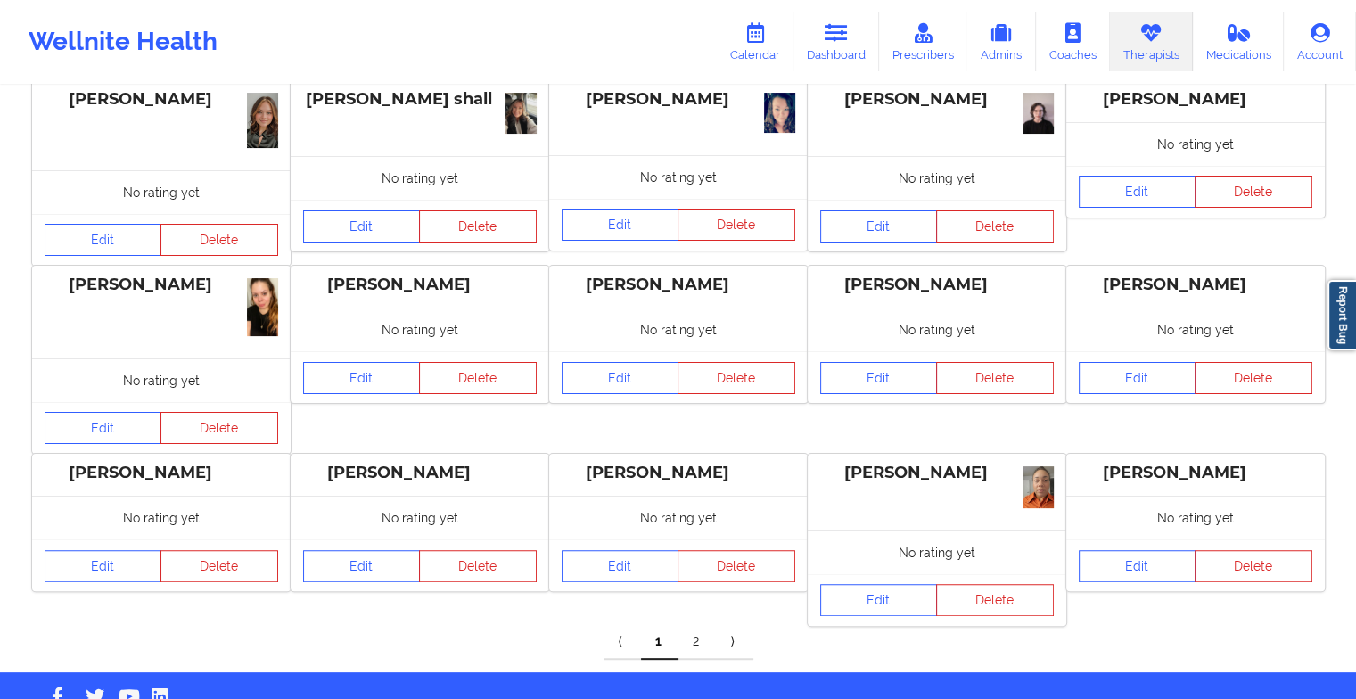
scroll to position [0, 0]
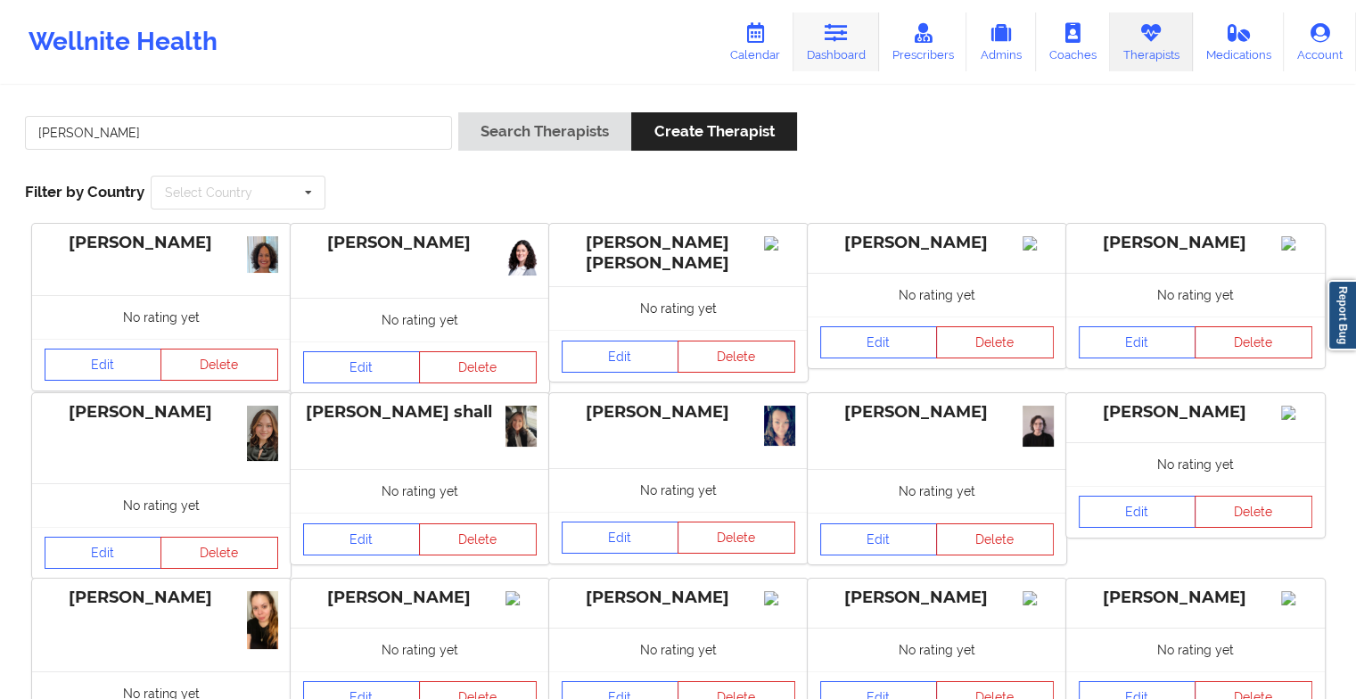
click at [852, 43] on link "Dashboard" at bounding box center [837, 41] width 86 height 59
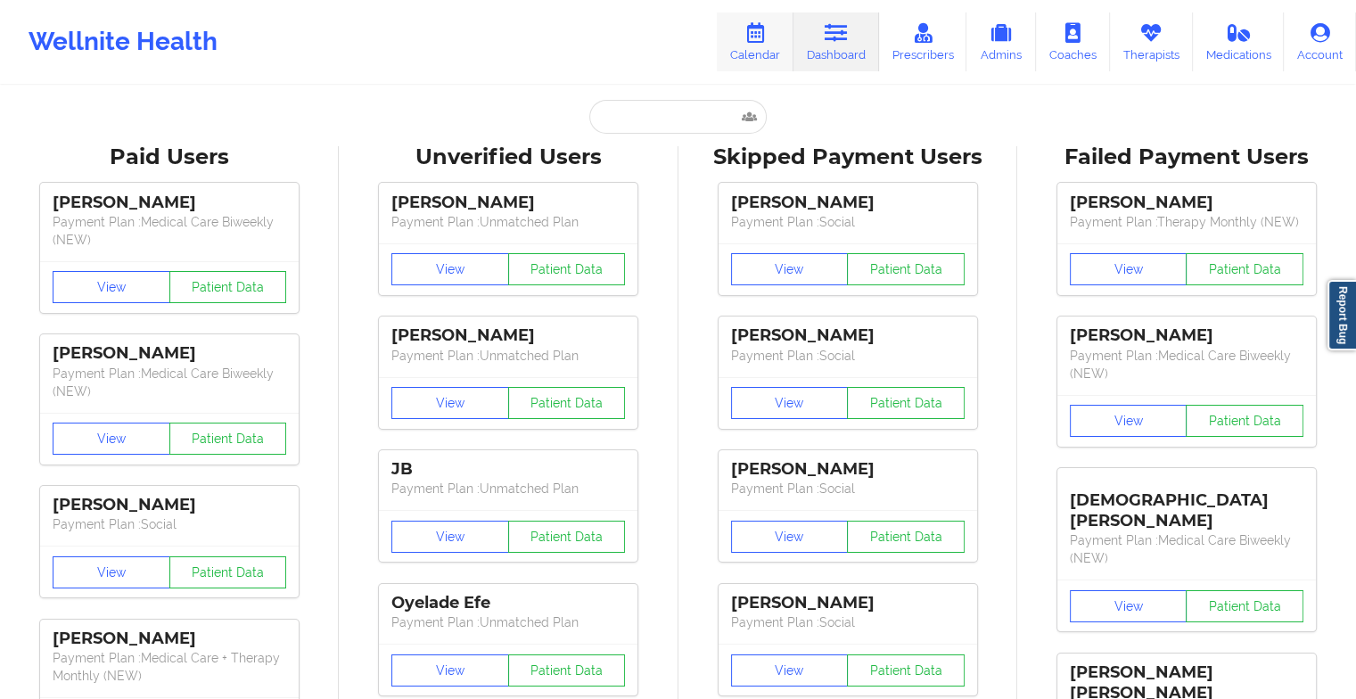
click at [760, 26] on icon at bounding box center [755, 33] width 23 height 20
